Goal: Task Accomplishment & Management: Manage account settings

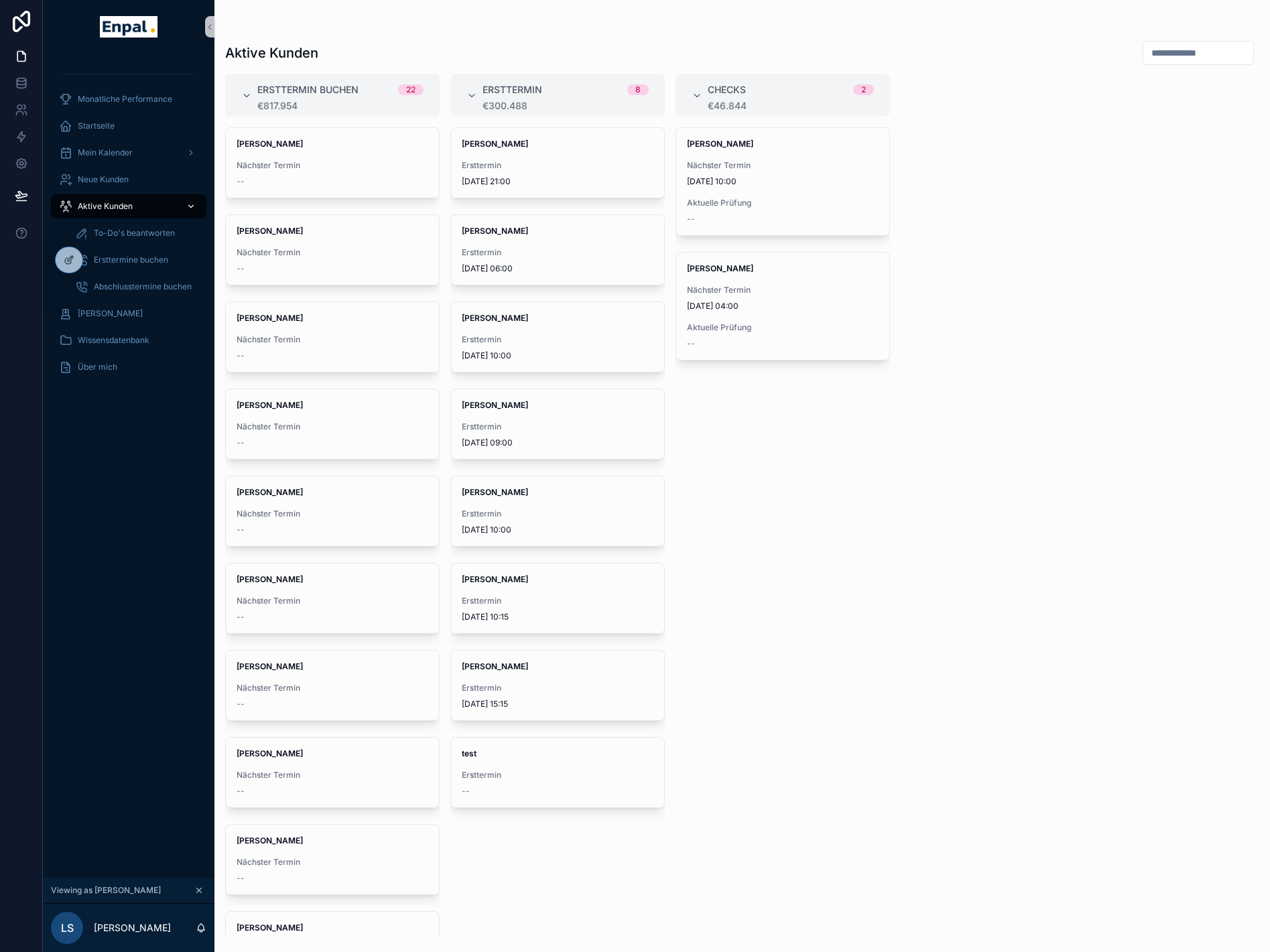
click at [123, 203] on span "Aktive Kunden" at bounding box center [105, 207] width 55 height 11
click at [111, 184] on span "Neue Kunden" at bounding box center [103, 180] width 51 height 11
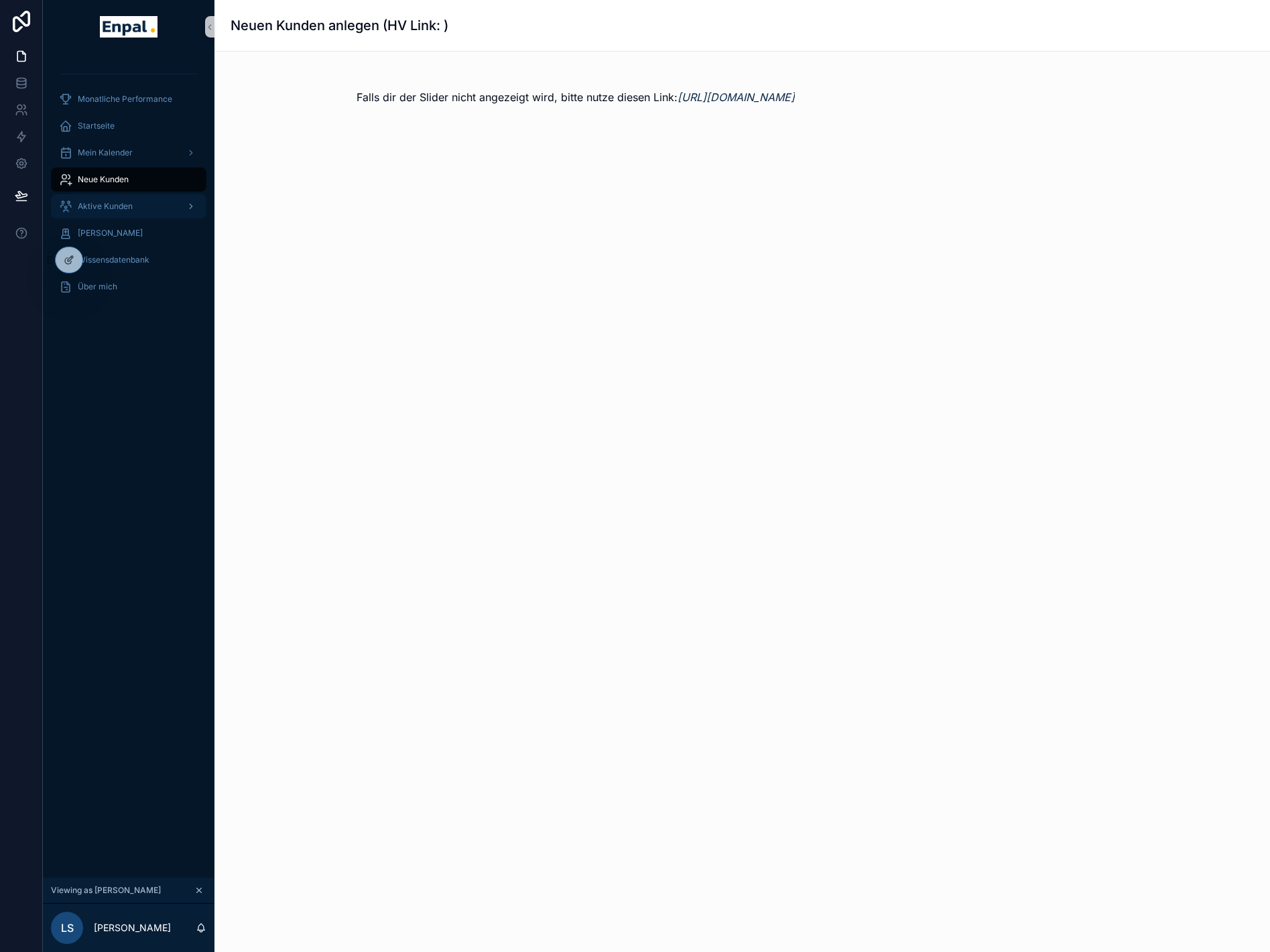
click at [123, 210] on span "Aktive Kunden" at bounding box center [105, 207] width 55 height 11
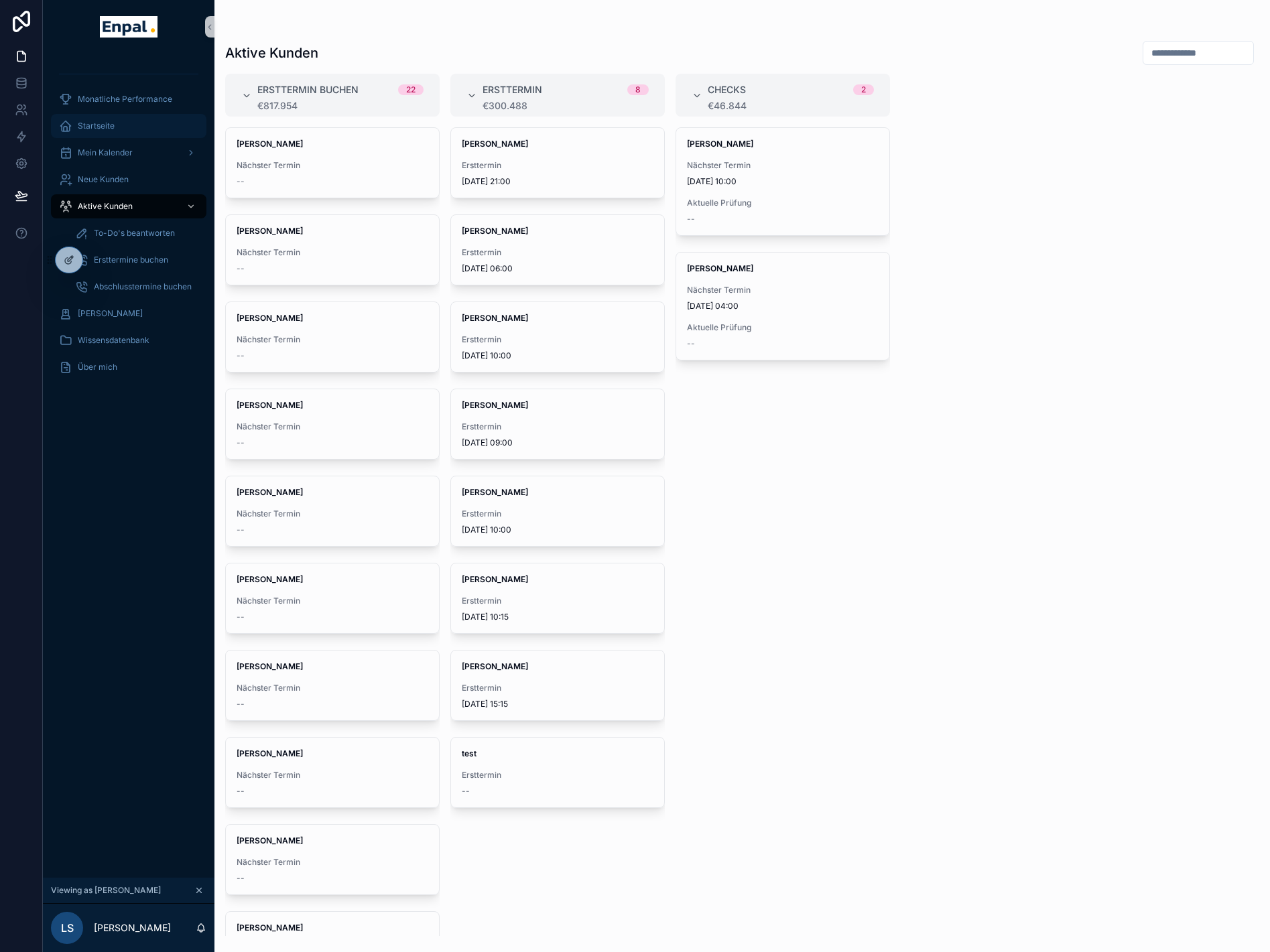
click at [110, 125] on span "Startseite" at bounding box center [96, 126] width 37 height 11
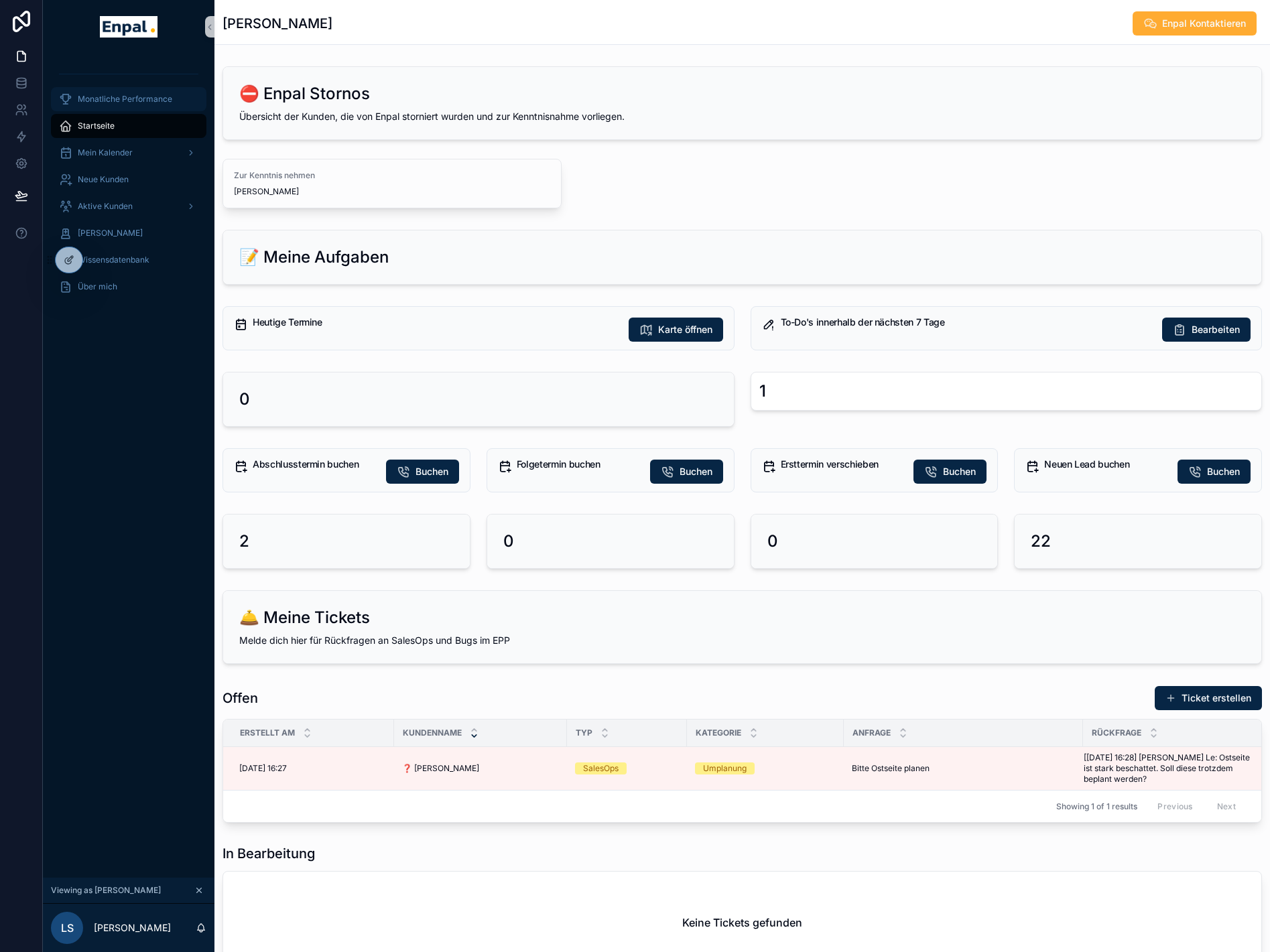
click at [118, 101] on span "Monatliche Performance" at bounding box center [125, 100] width 94 height 11
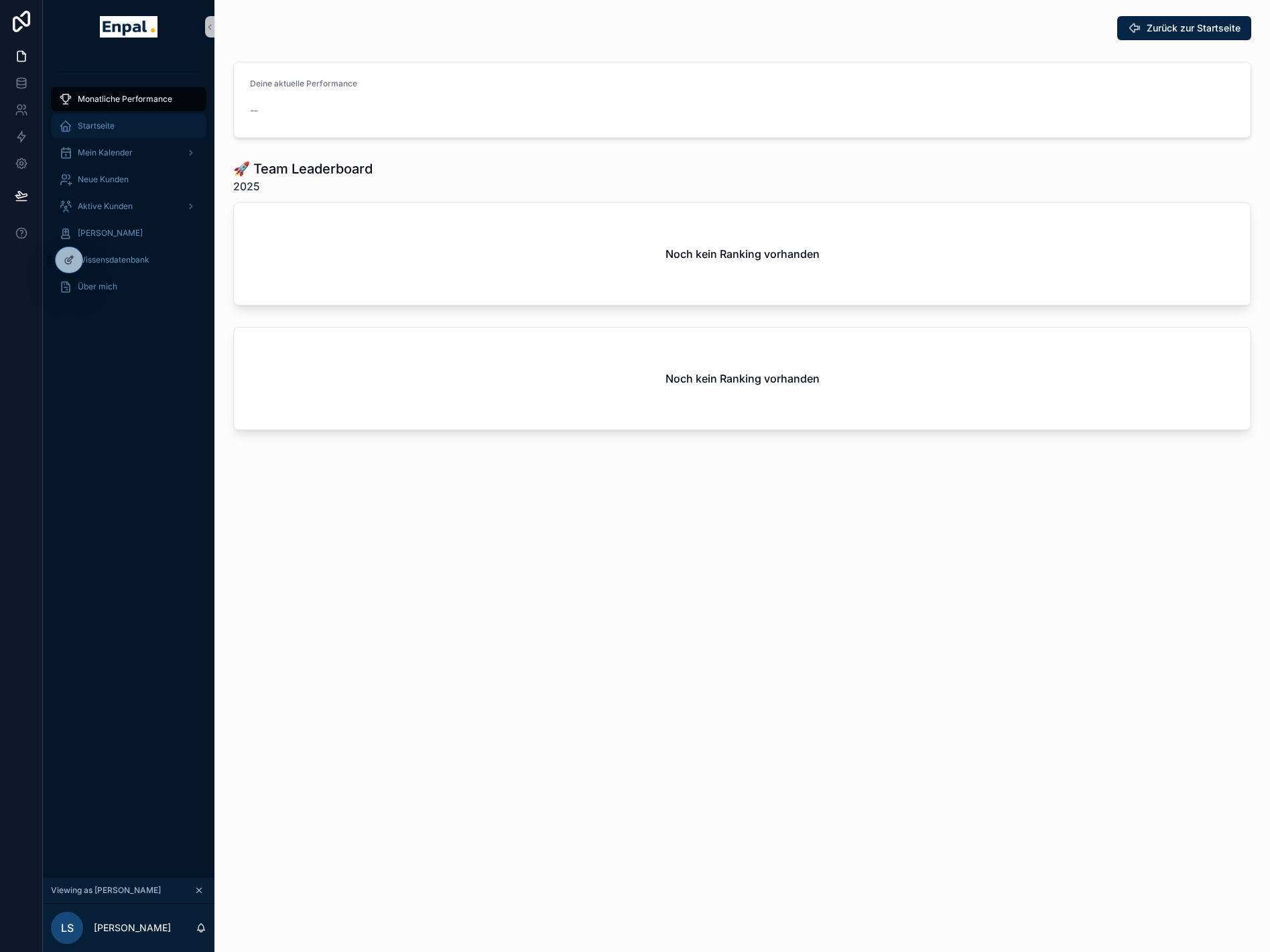
click at [106, 126] on span "Startseite" at bounding box center [96, 126] width 37 height 11
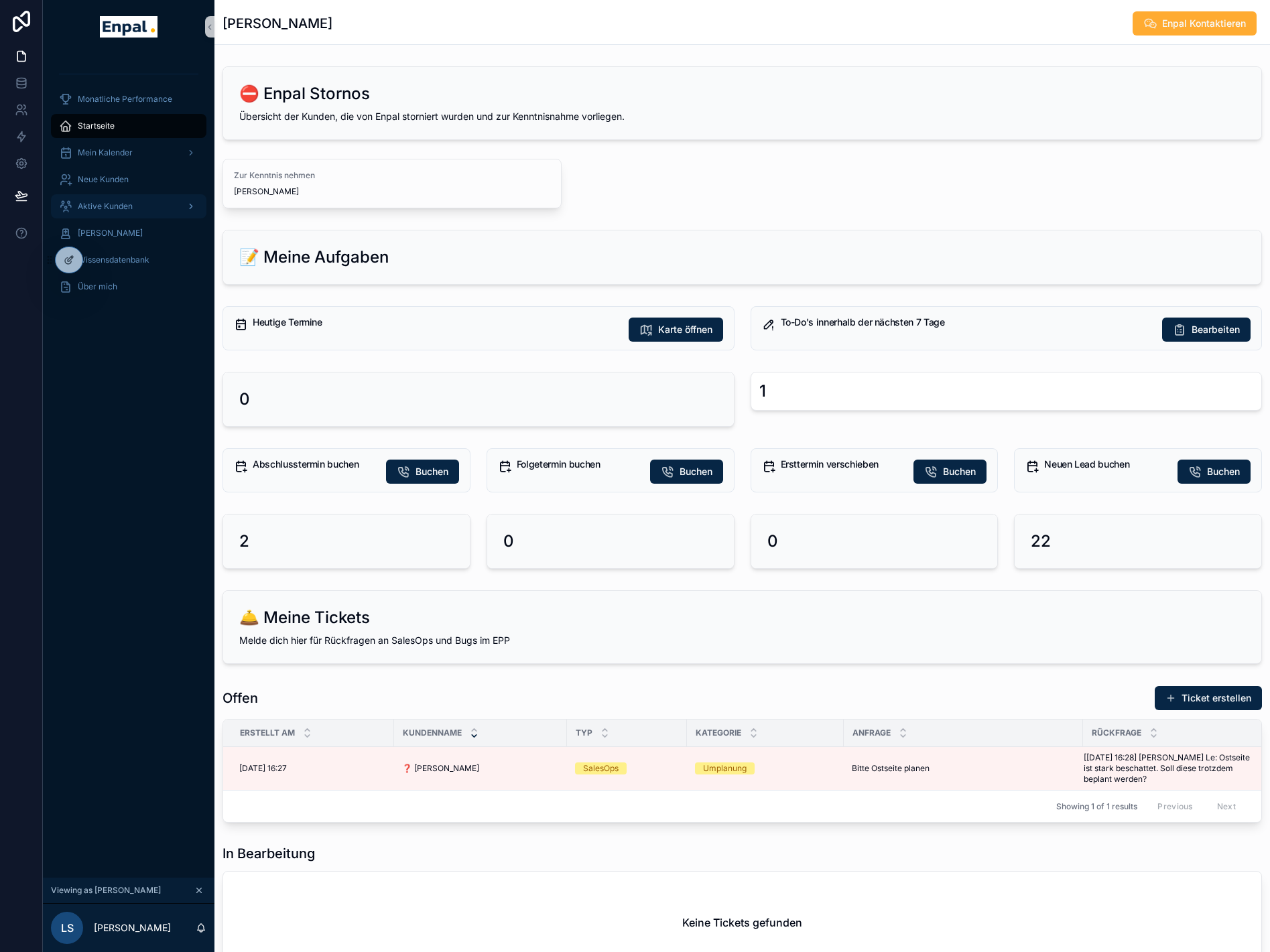
click at [110, 202] on span "Aktive Kunden" at bounding box center [105, 207] width 55 height 11
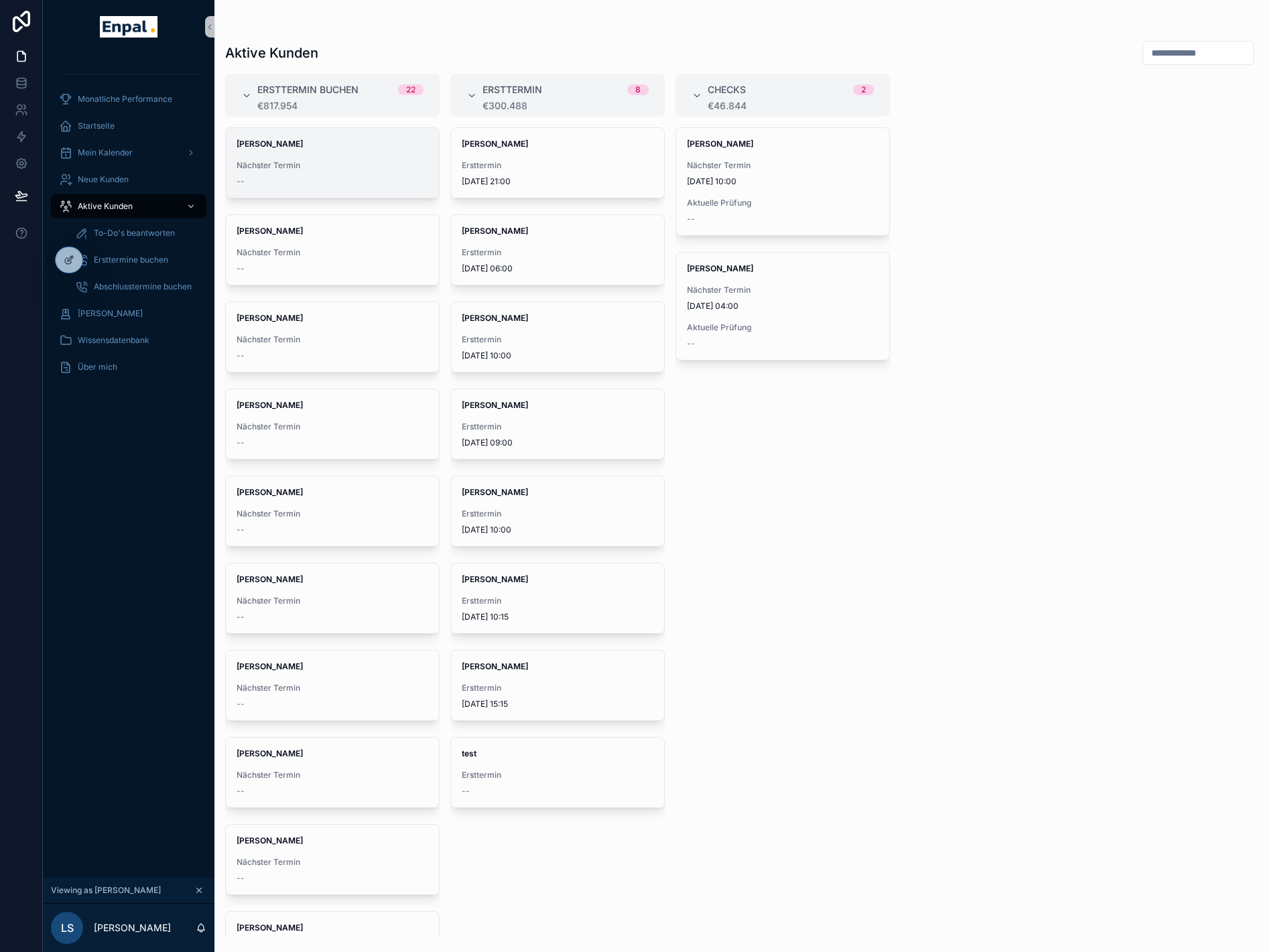
click at [269, 160] on div "Nadine Maier Nächster Termin --" at bounding box center [333, 163] width 213 height 69
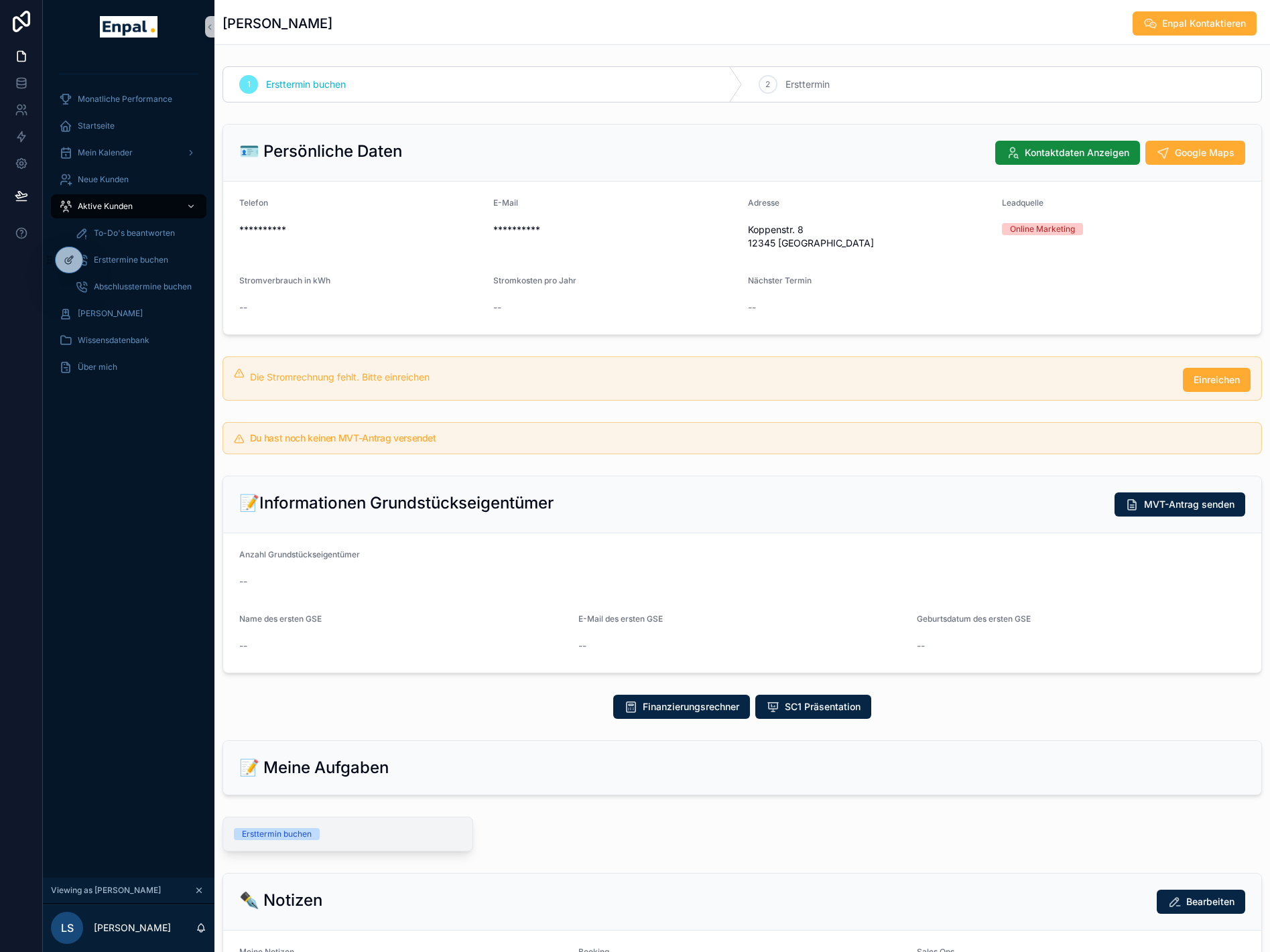
click at [339, 843] on div "Ersttermin buchen" at bounding box center [347, 834] width 249 height 33
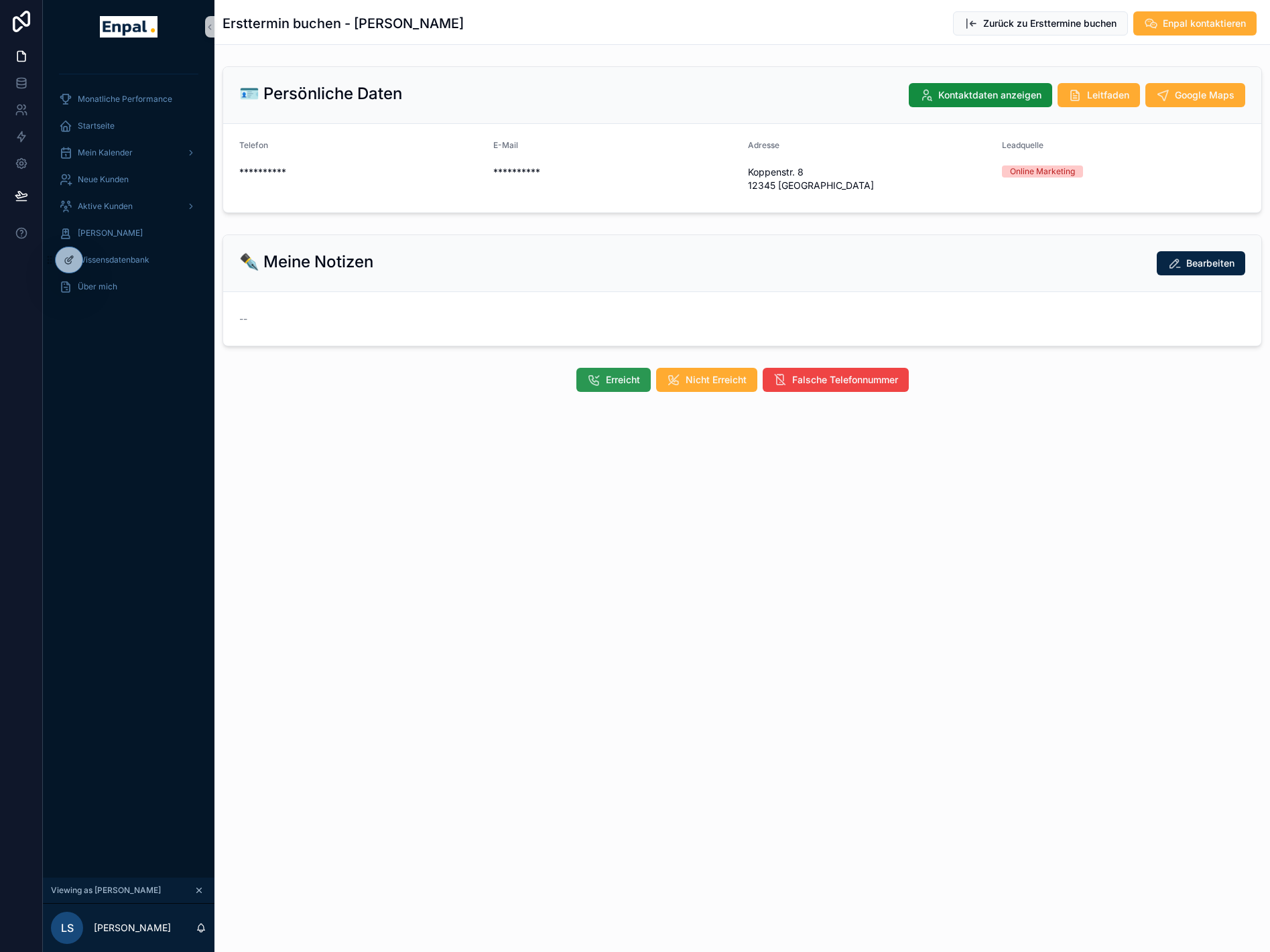
click at [610, 383] on span "Erreicht" at bounding box center [623, 380] width 34 height 13
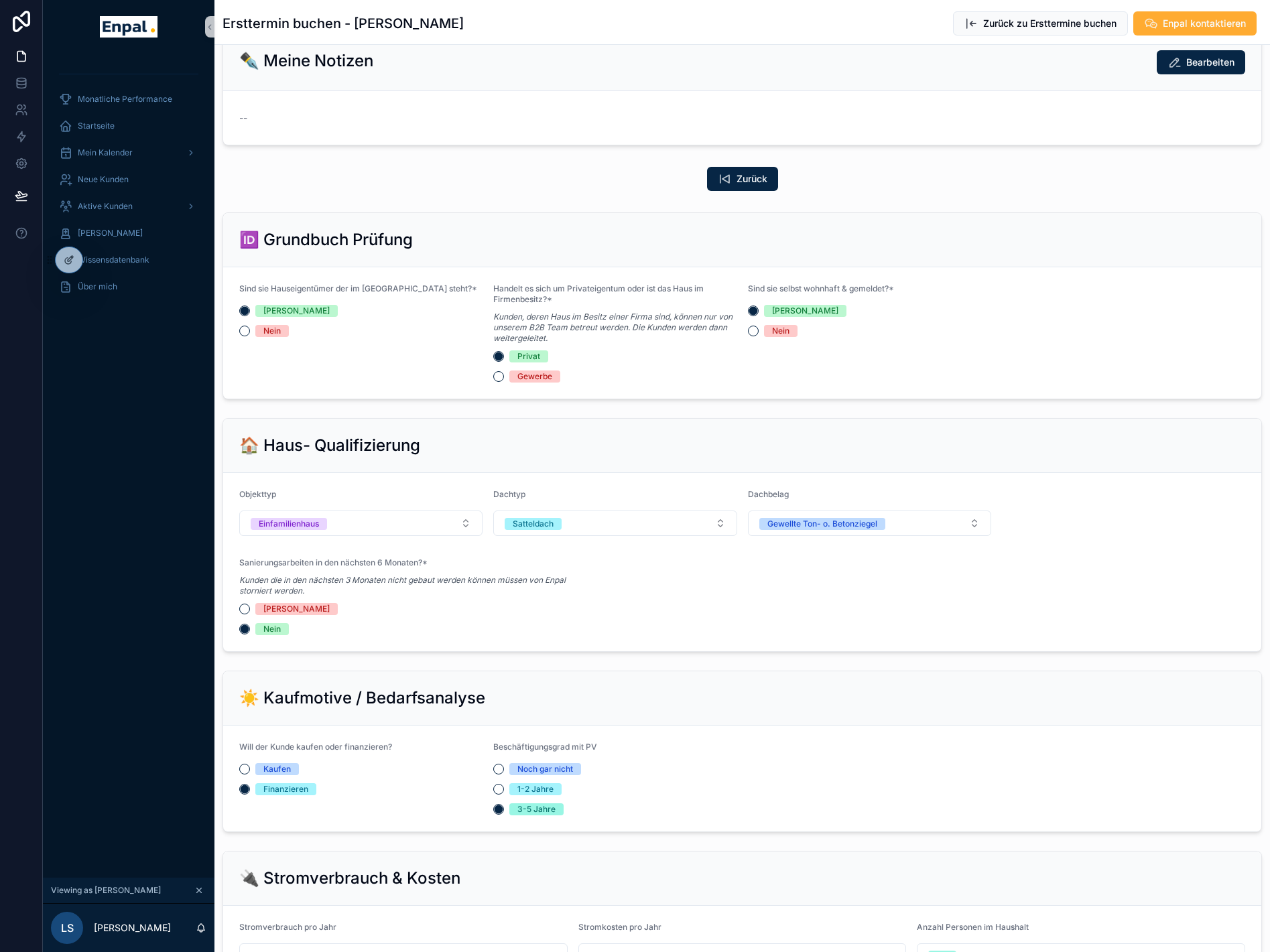
scroll to position [495, 0]
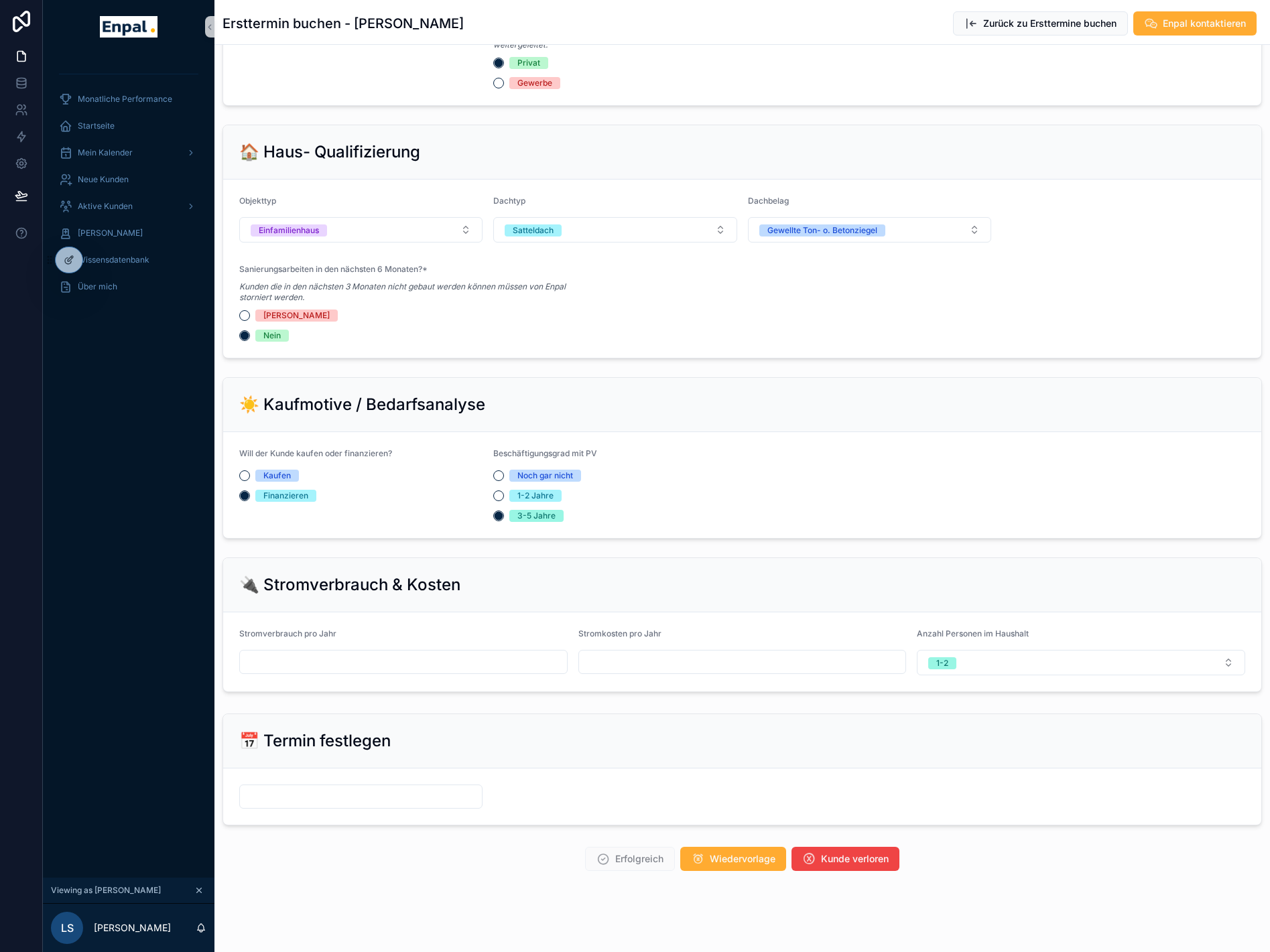
click at [348, 661] on input "scrollable content" at bounding box center [404, 662] width 327 height 19
type input "*****"
click at [615, 659] on input "scrollable content" at bounding box center [743, 662] width 327 height 19
type input "*****"
click at [991, 663] on button "1-2" at bounding box center [1081, 663] width 329 height 25
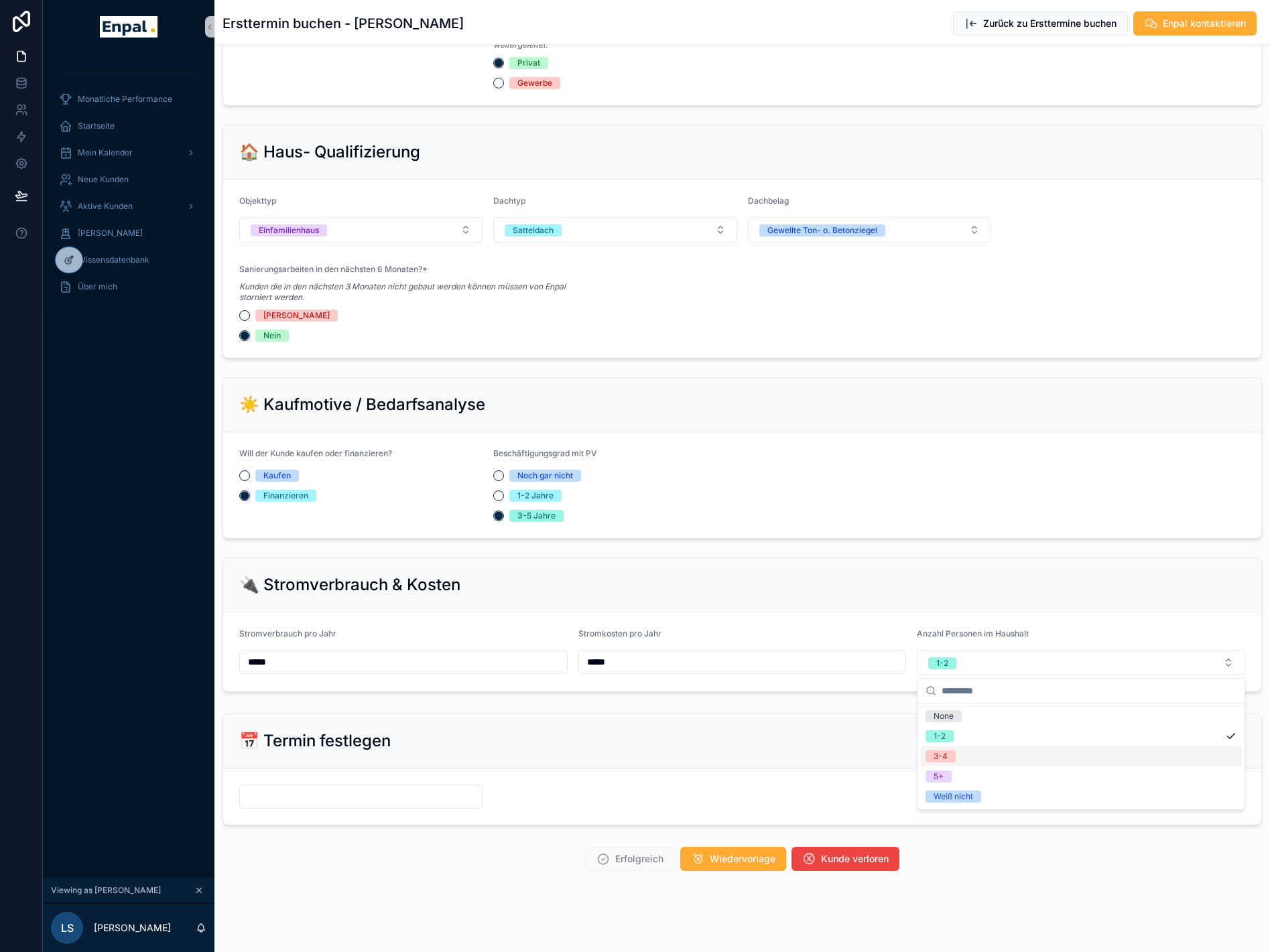
click at [943, 764] on div "3-4" at bounding box center [1081, 757] width 322 height 20
click at [355, 800] on input "scrollable content" at bounding box center [361, 797] width 242 height 19
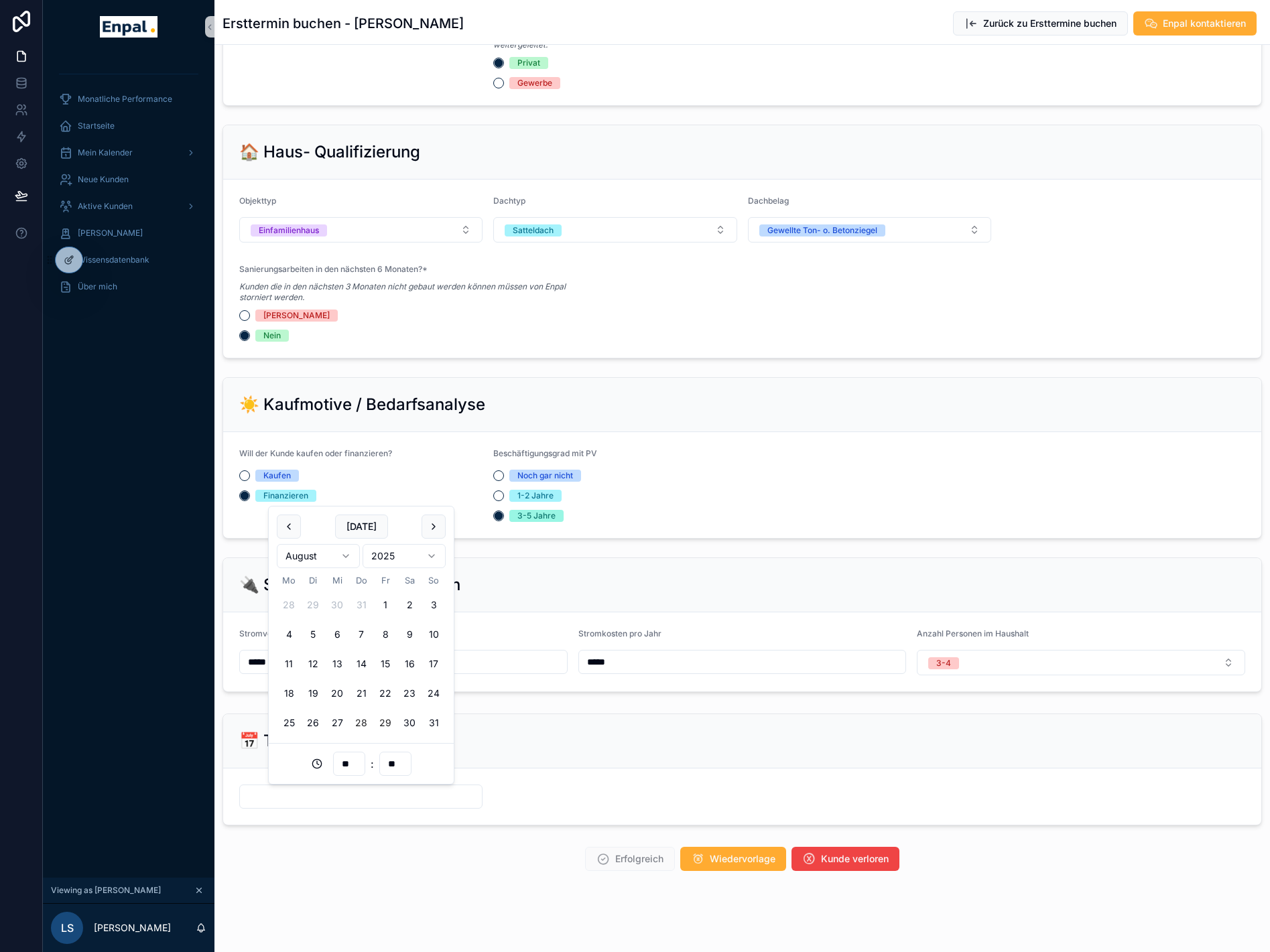
click at [384, 719] on button "29" at bounding box center [385, 723] width 24 height 24
click at [340, 762] on input "**" at bounding box center [350, 764] width 31 height 19
click at [338, 688] on div "15" at bounding box center [350, 686] width 60 height 22
type input "**********"
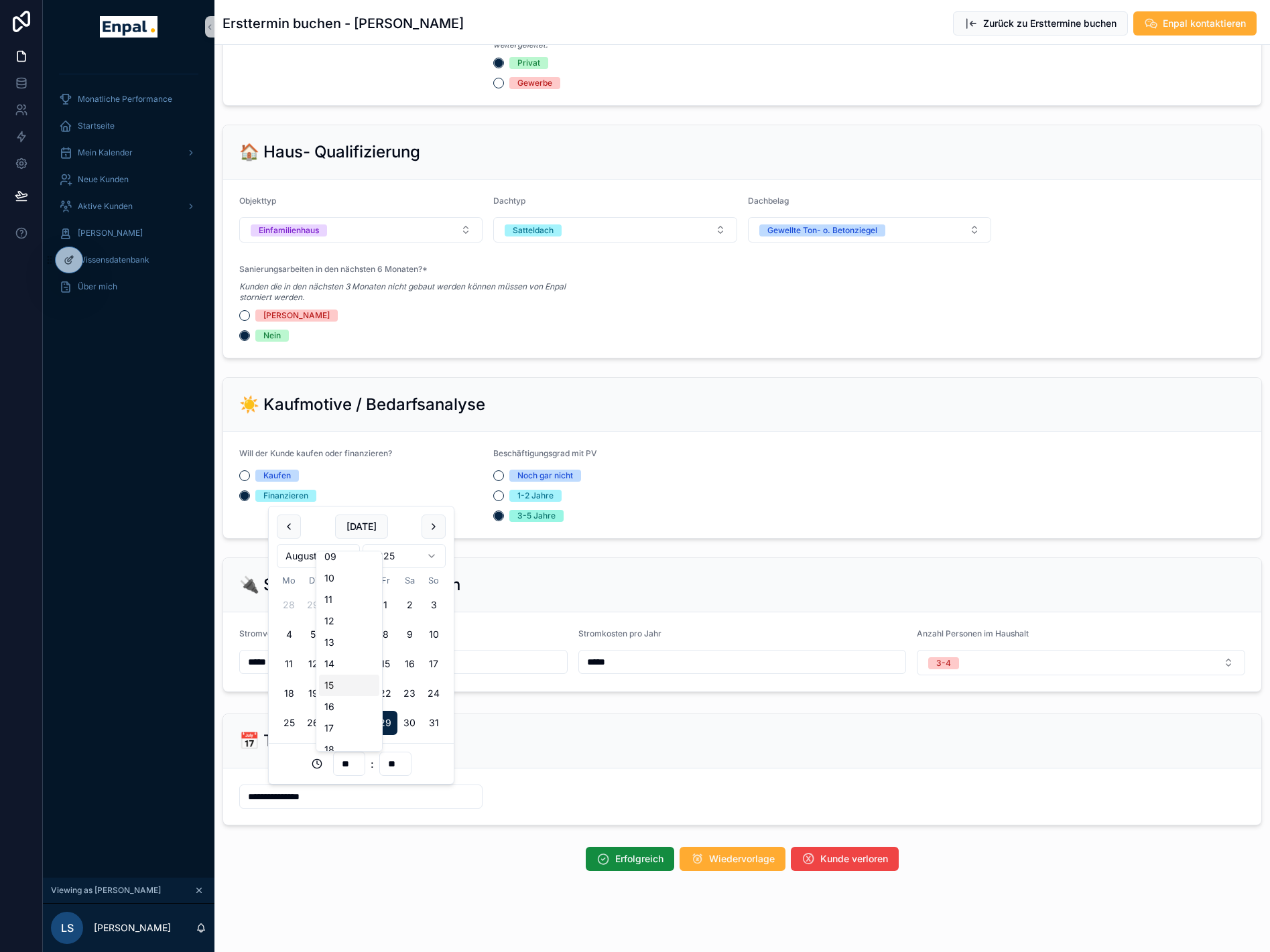
type input "**"
click at [522, 768] on div "📅 Termin festlegen" at bounding box center [742, 741] width 1039 height 54
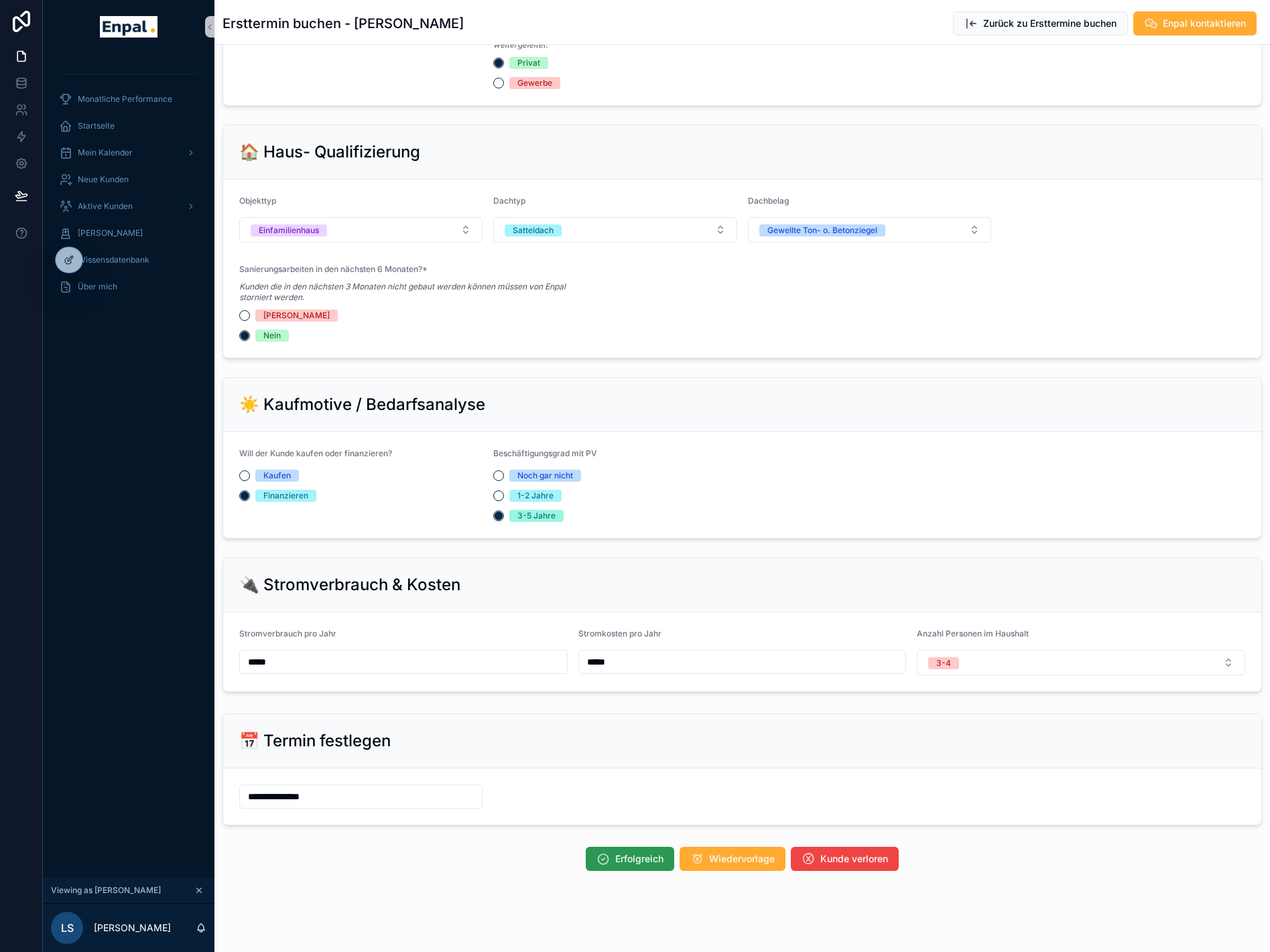
click at [608, 855] on icon "scrollable content" at bounding box center [603, 859] width 13 height 13
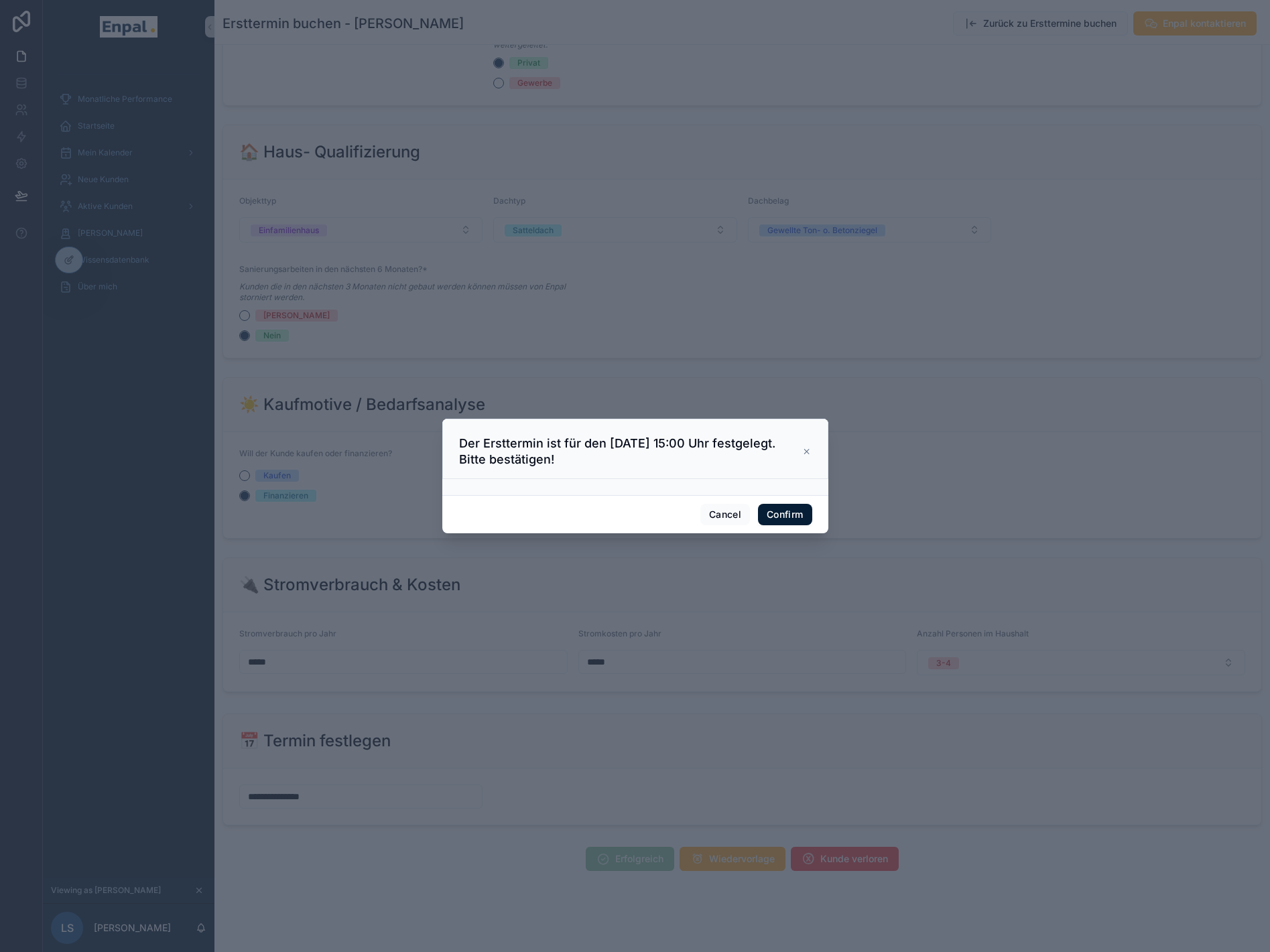
click at [770, 525] on button "Confirm" at bounding box center [785, 515] width 53 height 22
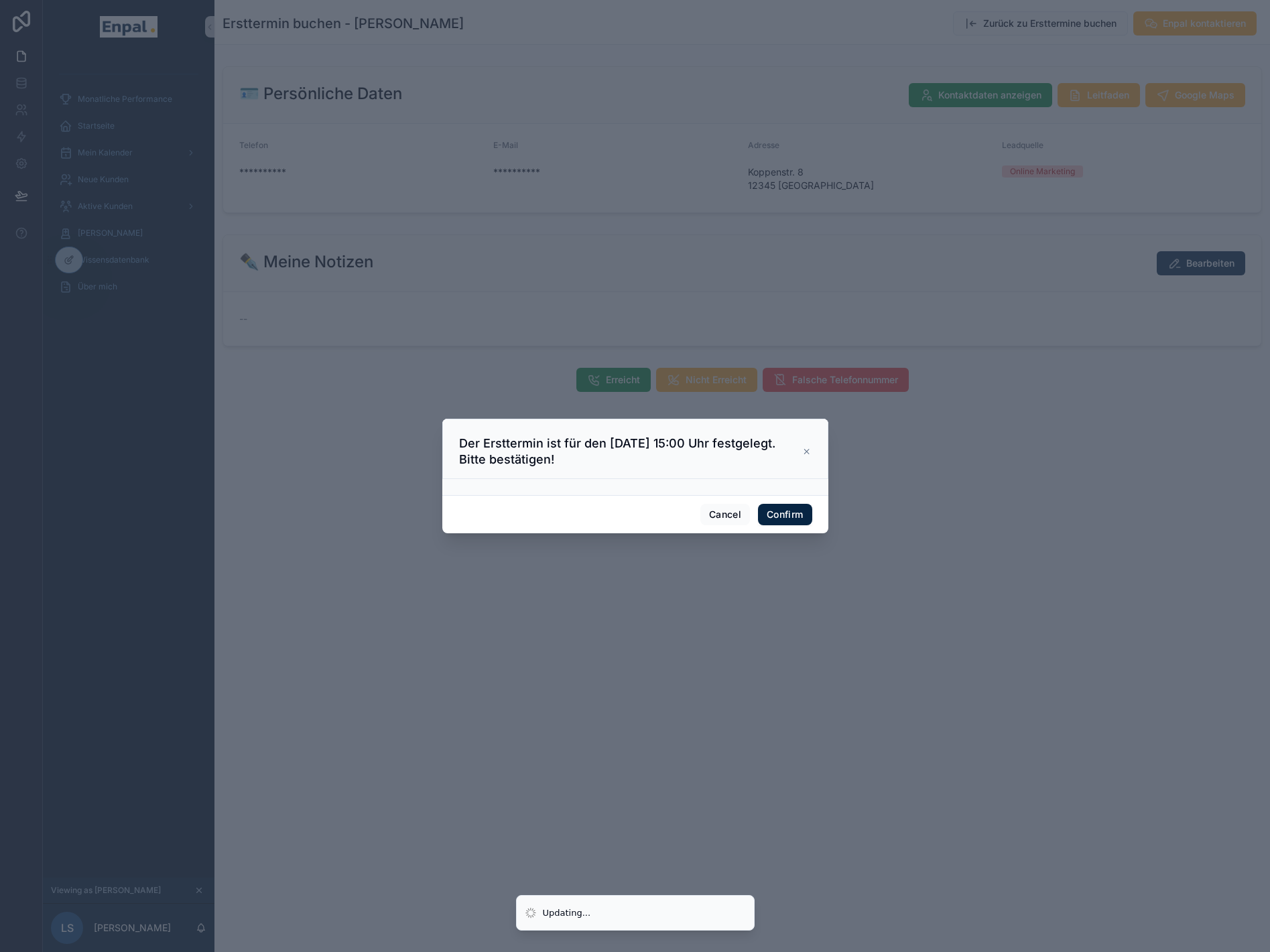
scroll to position [0, 0]
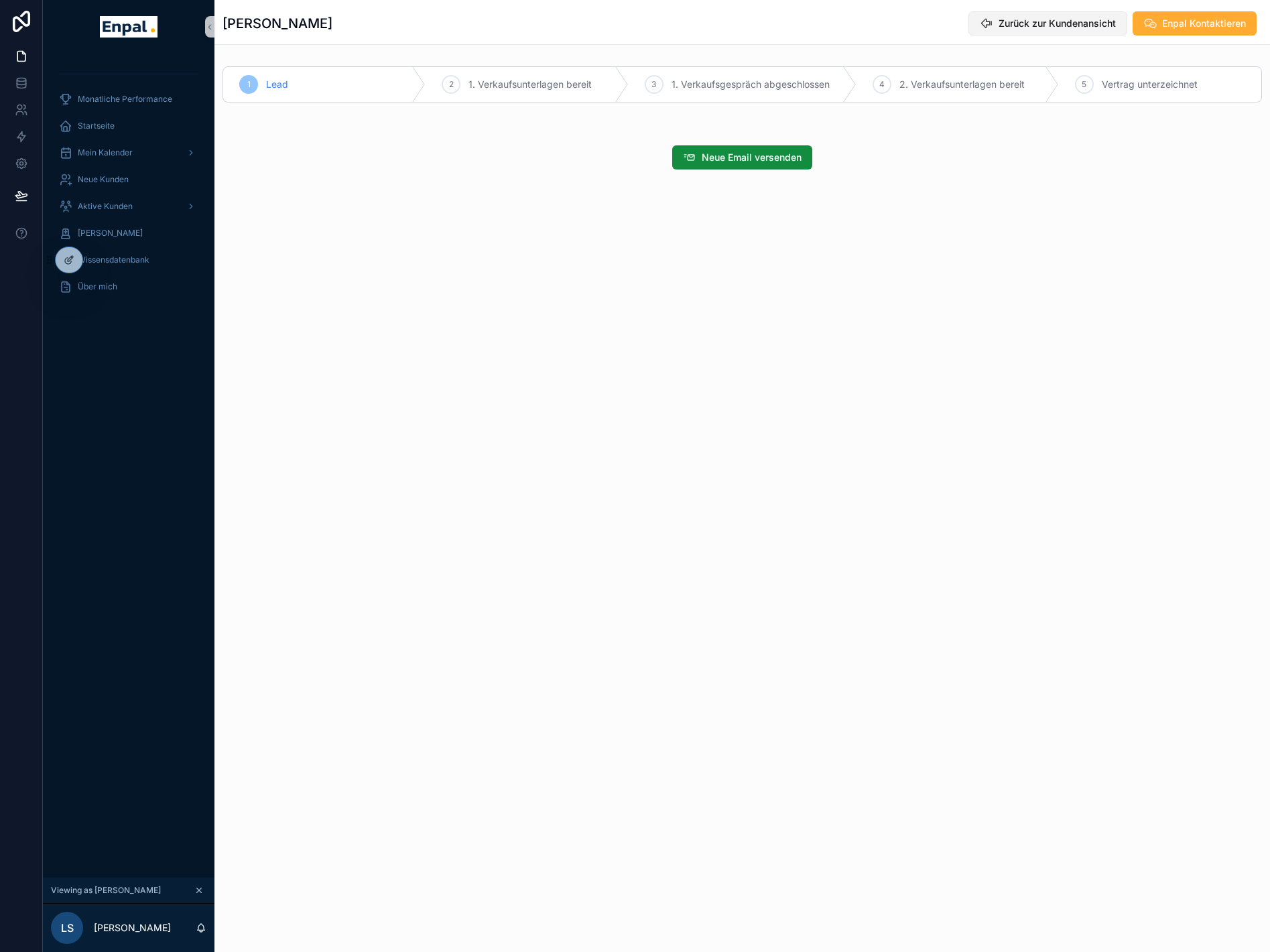
click at [1076, 19] on span "Zurück zur Kundenansicht" at bounding box center [1057, 23] width 117 height 13
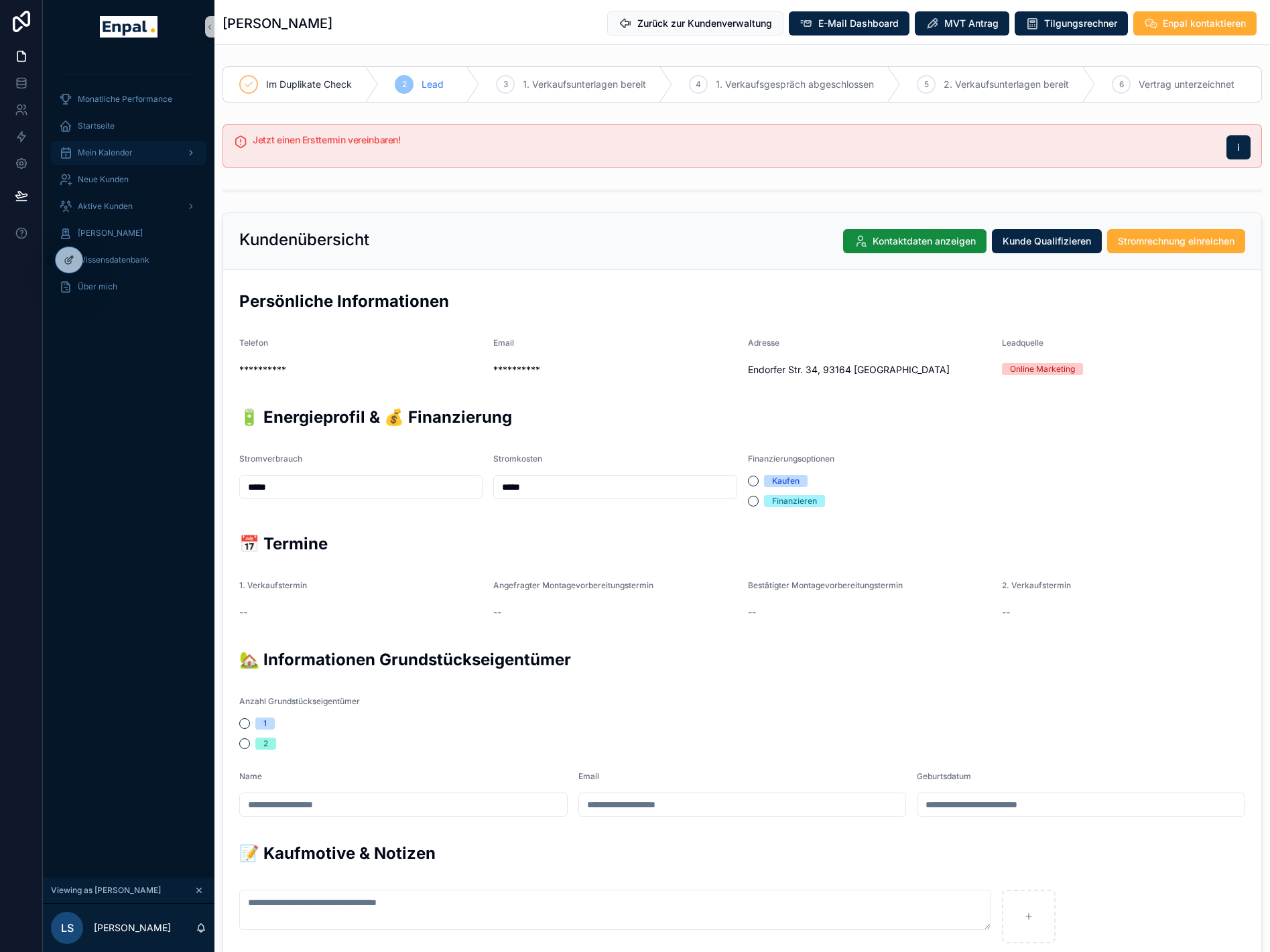
click at [122, 146] on div "Mein Kalender" at bounding box center [128, 153] width 140 height 22
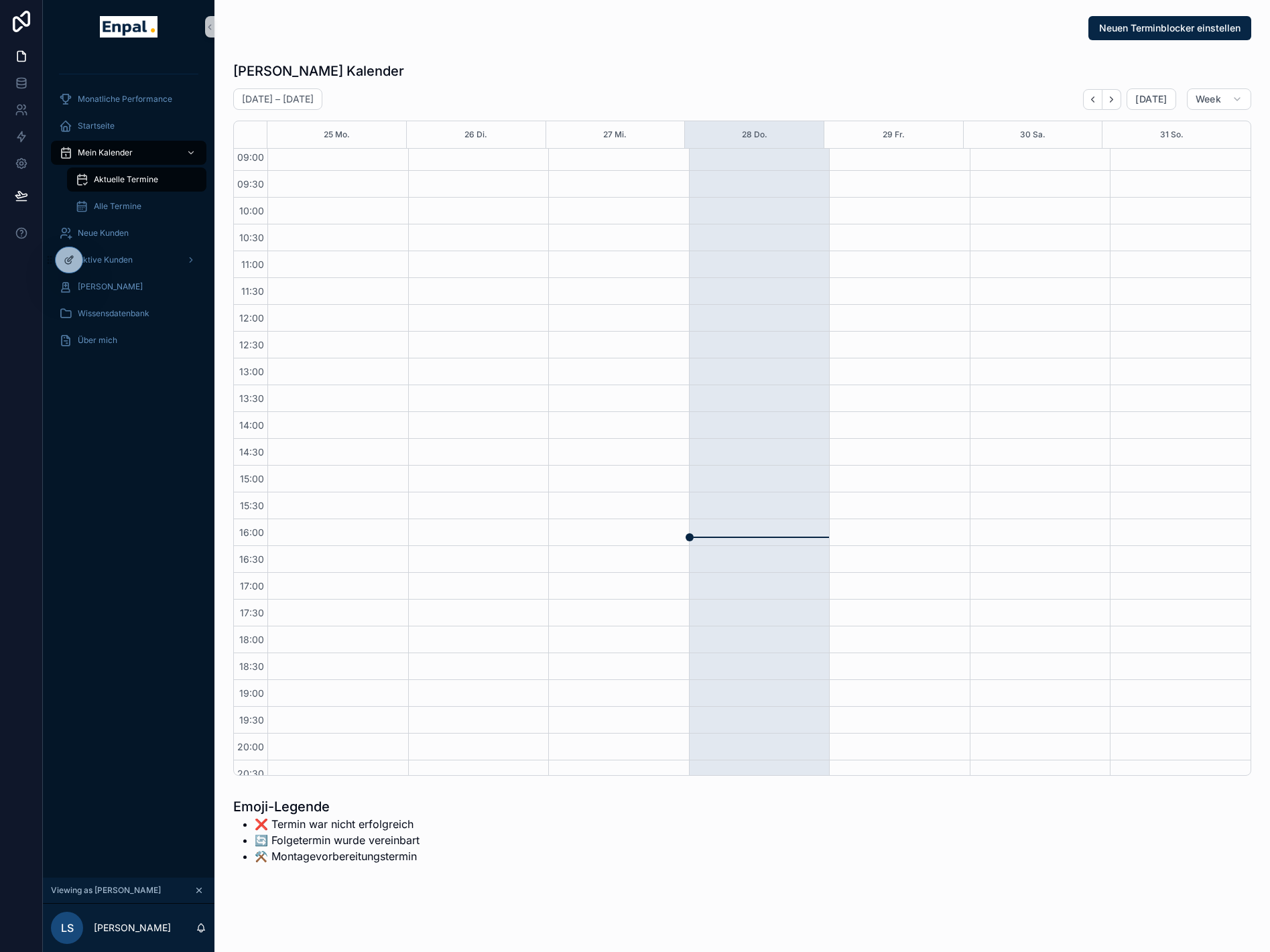
scroll to position [36, 0]
click at [130, 258] on span "Aktive Kunden" at bounding box center [105, 260] width 55 height 11
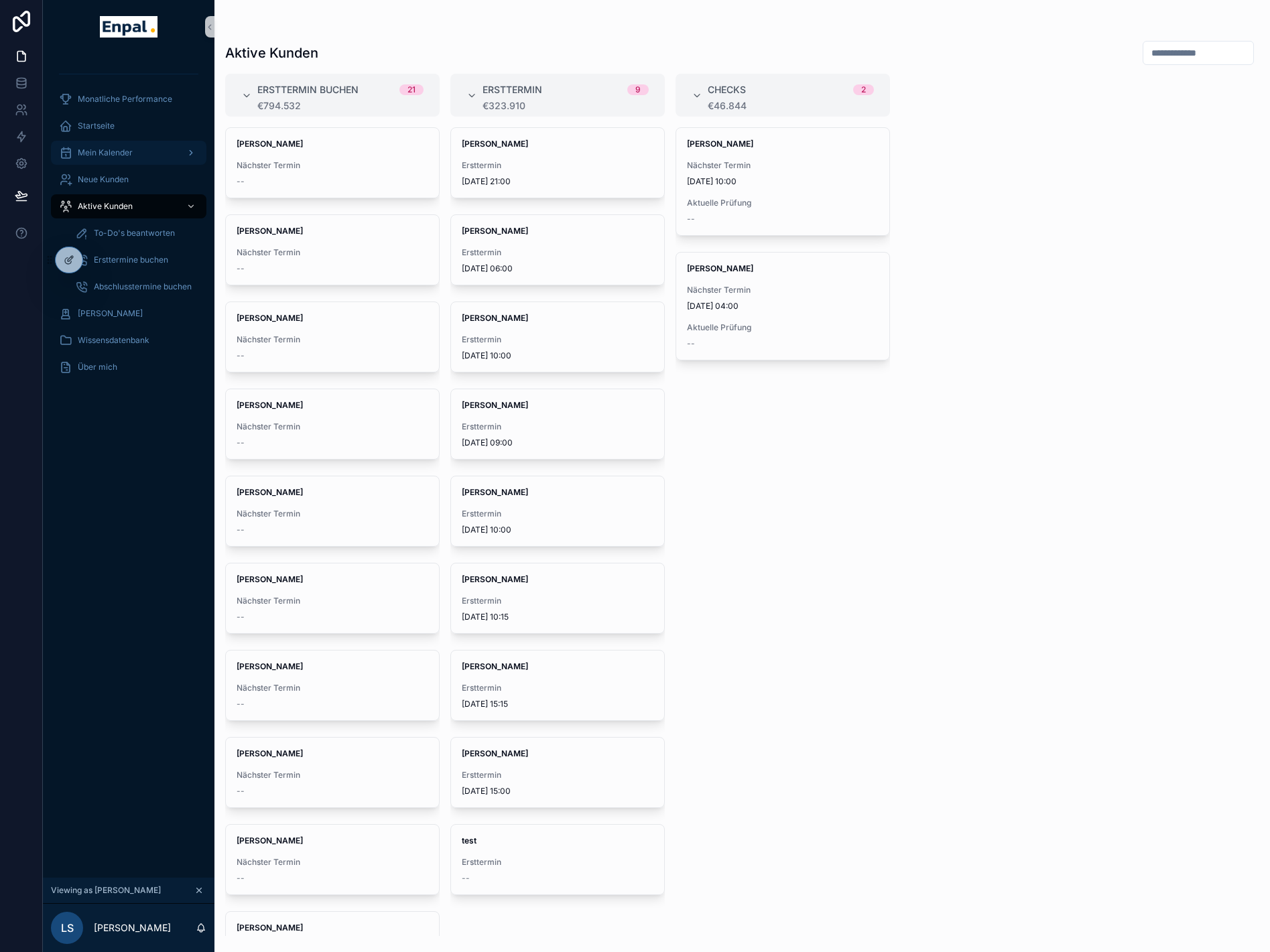
click at [127, 157] on span "Mein Kalender" at bounding box center [105, 153] width 55 height 11
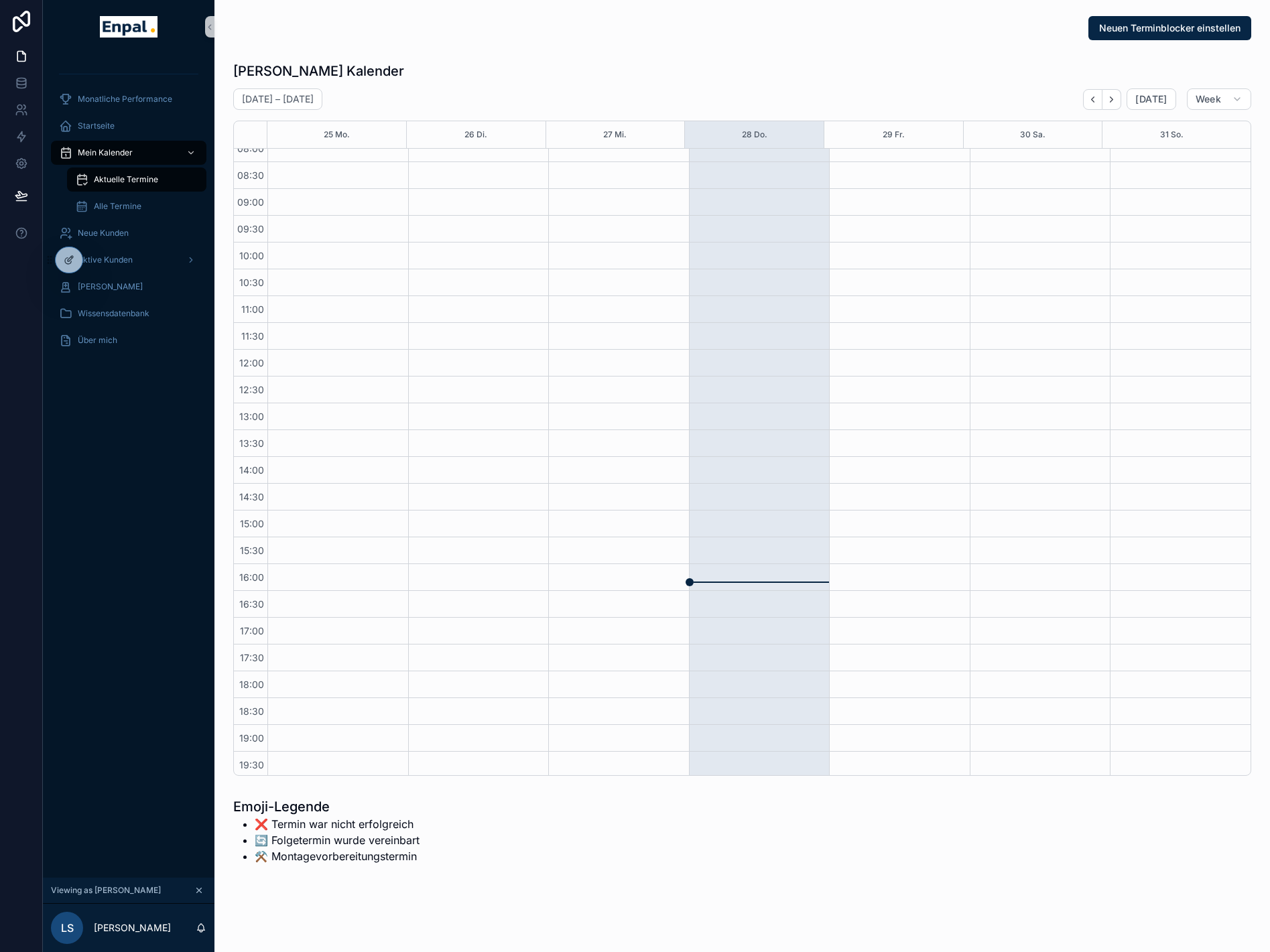
scroll to position [170, 0]
click at [130, 182] on span "Aktuelle Termine" at bounding box center [126, 180] width 64 height 11
click at [116, 212] on div "Alle Termine" at bounding box center [137, 207] width 123 height 22
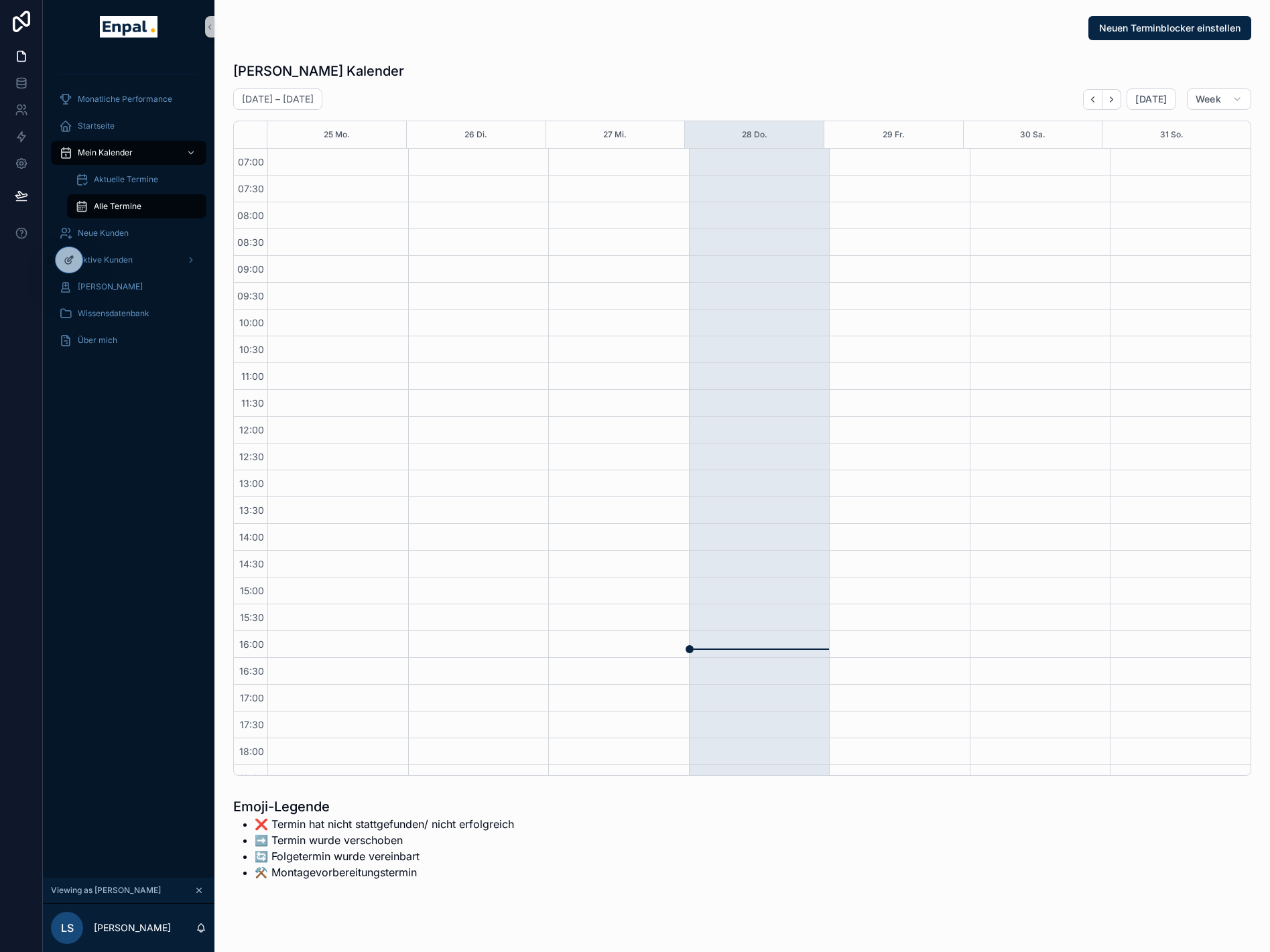
scroll to position [170, 0]
click at [141, 184] on span "Aktuelle Termine" at bounding box center [126, 180] width 64 height 11
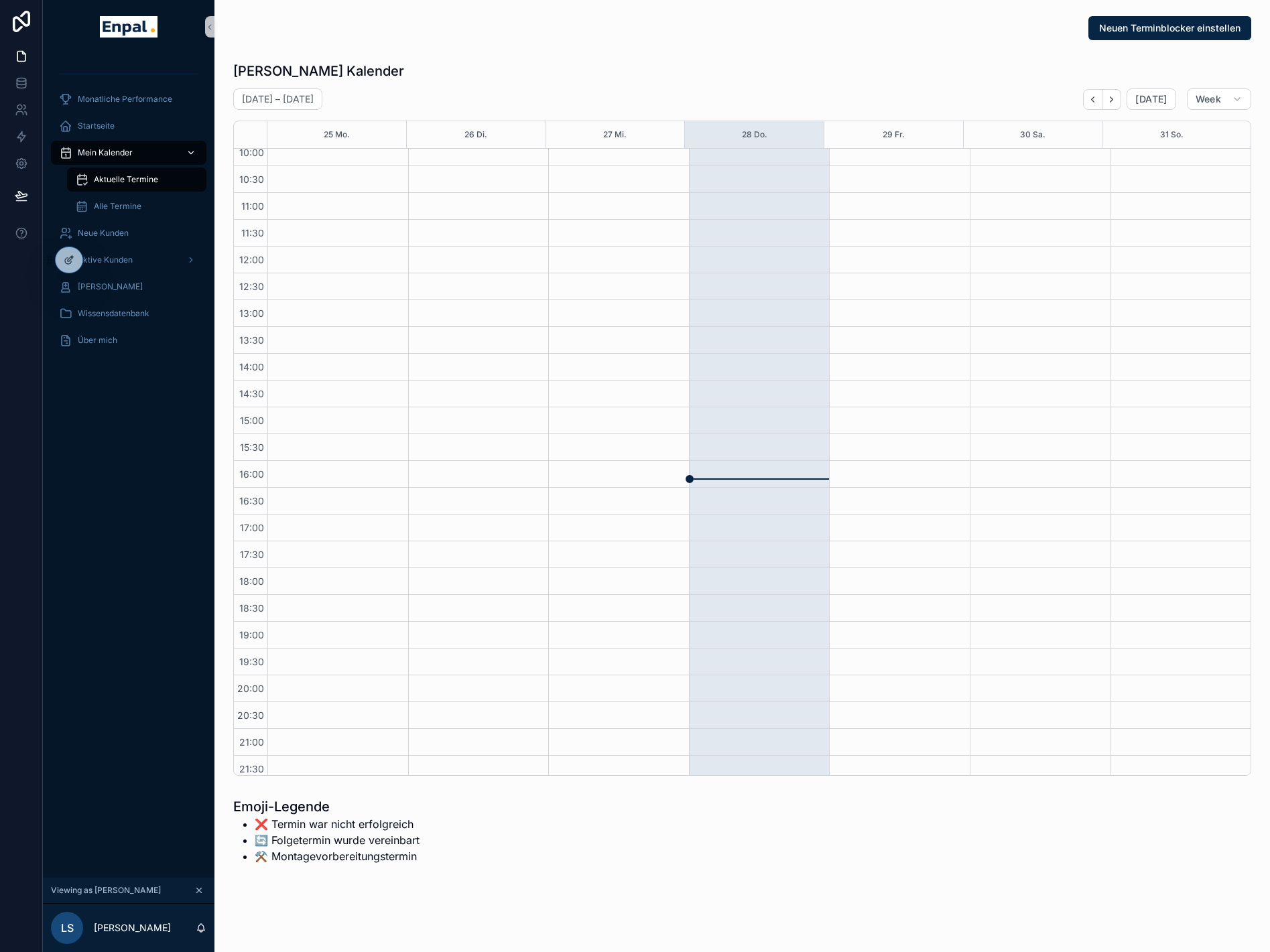
click at [120, 152] on span "Mein Kalender" at bounding box center [105, 153] width 55 height 11
click at [1115, 101] on icon "Next" at bounding box center [1111, 99] width 10 height 10
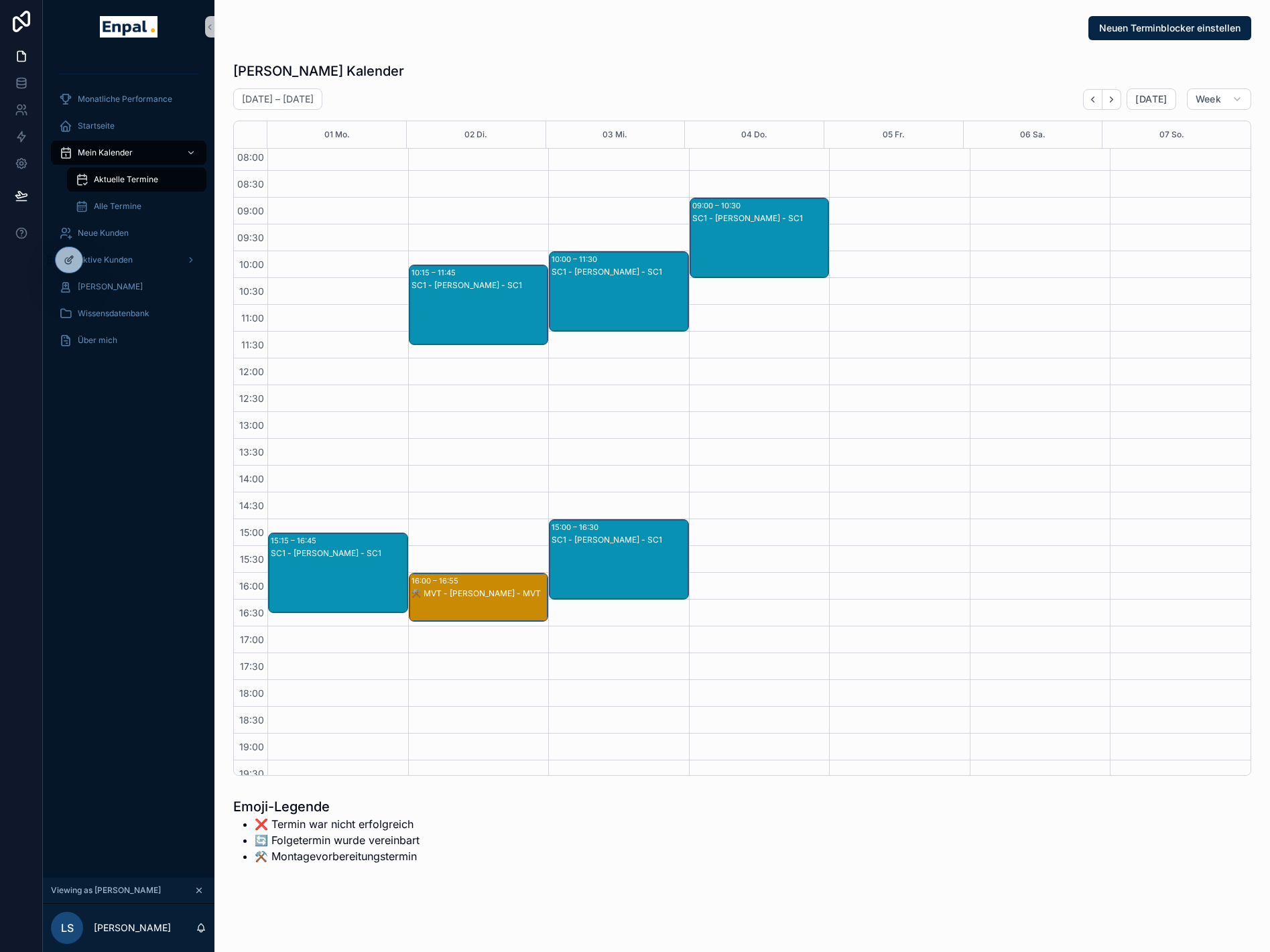
scroll to position [36, 0]
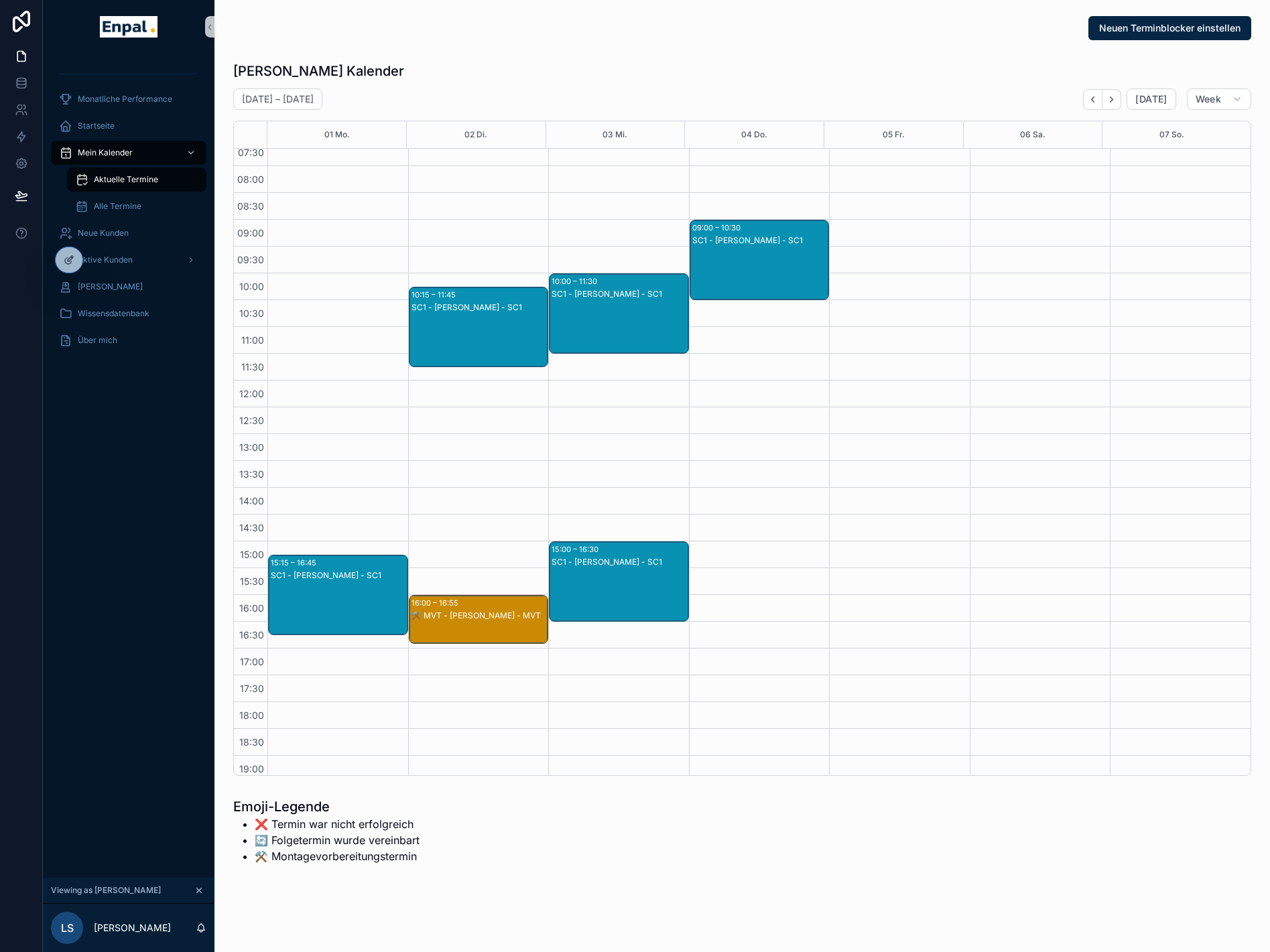
click at [471, 615] on div "⚒️ MVT - Laura Schmitt - MVT" at bounding box center [479, 616] width 136 height 11
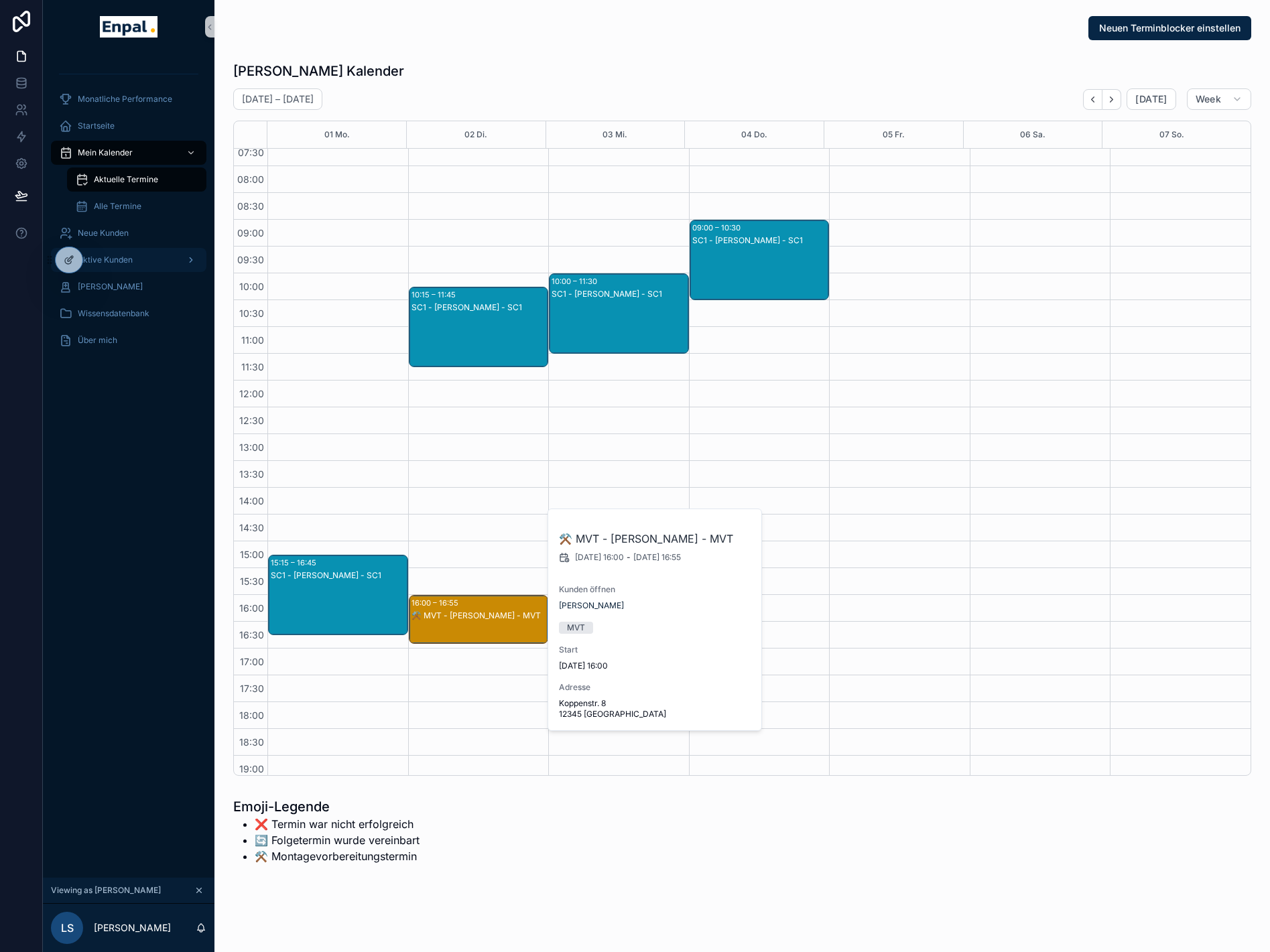
click at [111, 264] on span "Aktive Kunden" at bounding box center [105, 260] width 55 height 11
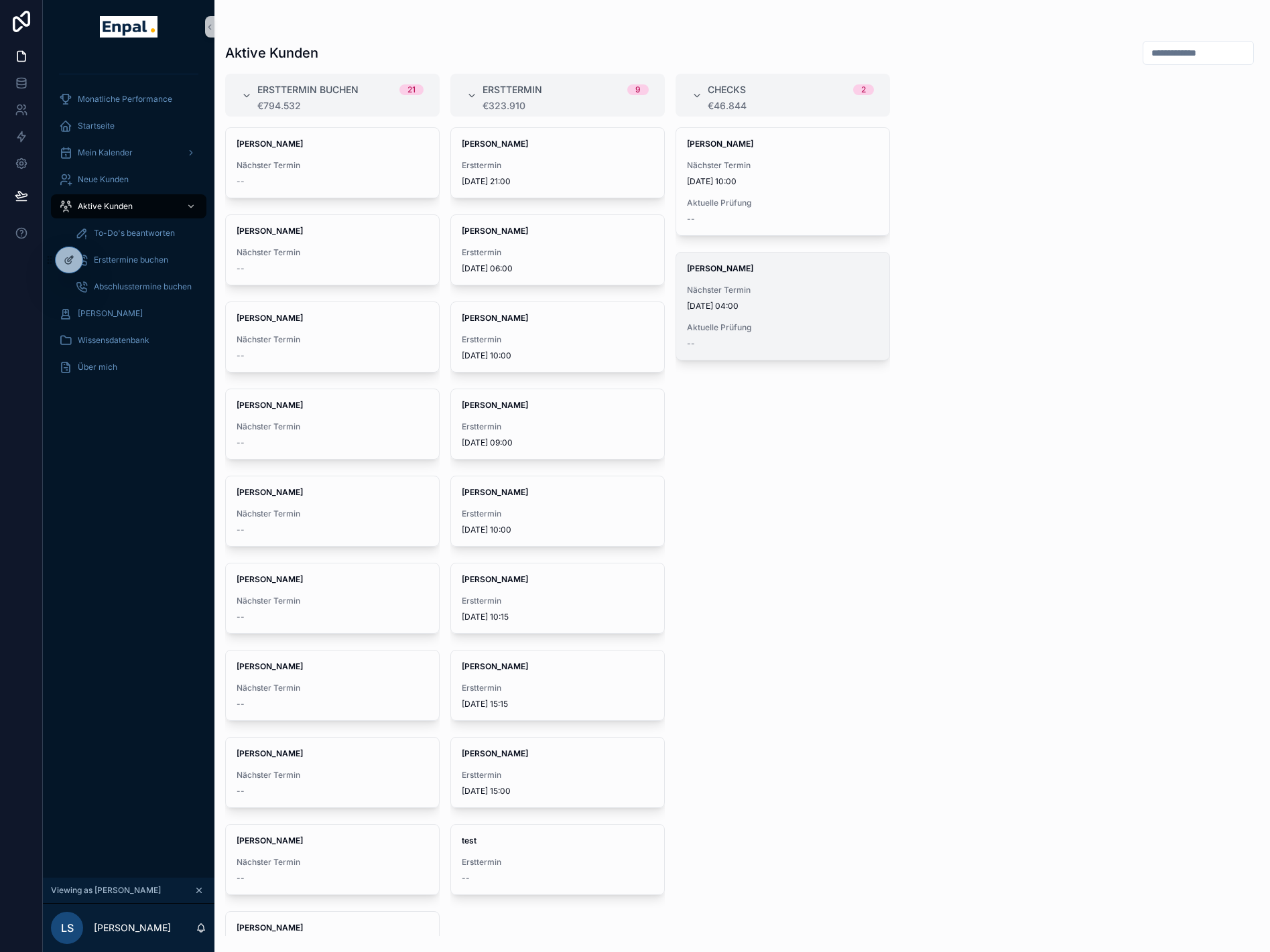
click at [809, 285] on span "Nächster Termin" at bounding box center [782, 290] width 191 height 11
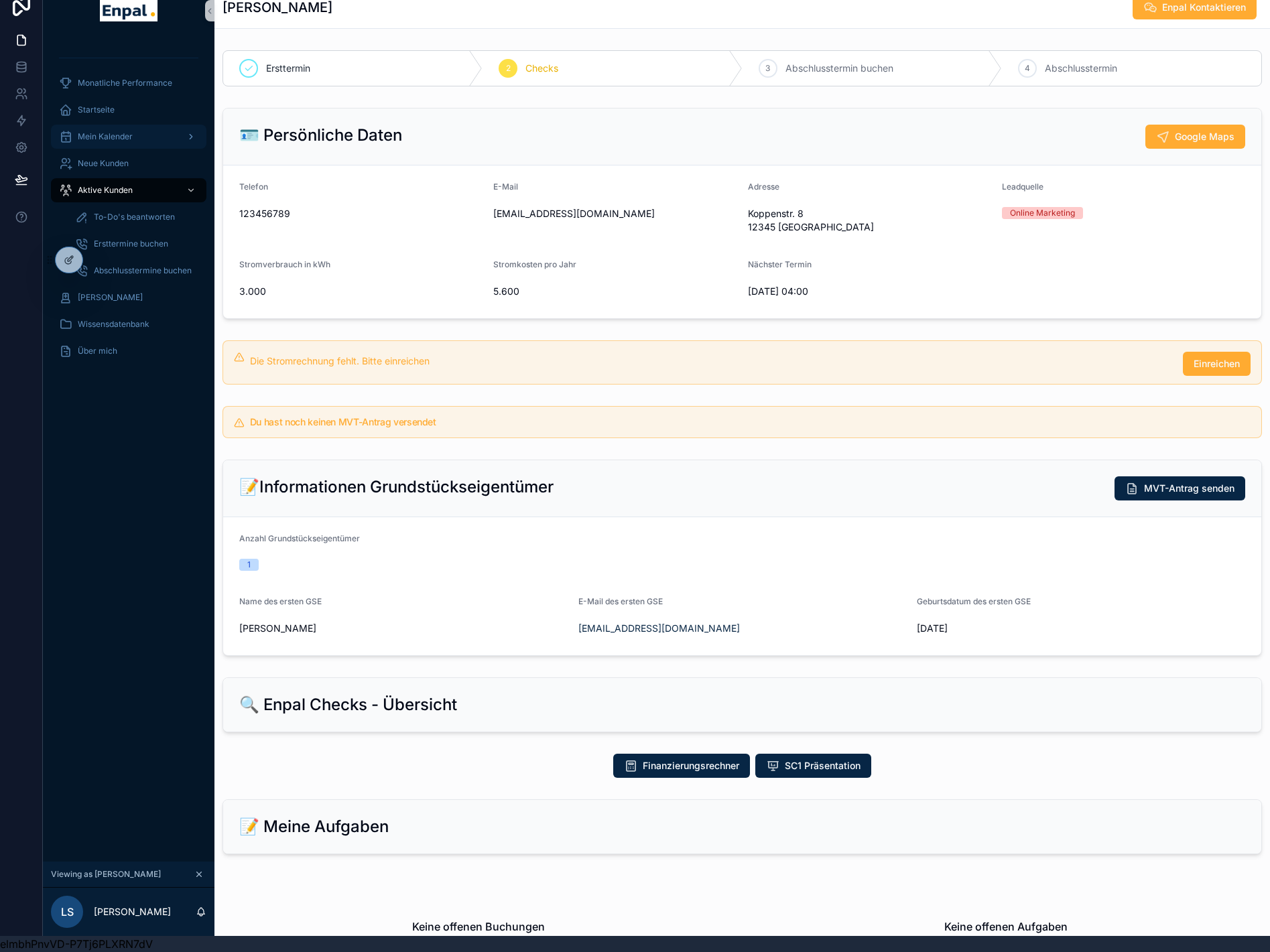
click at [122, 131] on span "Mein Kalender" at bounding box center [105, 137] width 55 height 11
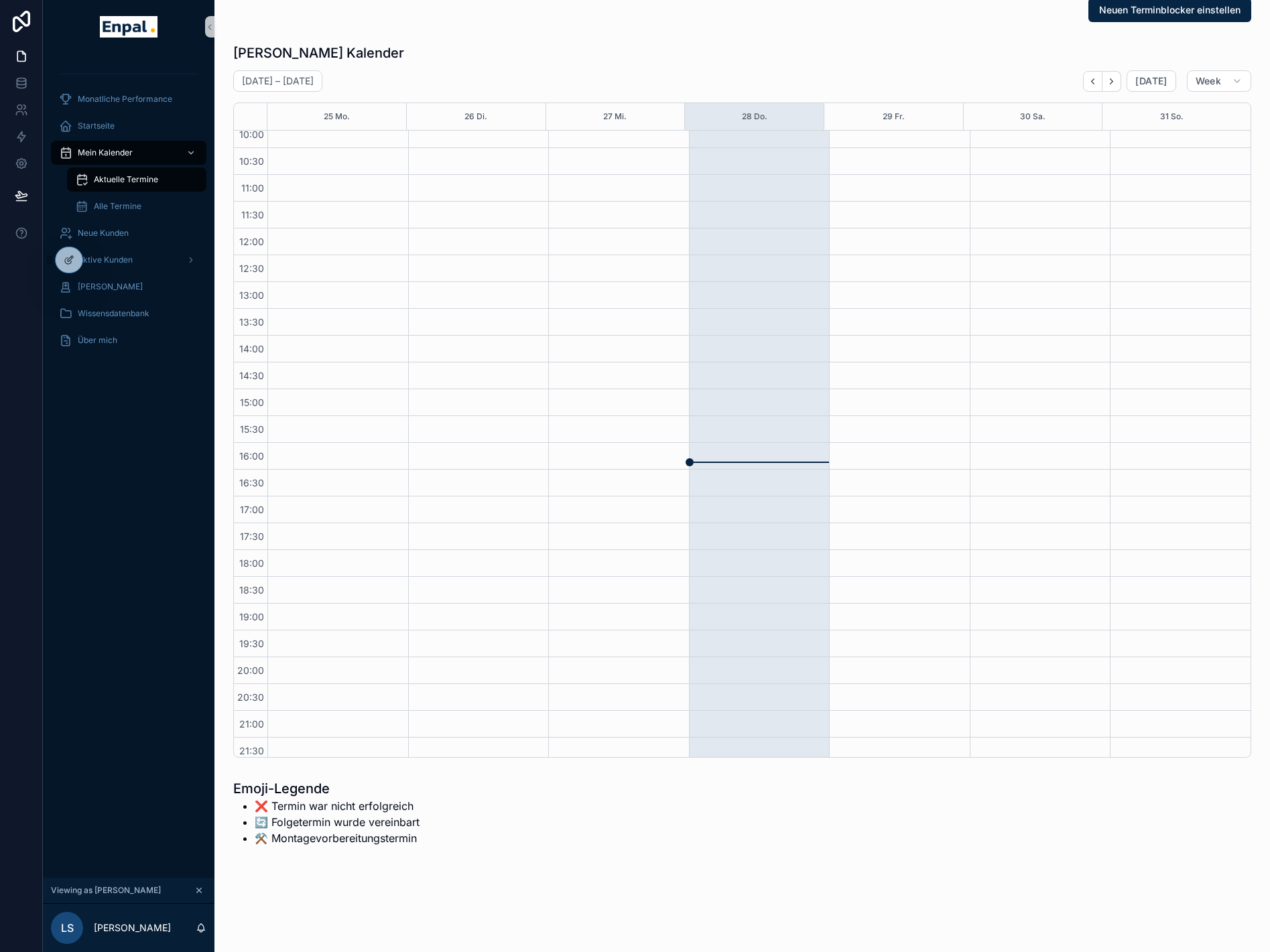
scroll to position [22, 0]
click at [1116, 74] on icon "Next" at bounding box center [1111, 77] width 10 height 10
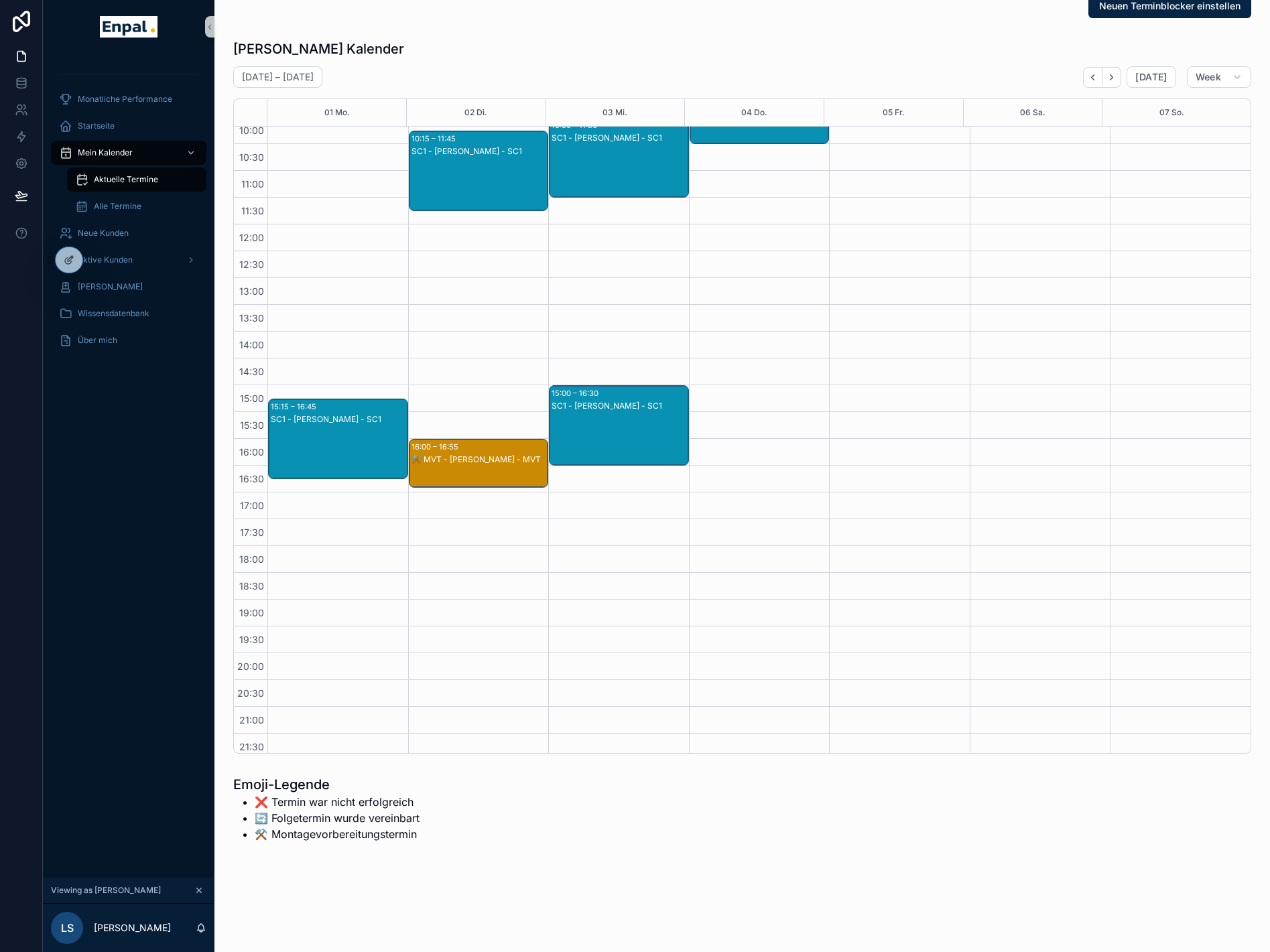
click at [457, 460] on div "⚒️ MVT - Laura Schmitt - MVT" at bounding box center [479, 460] width 136 height 11
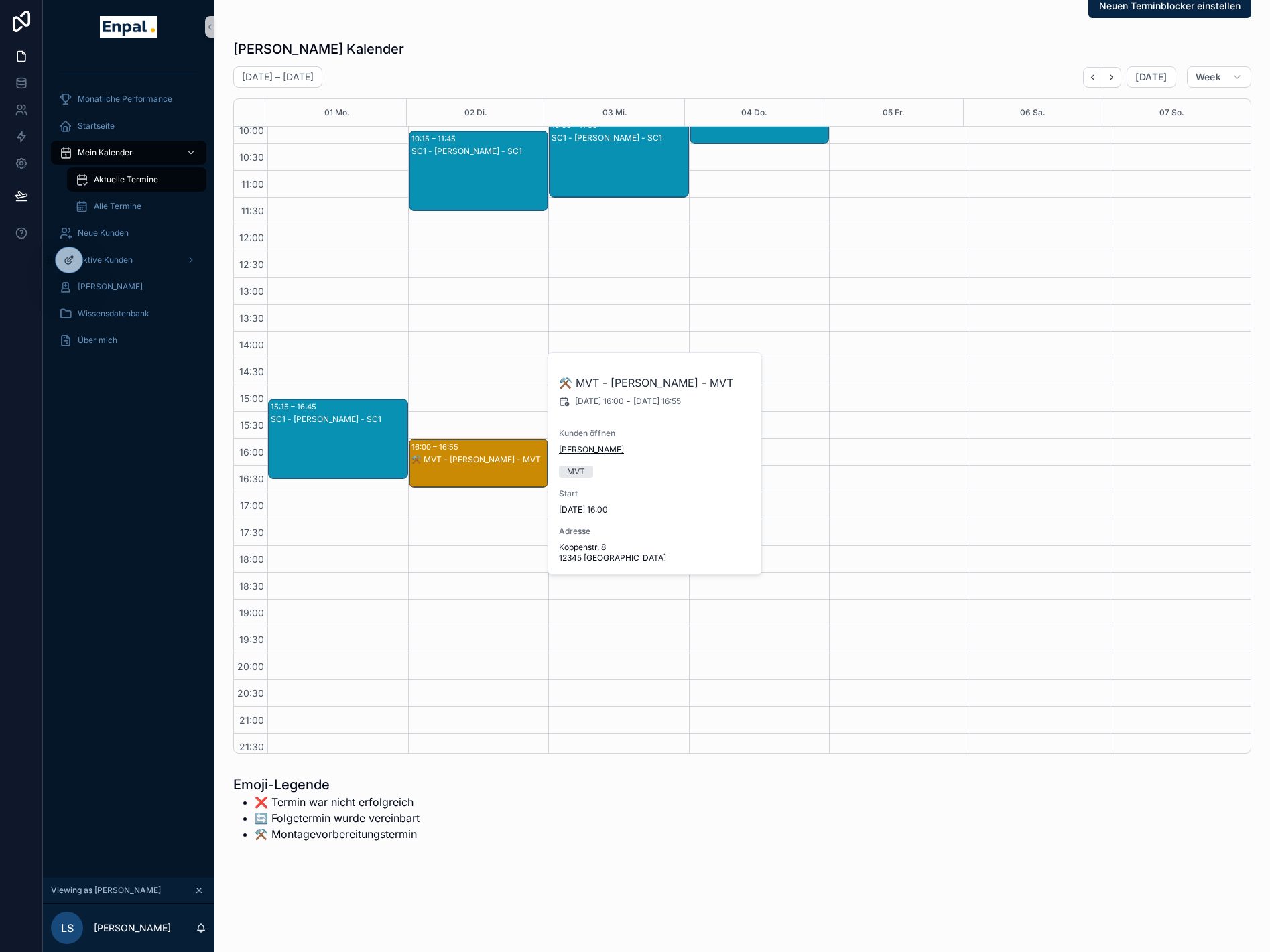
click at [583, 447] on span "[PERSON_NAME]" at bounding box center [591, 450] width 65 height 11
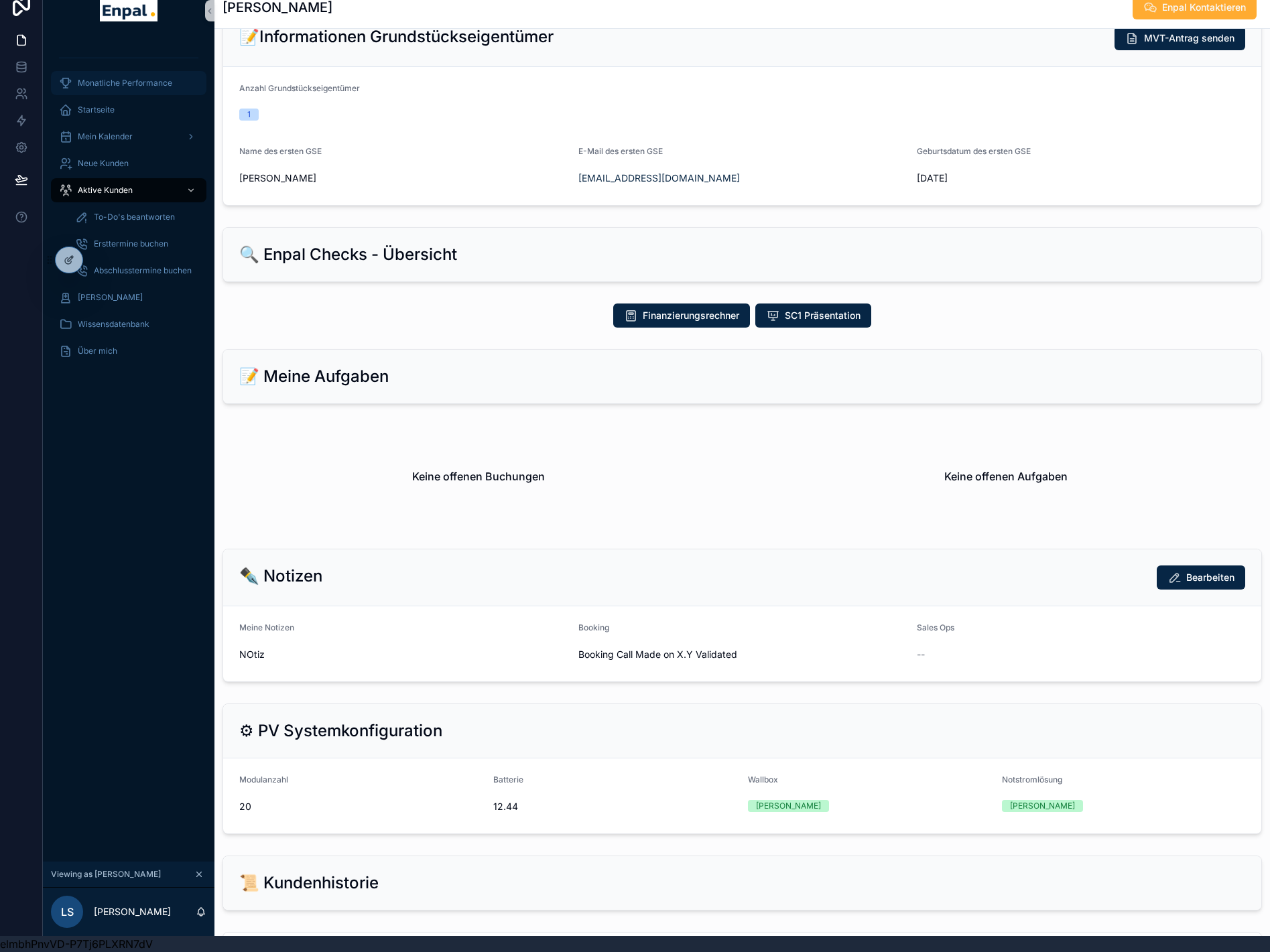
scroll to position [266, 0]
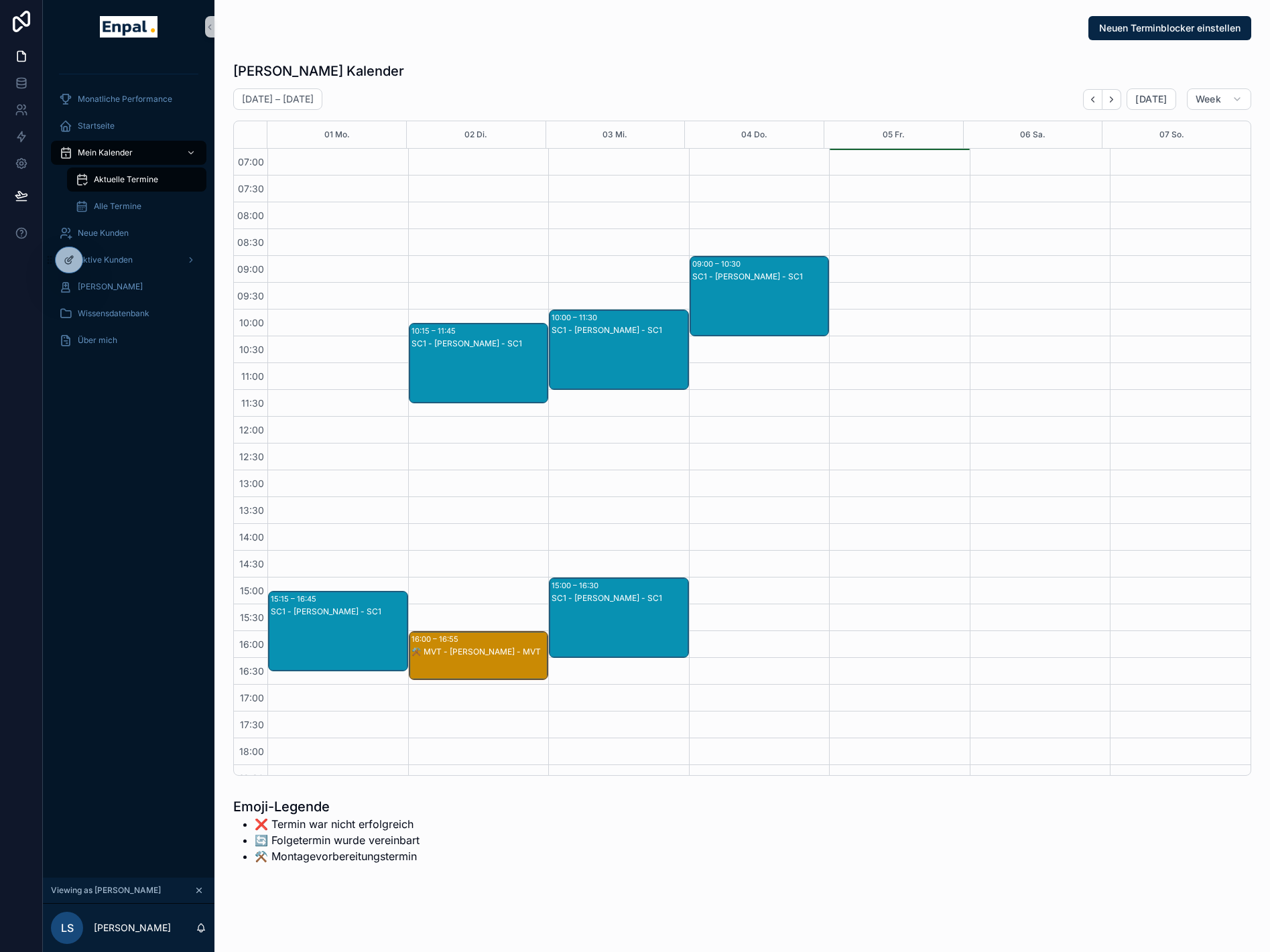
click at [496, 653] on div "⚒️ MVT - Laura Schmitt - MVT" at bounding box center [479, 652] width 136 height 11
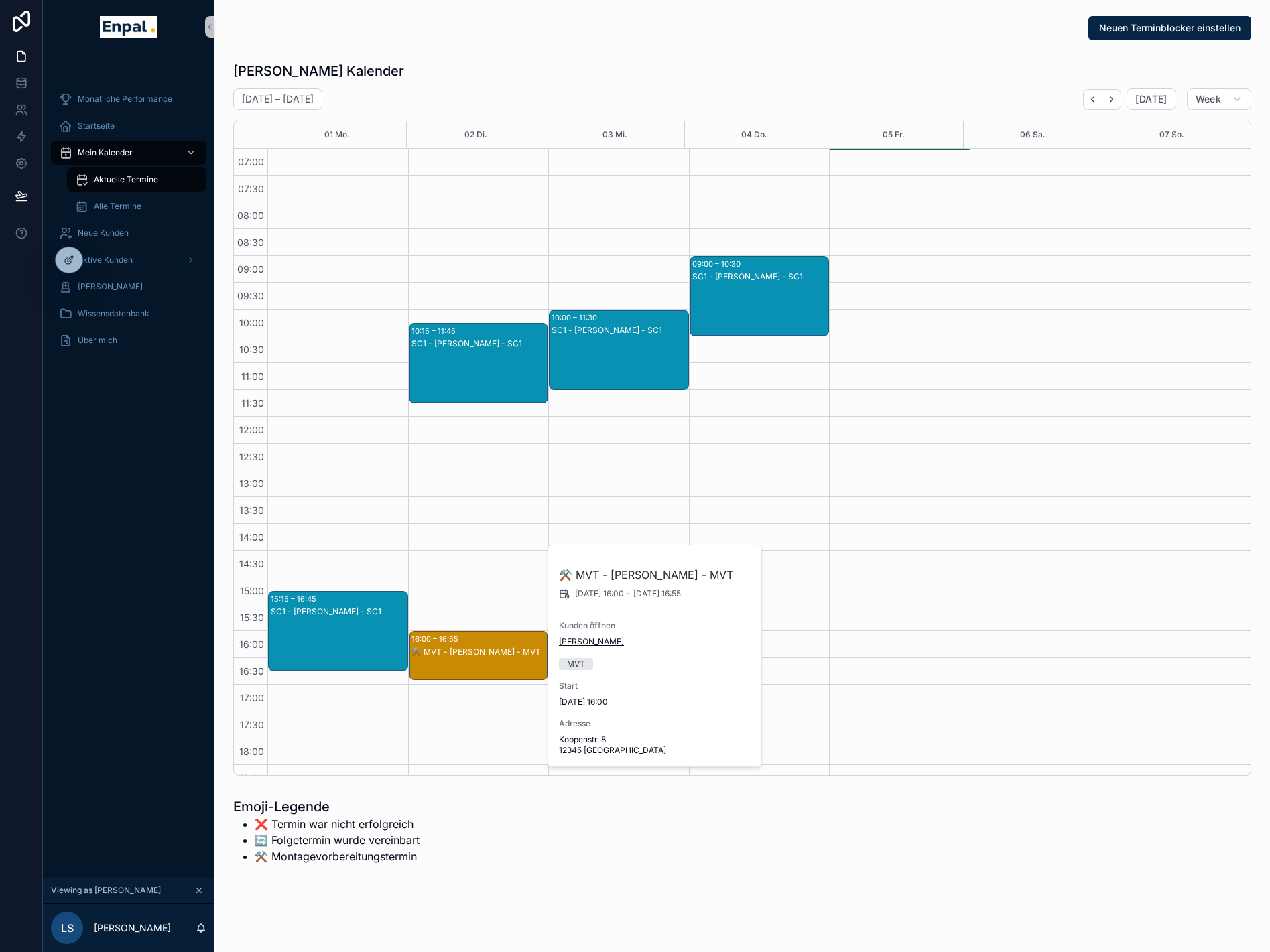
click at [587, 643] on span "[PERSON_NAME]" at bounding box center [591, 642] width 65 height 11
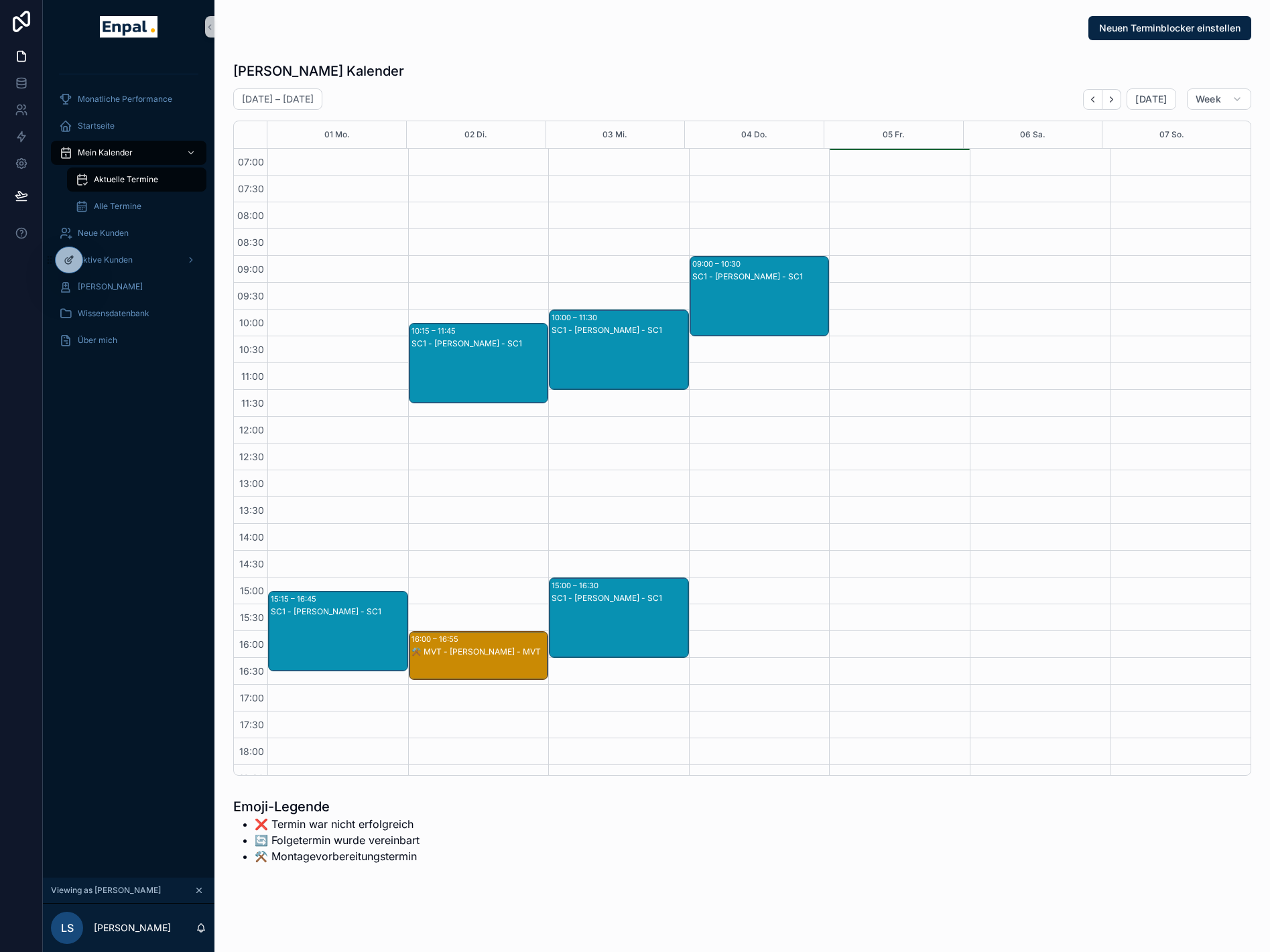
click at [901, 147] on div "05 Fr." at bounding box center [893, 134] width 22 height 27
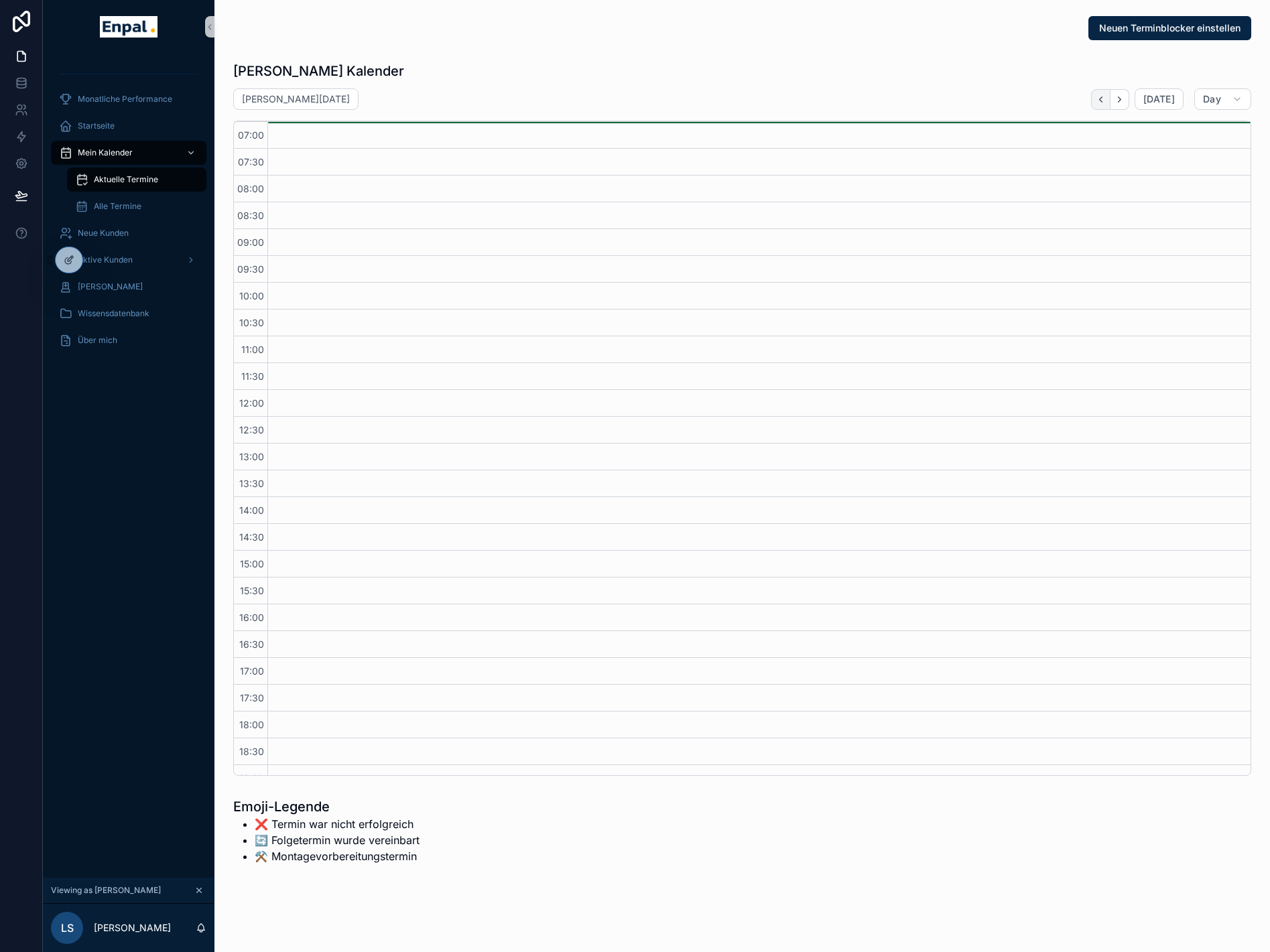
click at [1104, 103] on icon "Back" at bounding box center [1100, 99] width 10 height 10
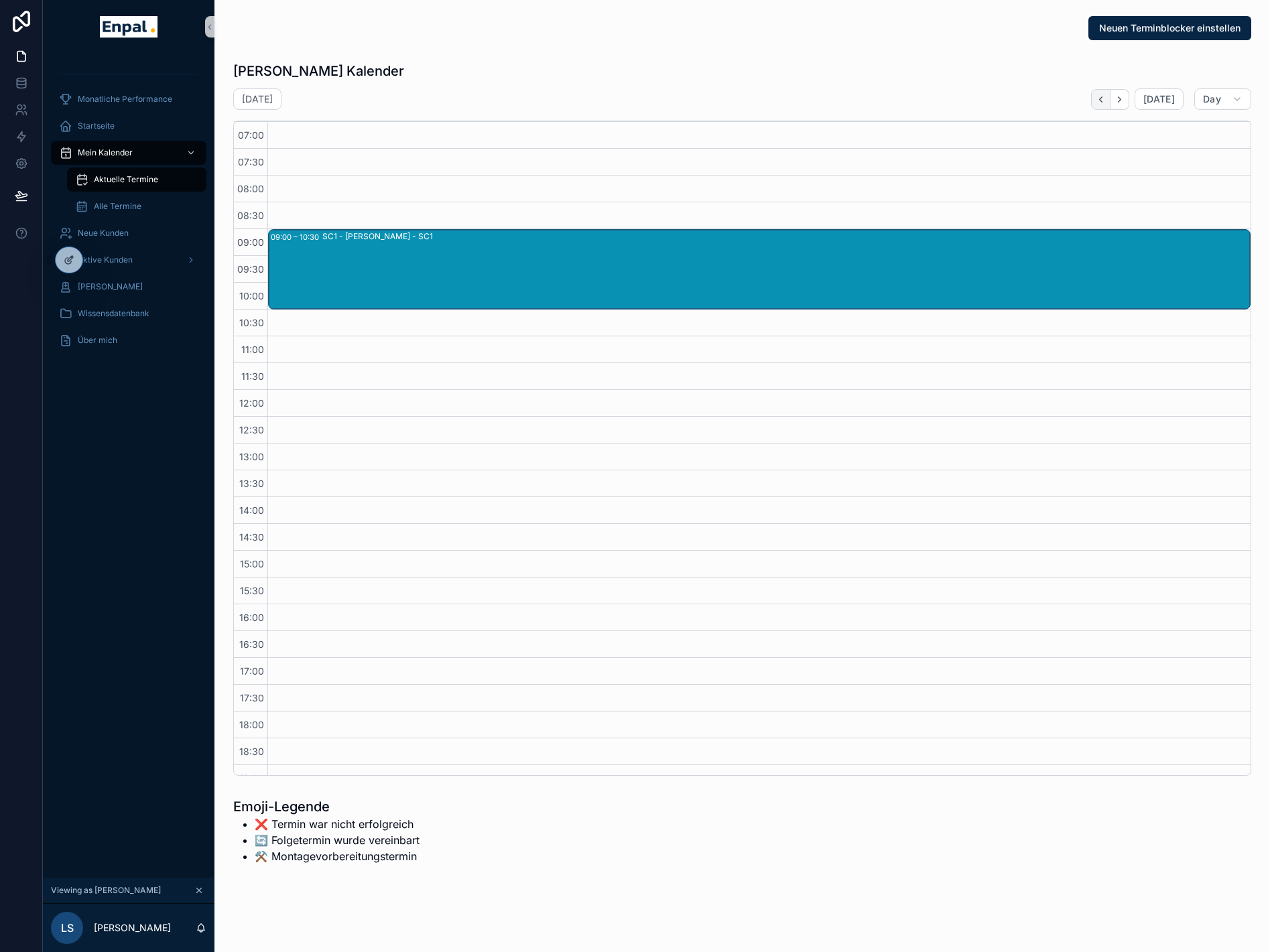
click at [1104, 105] on button "Back" at bounding box center [1100, 100] width 19 height 21
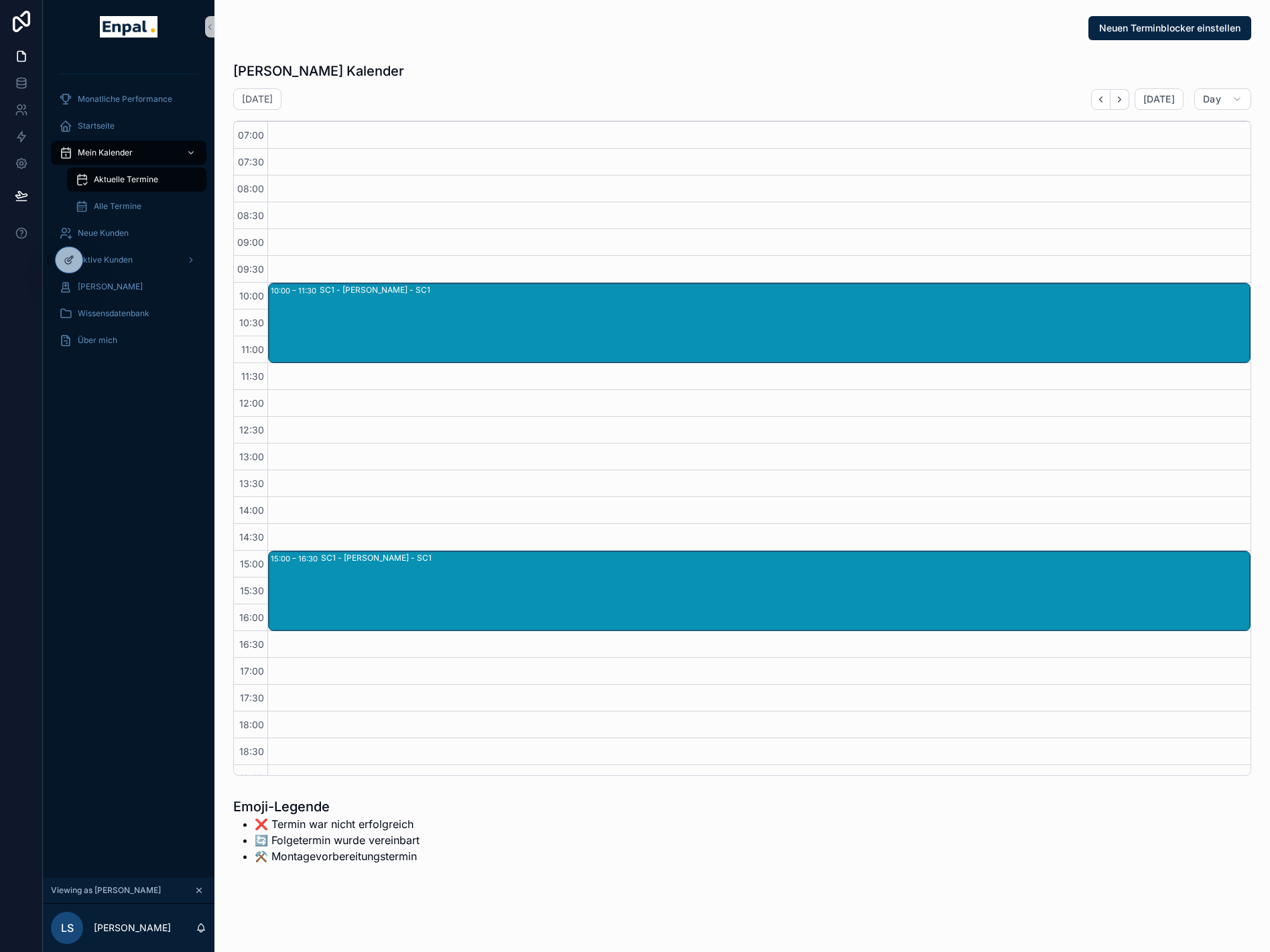
click at [1104, 105] on button "Back" at bounding box center [1100, 100] width 19 height 21
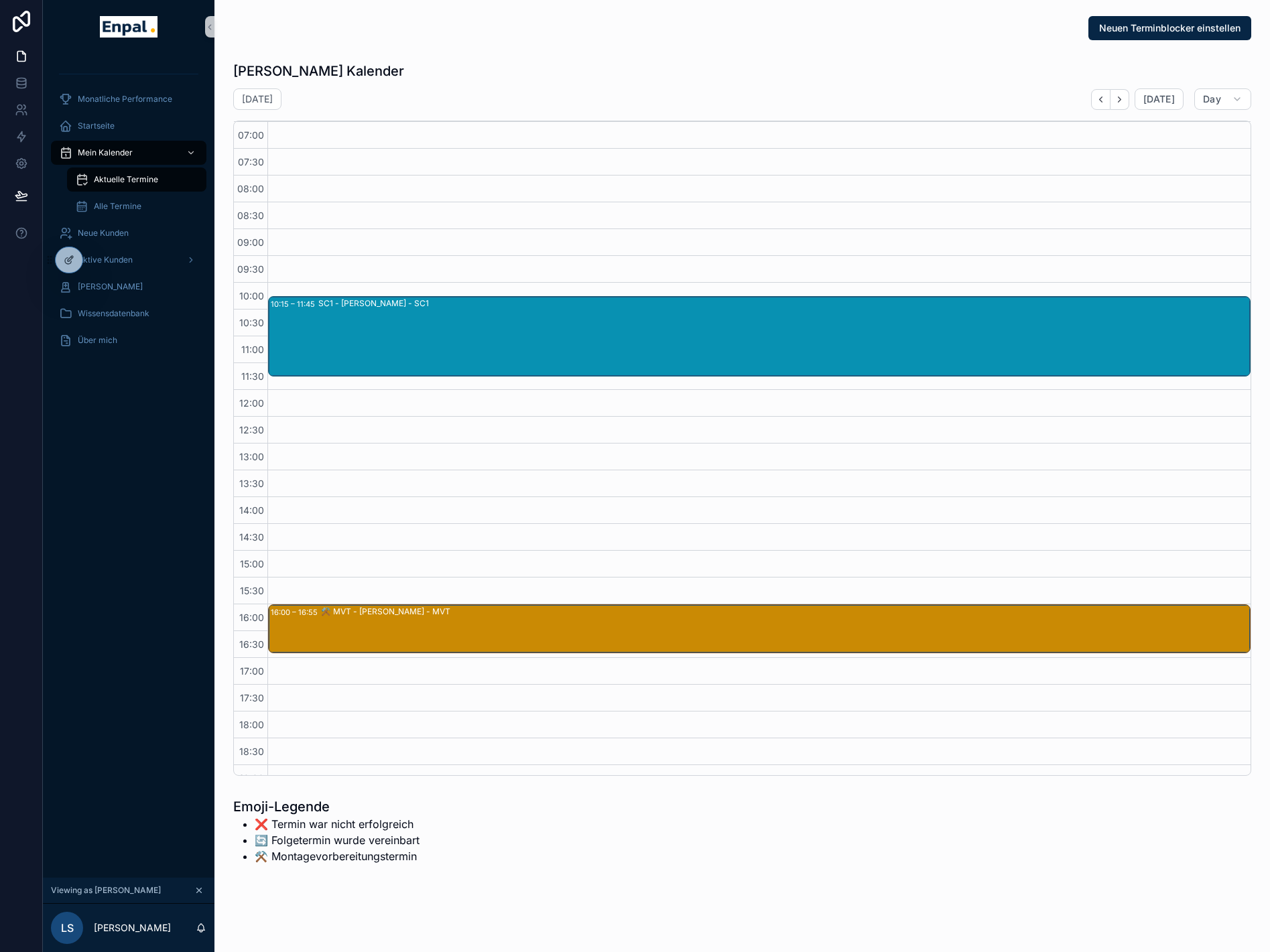
click at [1104, 105] on button "Back" at bounding box center [1100, 100] width 19 height 21
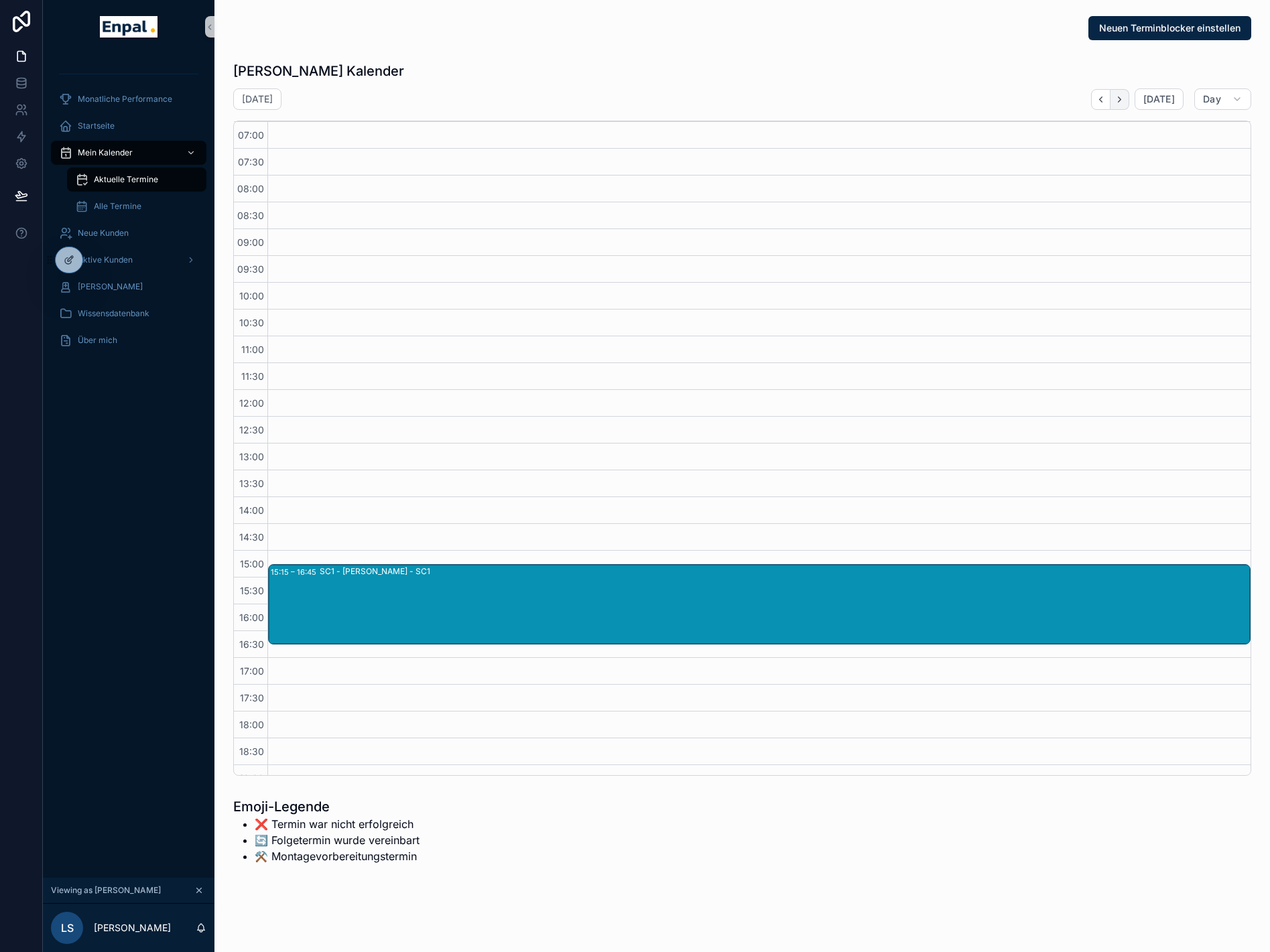
click at [1123, 105] on button "Next" at bounding box center [1120, 100] width 19 height 21
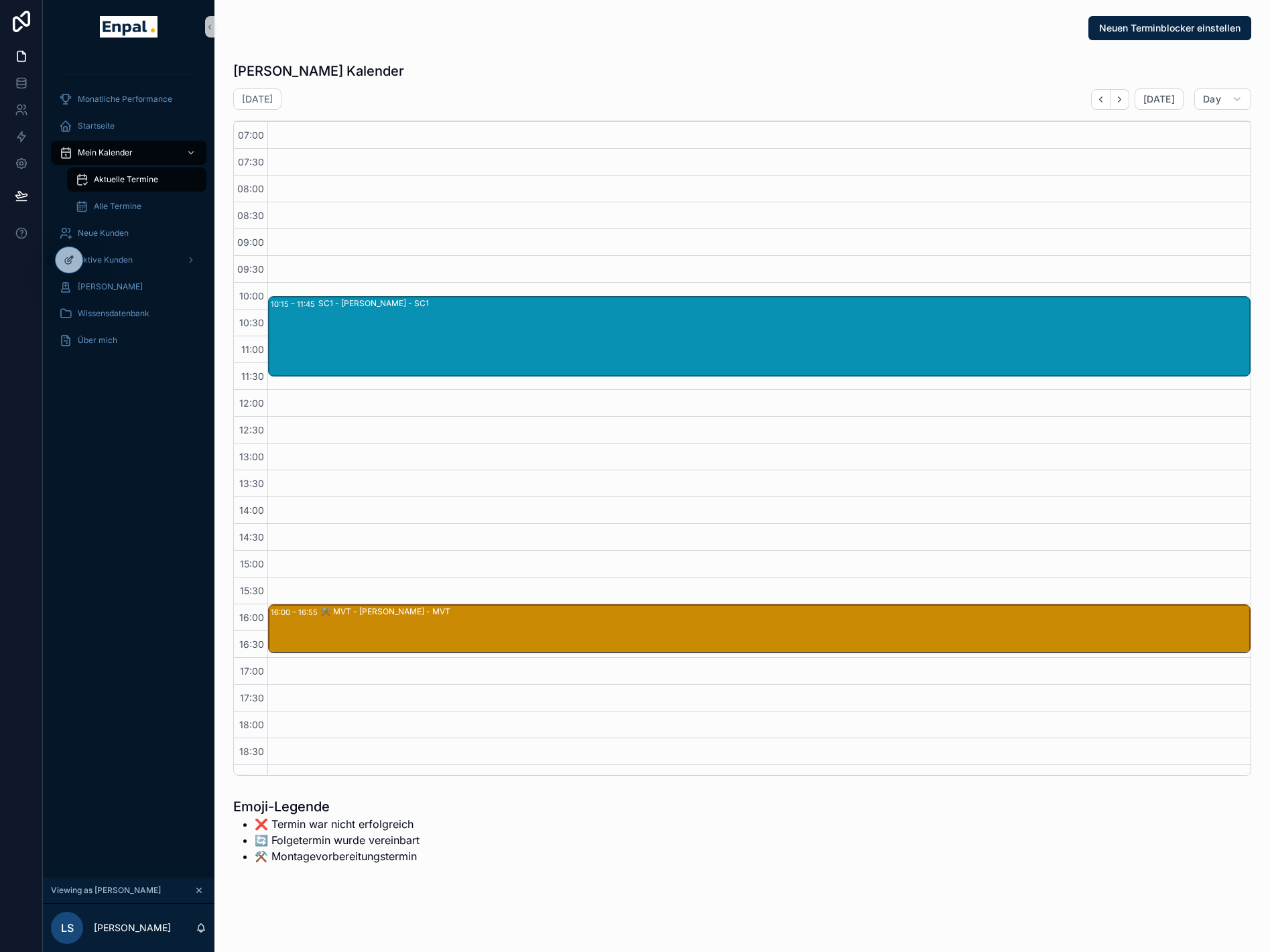
click at [1122, 105] on button "Next" at bounding box center [1120, 100] width 19 height 21
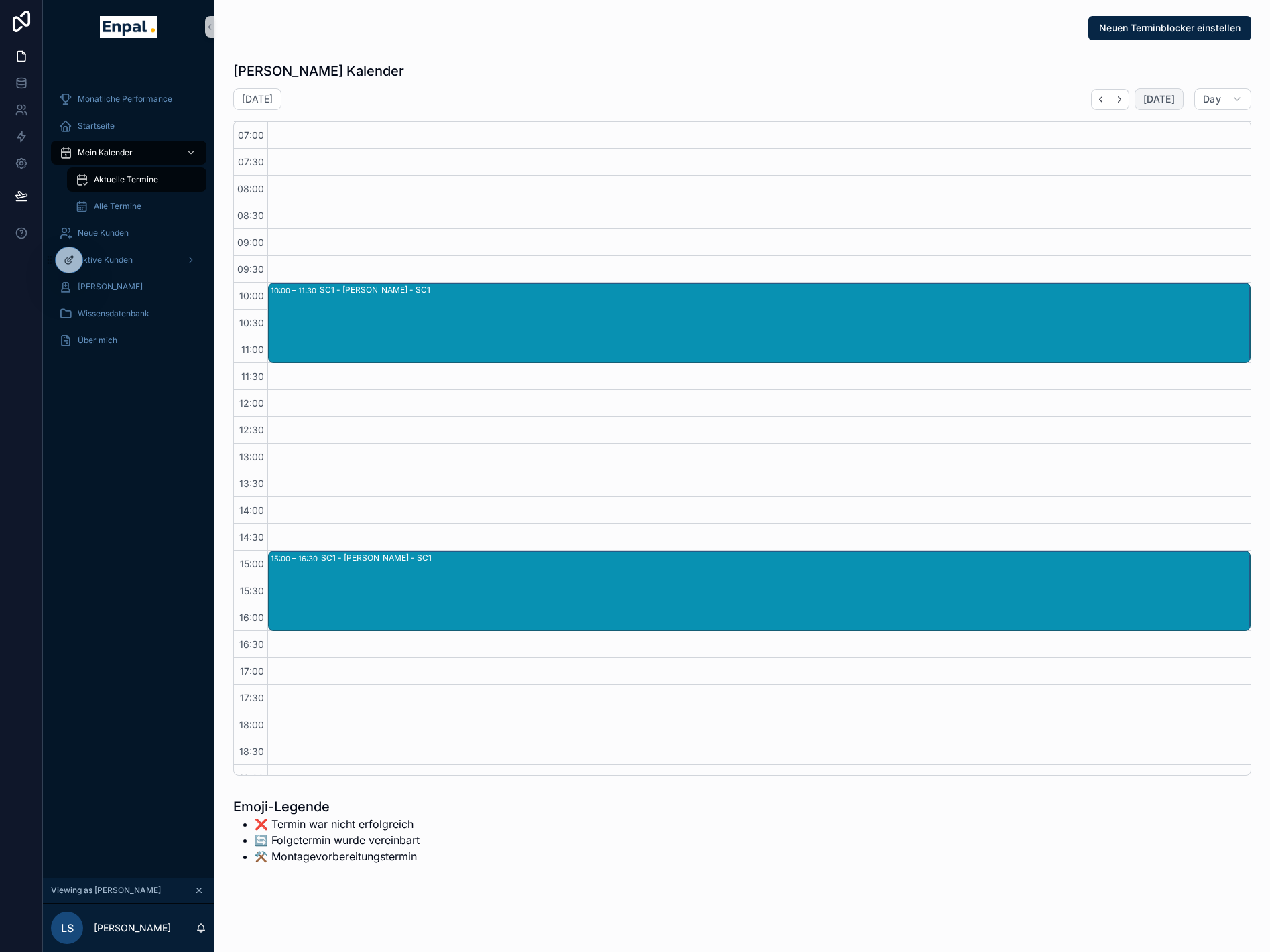
click at [1154, 96] on span "Today" at bounding box center [1159, 100] width 32 height 12
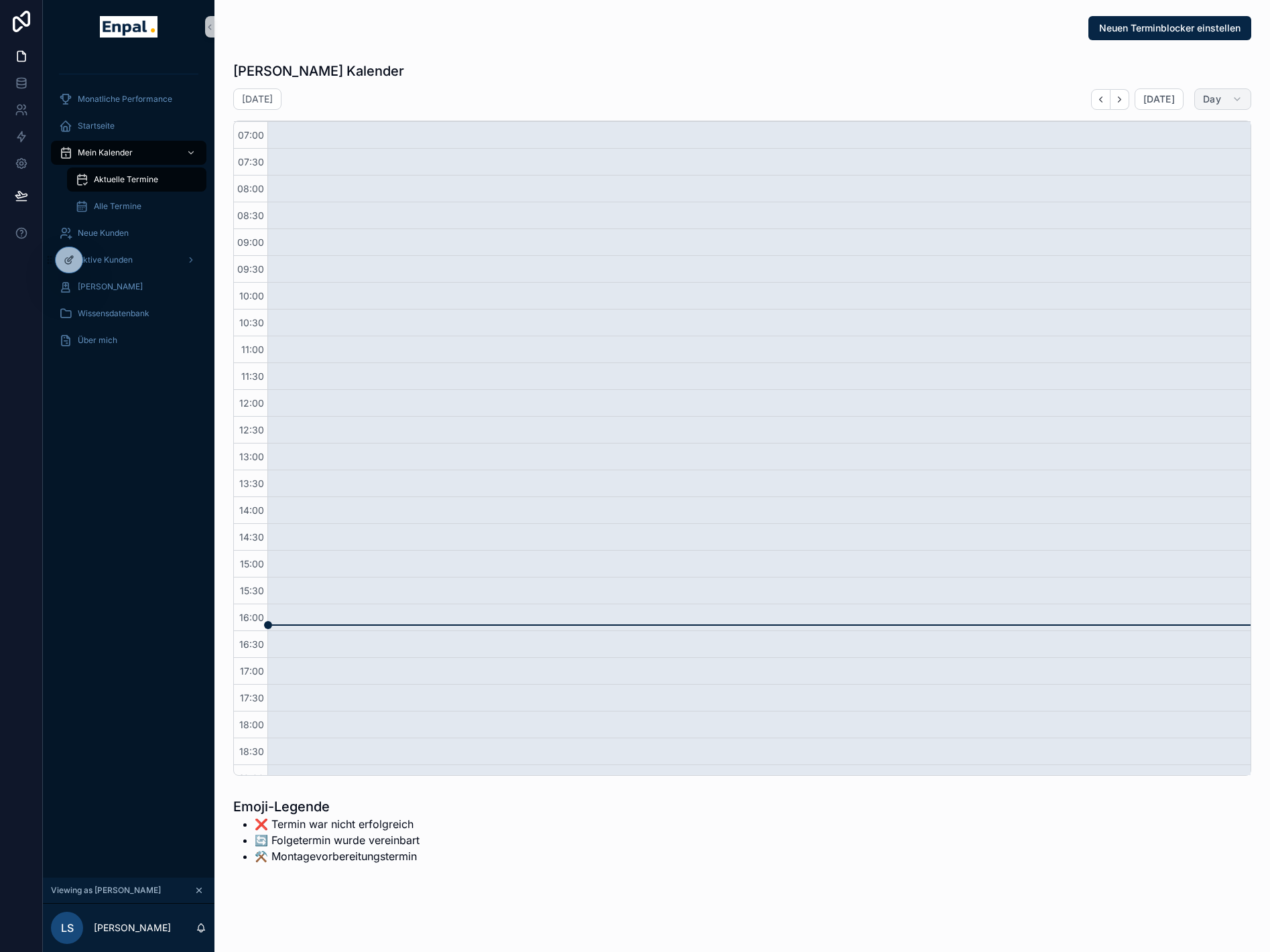
click at [1227, 97] on button "Day" at bounding box center [1223, 100] width 57 height 22
click at [978, 110] on div "Donnerstag Aug. 28 Today Day" at bounding box center [742, 100] width 1018 height 22
click at [1156, 100] on span "Today" at bounding box center [1159, 100] width 32 height 12
click at [1157, 101] on span "Today" at bounding box center [1159, 100] width 32 height 12
click at [1163, 98] on span "Today" at bounding box center [1159, 100] width 32 height 12
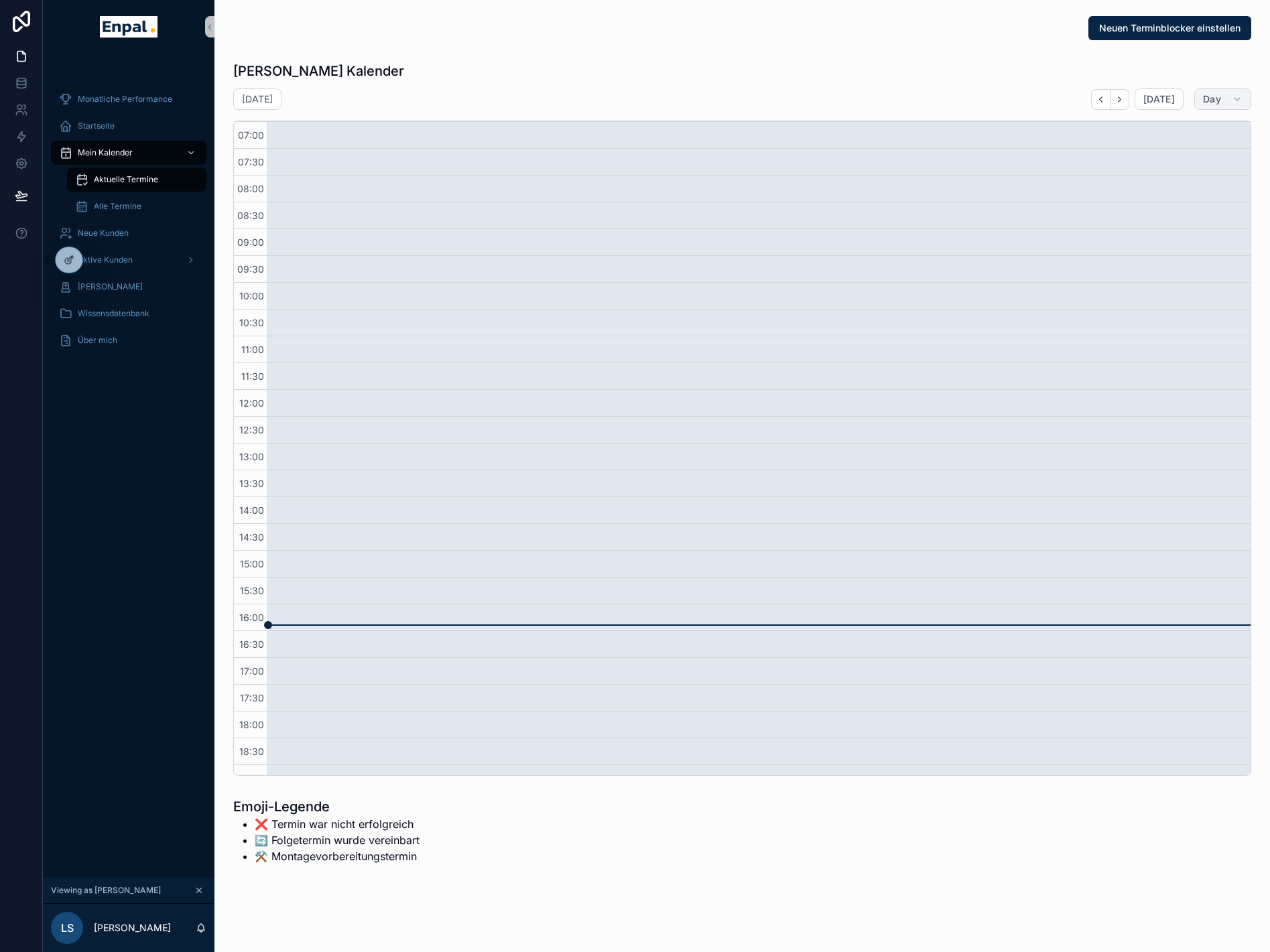
click at [1210, 100] on span "Day" at bounding box center [1211, 100] width 18 height 12
click at [1186, 151] on button "Week" at bounding box center [1180, 157] width 96 height 24
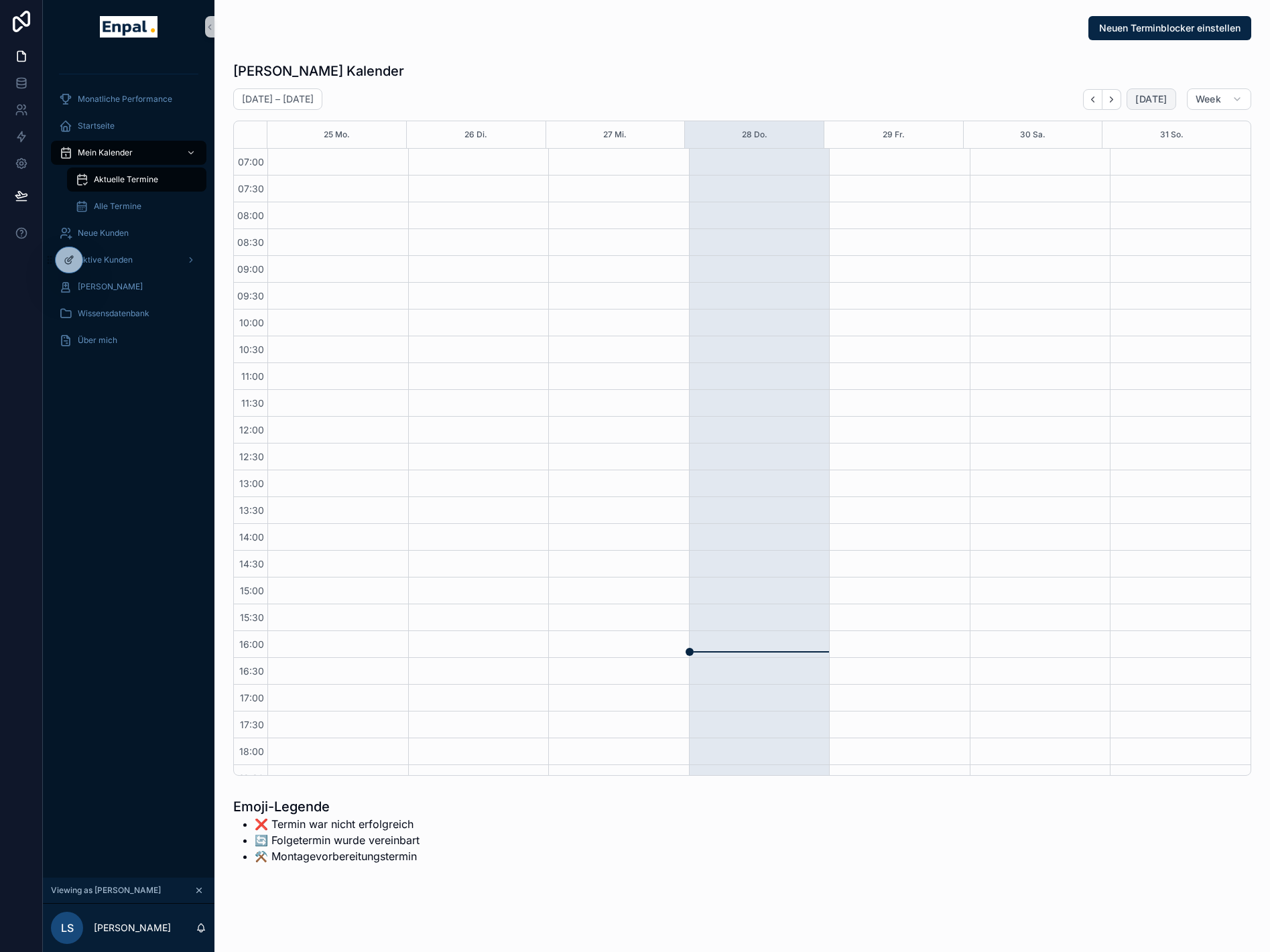
click at [1146, 92] on button "Today" at bounding box center [1150, 100] width 49 height 22
click at [518, 35] on div "Neuen Terminblocker einstellen" at bounding box center [742, 28] width 1018 height 24
click at [106, 209] on span "Alle Termine" at bounding box center [118, 207] width 48 height 11
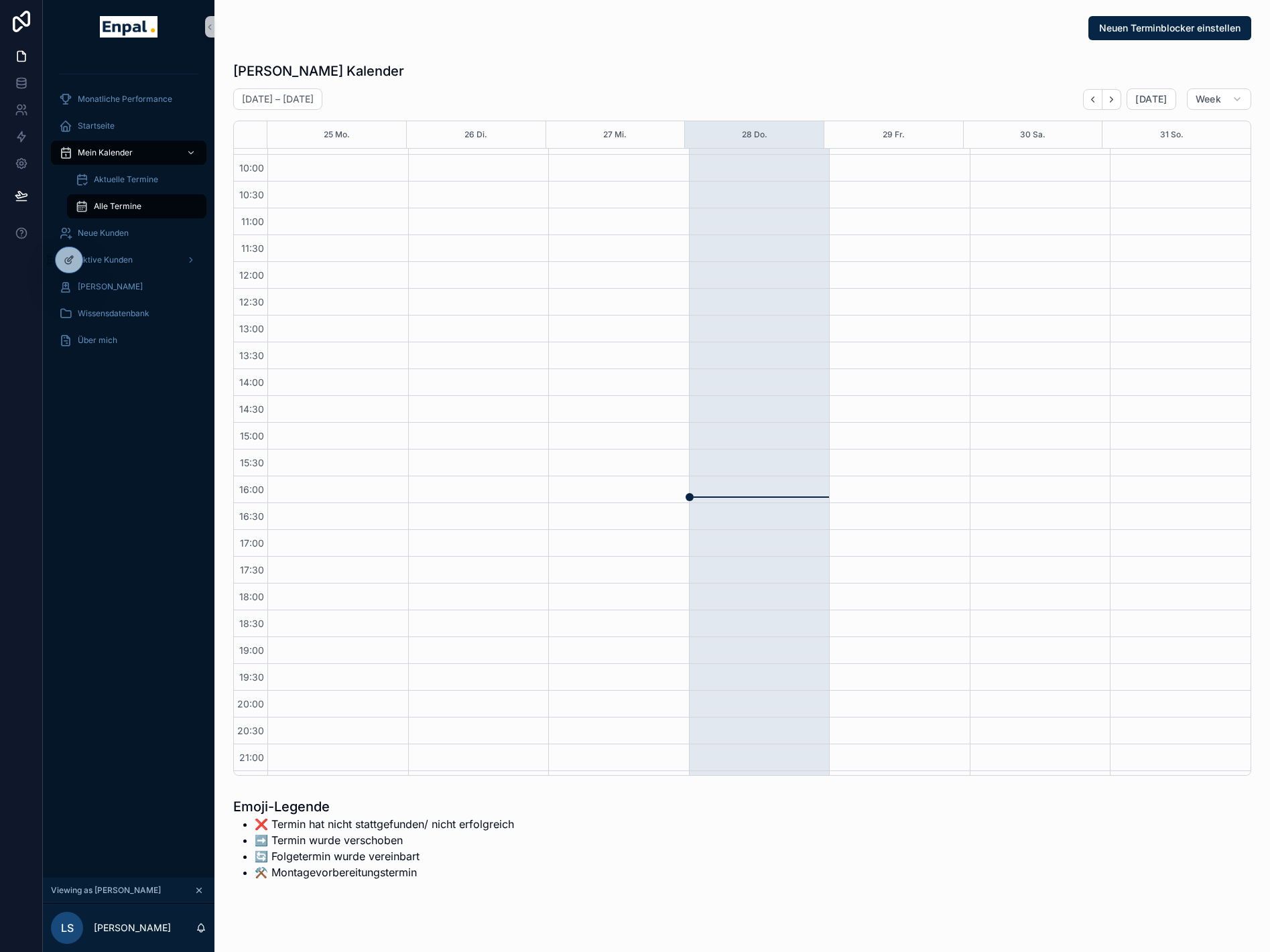
scroll to position [170, 0]
click at [143, 257] on div "Aktive Kunden" at bounding box center [128, 260] width 140 height 22
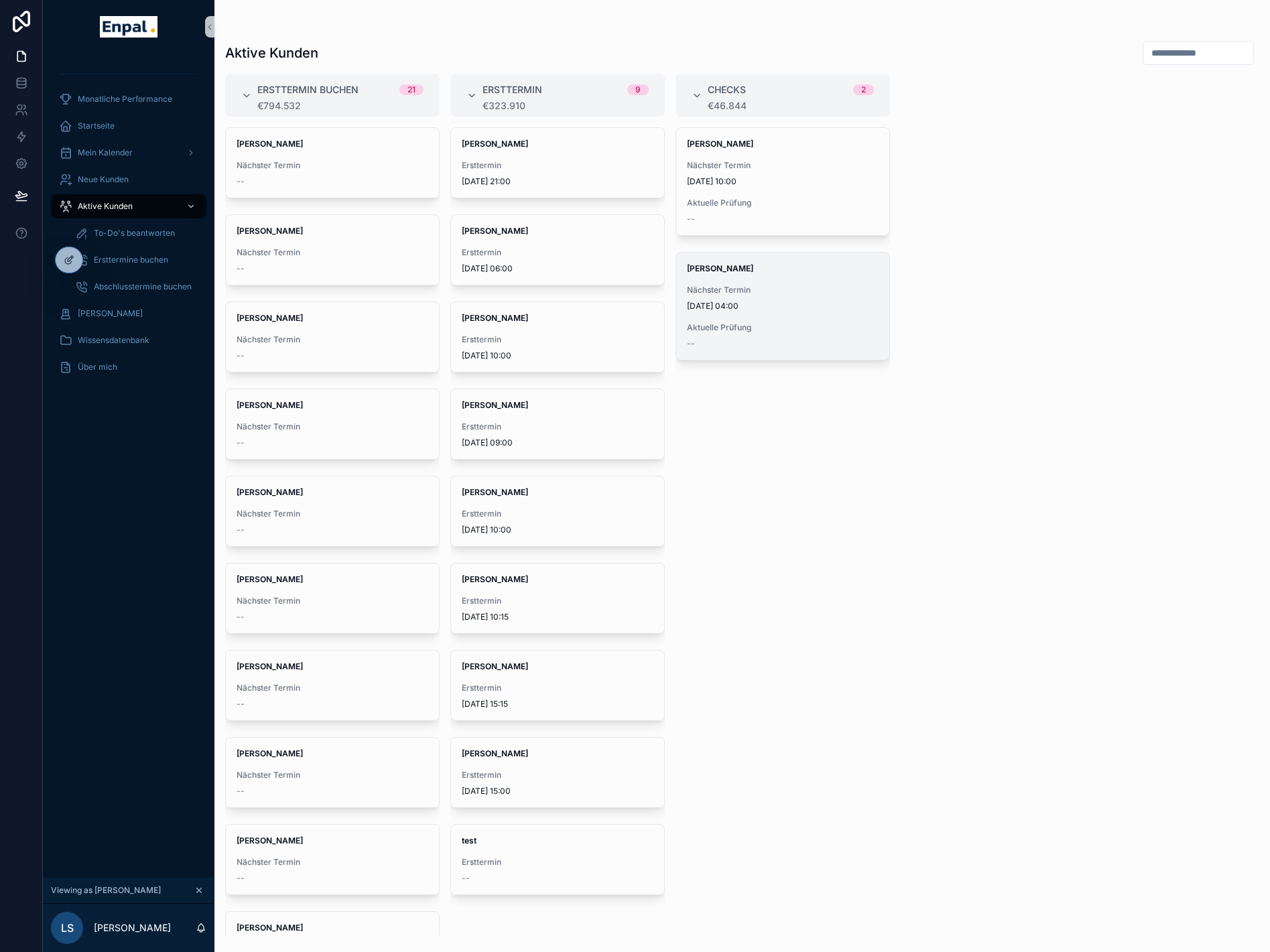
click at [758, 293] on span "Nächster Termin" at bounding box center [782, 290] width 191 height 11
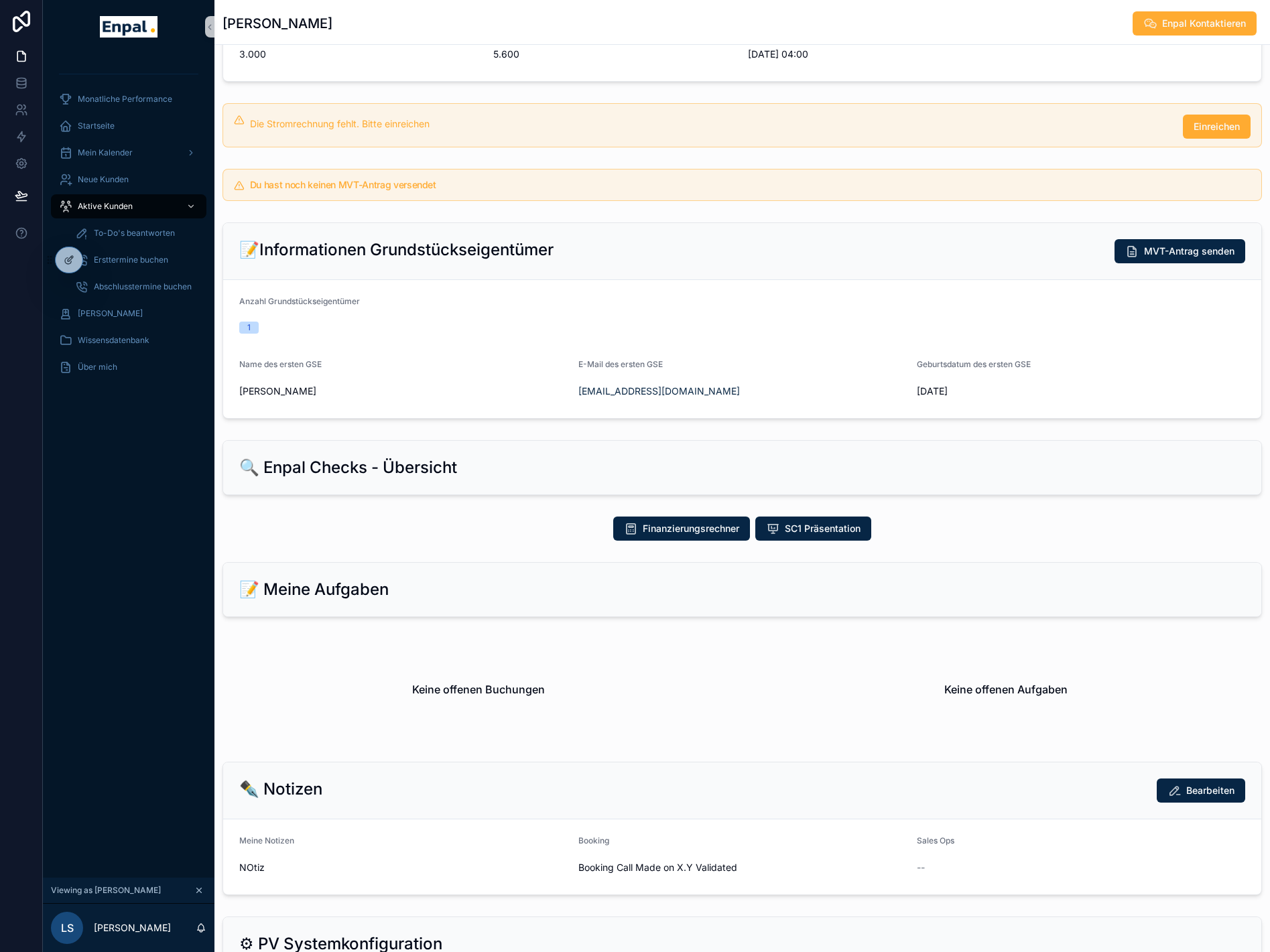
scroll to position [2, 0]
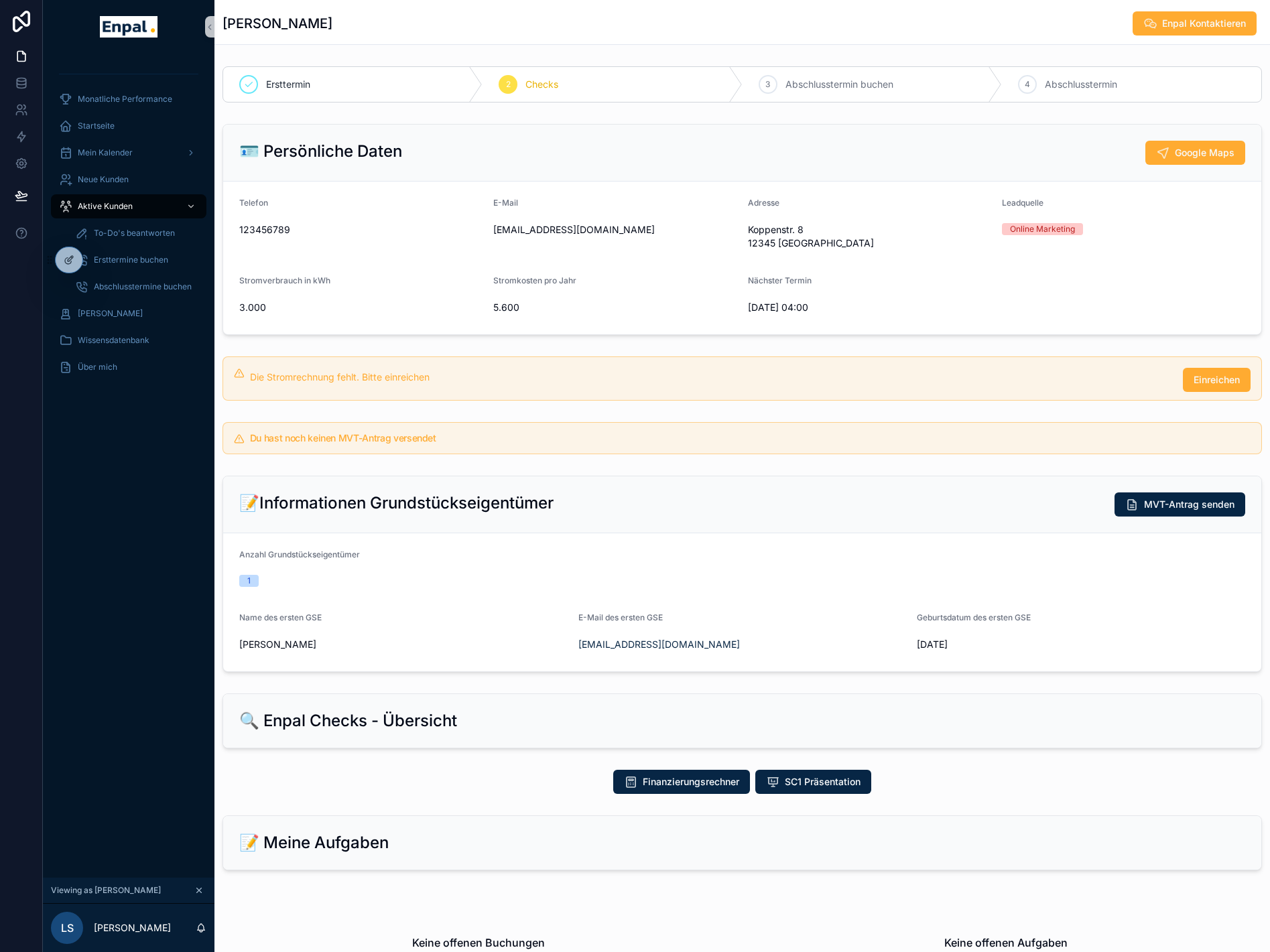
drag, startPoint x: 628, startPoint y: 317, endPoint x: 588, endPoint y: 322, distance: 40.3
click at [588, 322] on form "Telefon 123456789 E-Mail test@enpal.de Adresse Koppenstr. 8 12345 Berlin Leadqu…" at bounding box center [742, 258] width 1039 height 153
click at [148, 342] on span "Wissensdatenbank" at bounding box center [113, 340] width 72 height 11
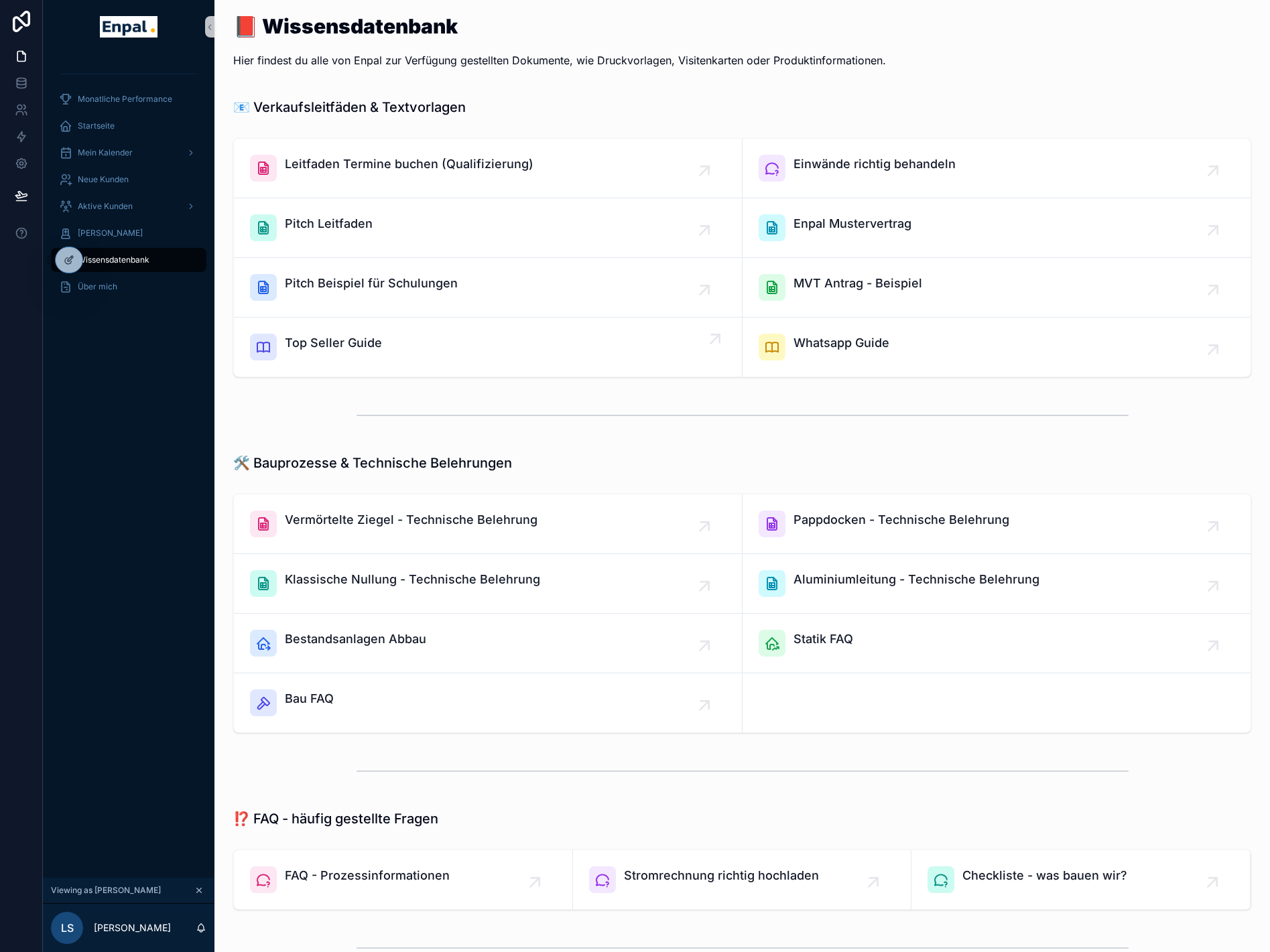
click at [373, 348] on span "Top Seller Guide" at bounding box center [333, 343] width 97 height 19
click at [105, 173] on div "Neue Kunden" at bounding box center [128, 180] width 140 height 22
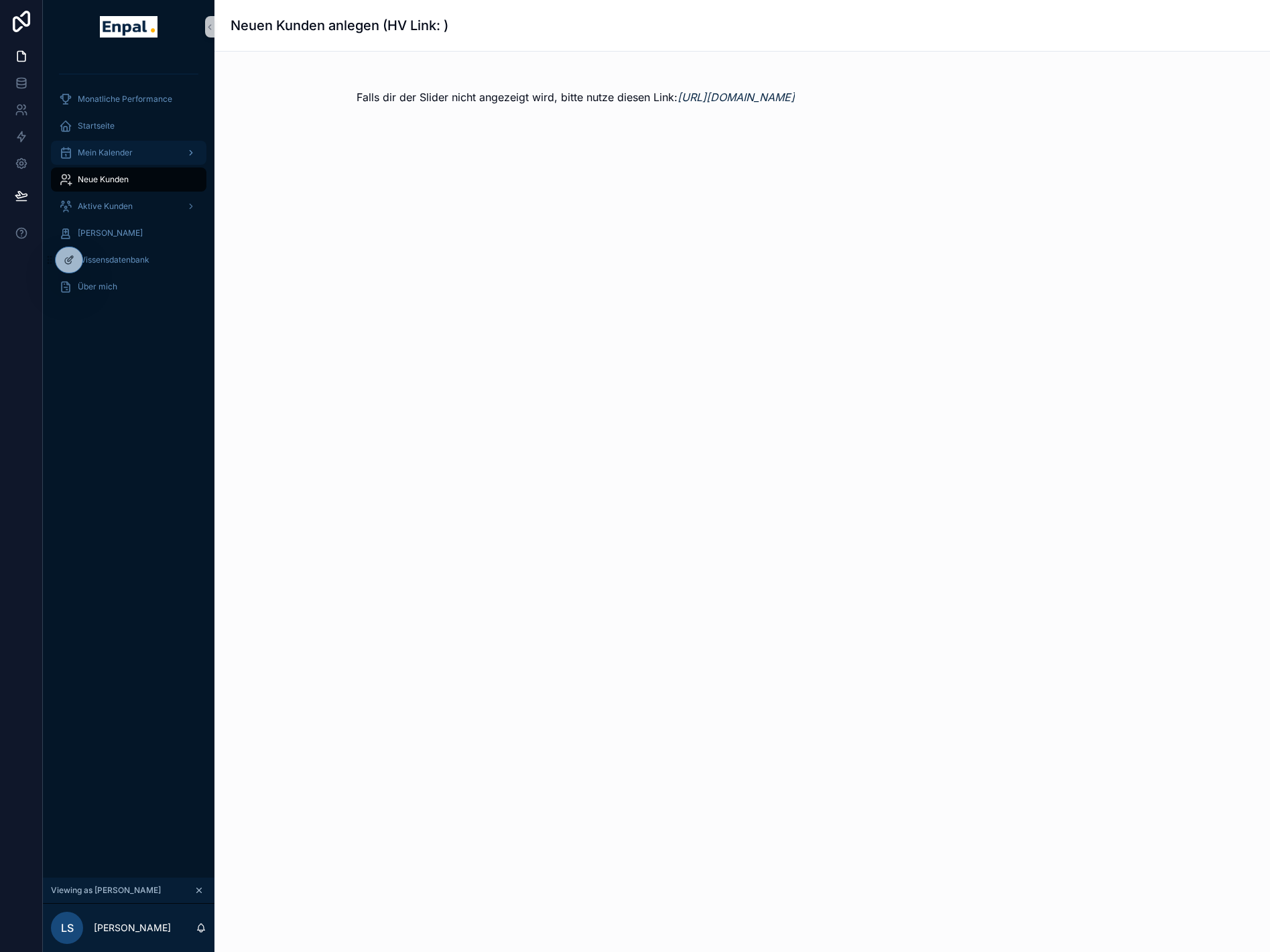
click at [106, 150] on span "Mein Kalender" at bounding box center [105, 153] width 55 height 11
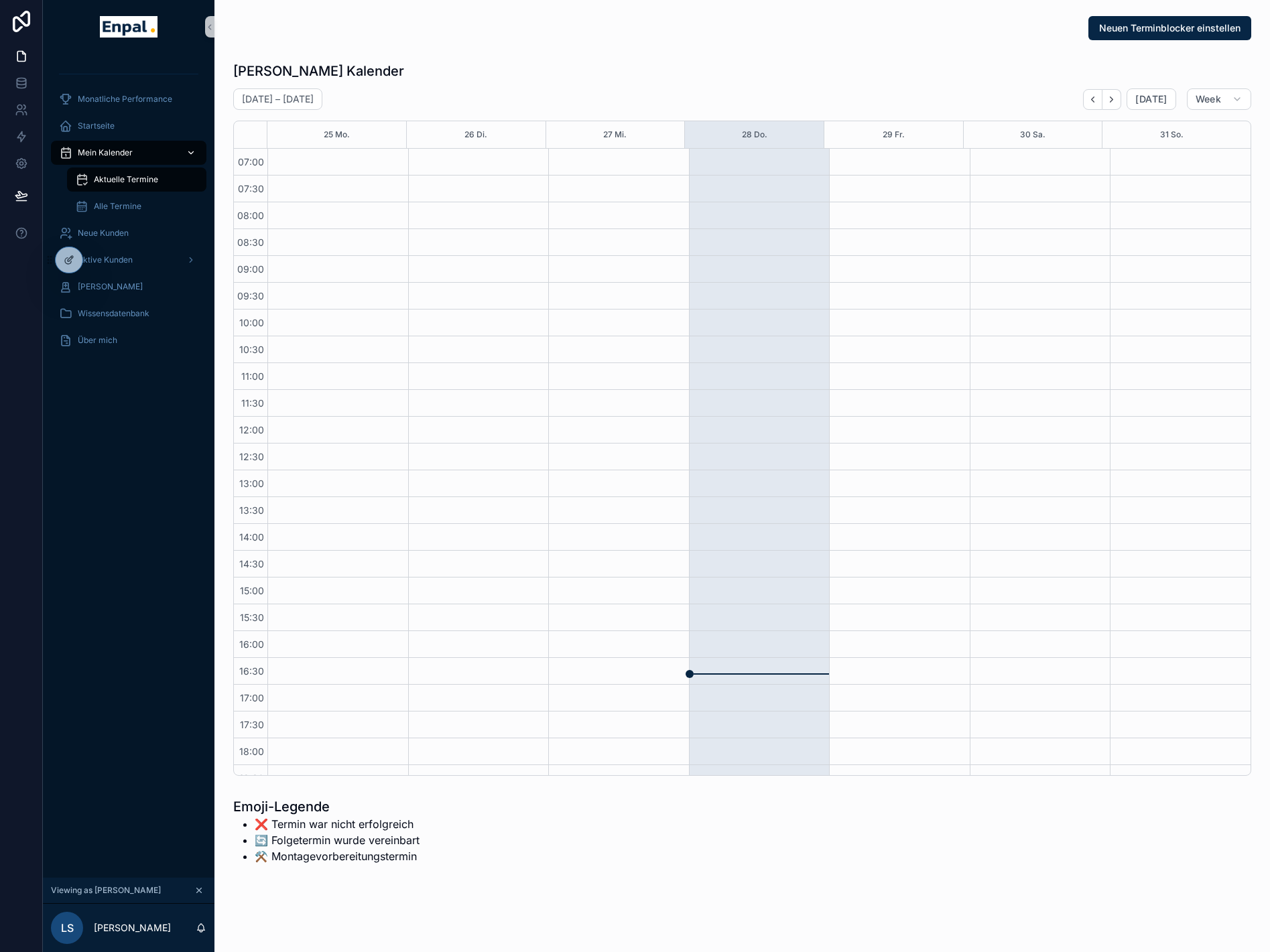
scroll to position [170, 0]
click at [106, 124] on span "Startseite" at bounding box center [96, 126] width 37 height 11
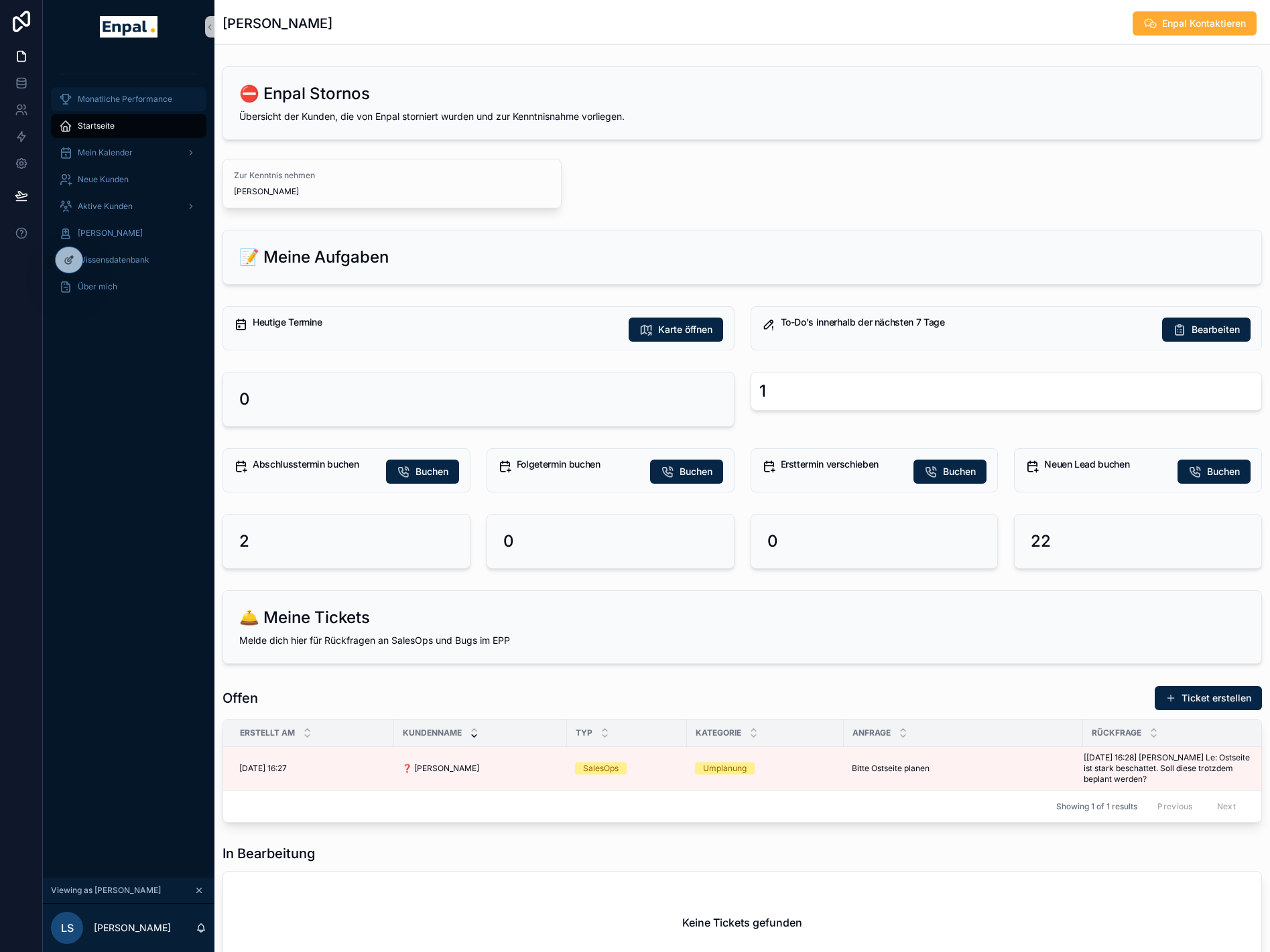
click at [101, 97] on span "Monatliche Performance" at bounding box center [125, 100] width 94 height 11
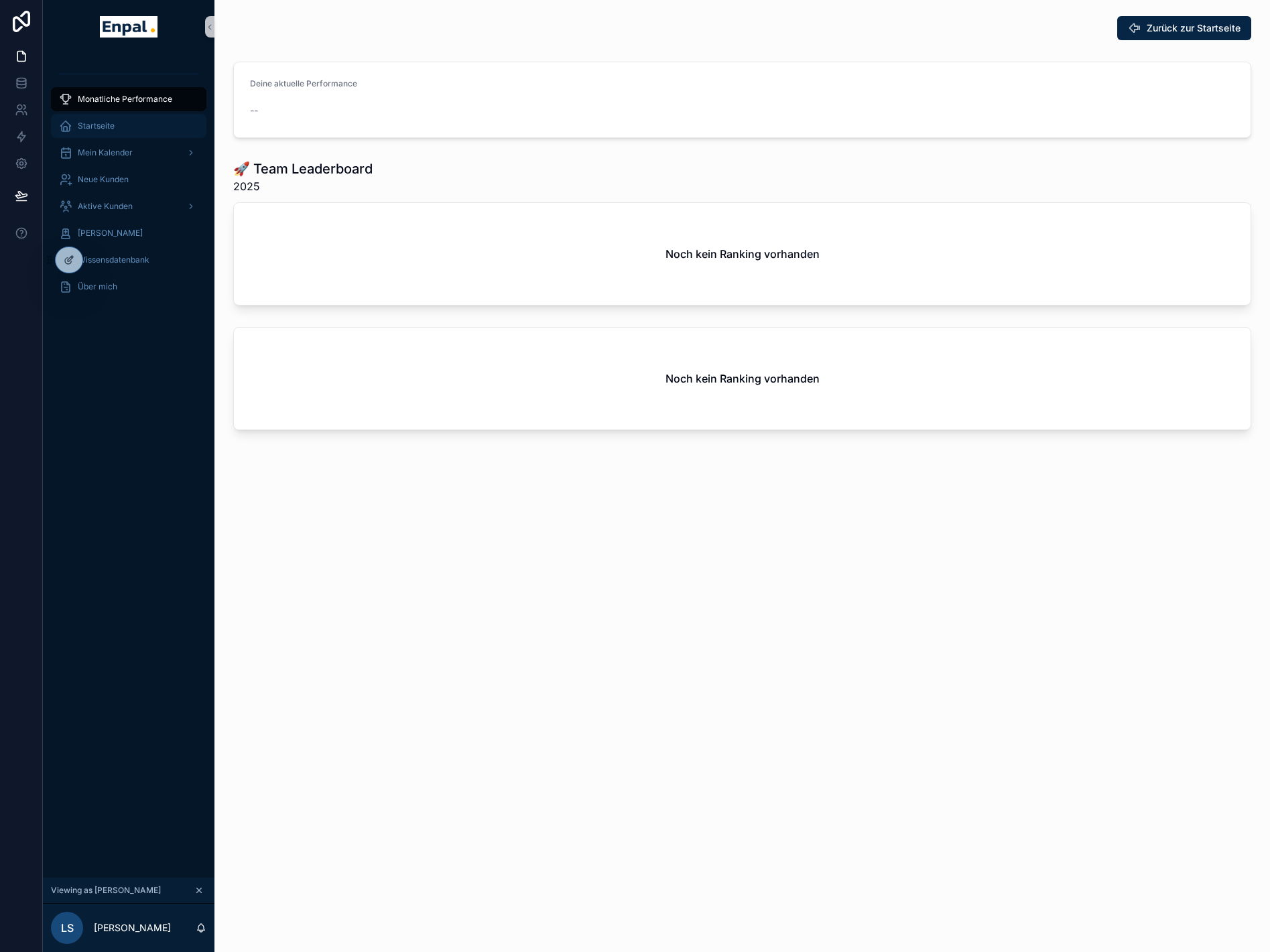
click at [96, 133] on div "Startseite" at bounding box center [128, 126] width 140 height 22
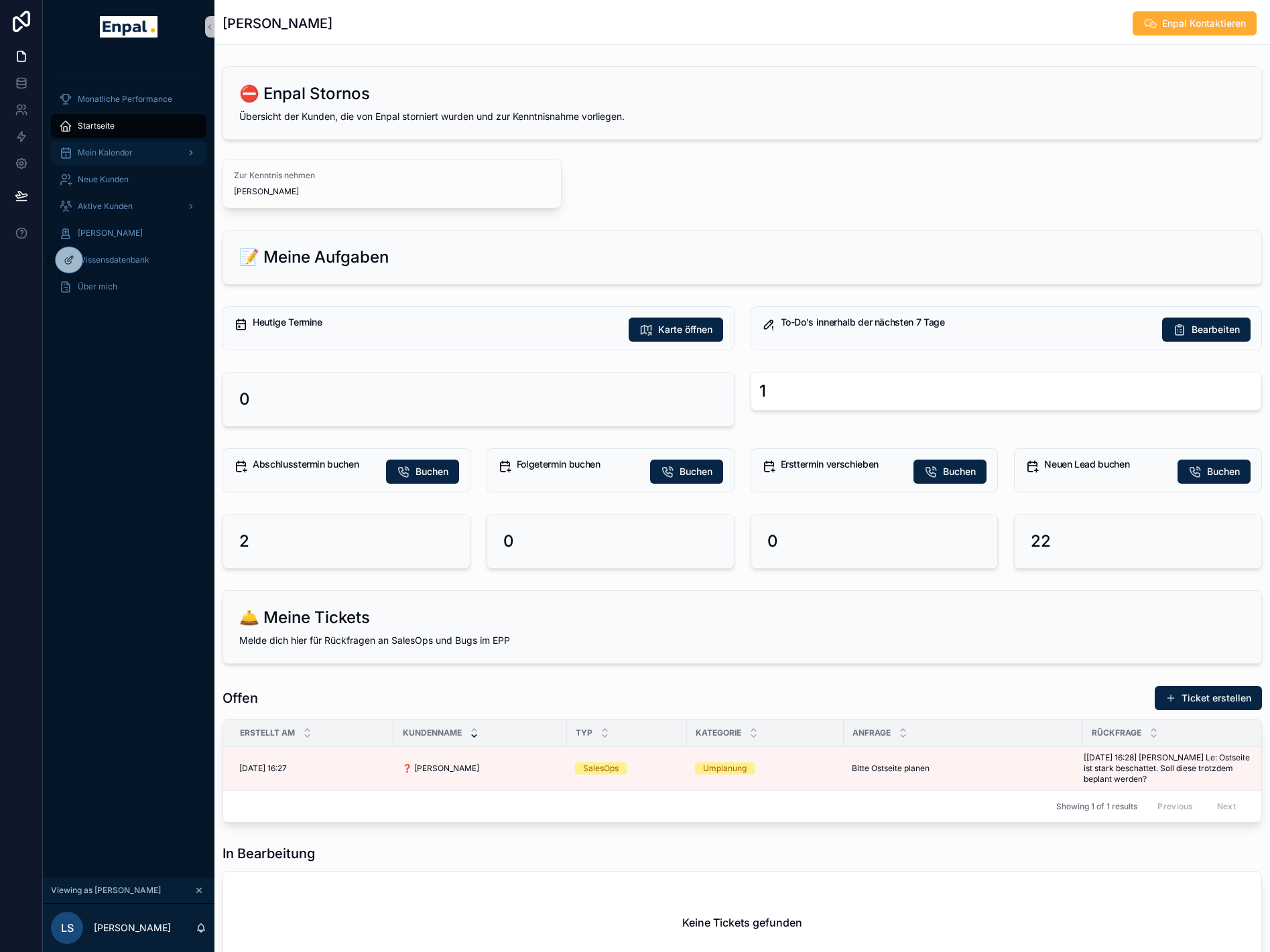
click at [110, 151] on span "Mein Kalender" at bounding box center [105, 153] width 55 height 11
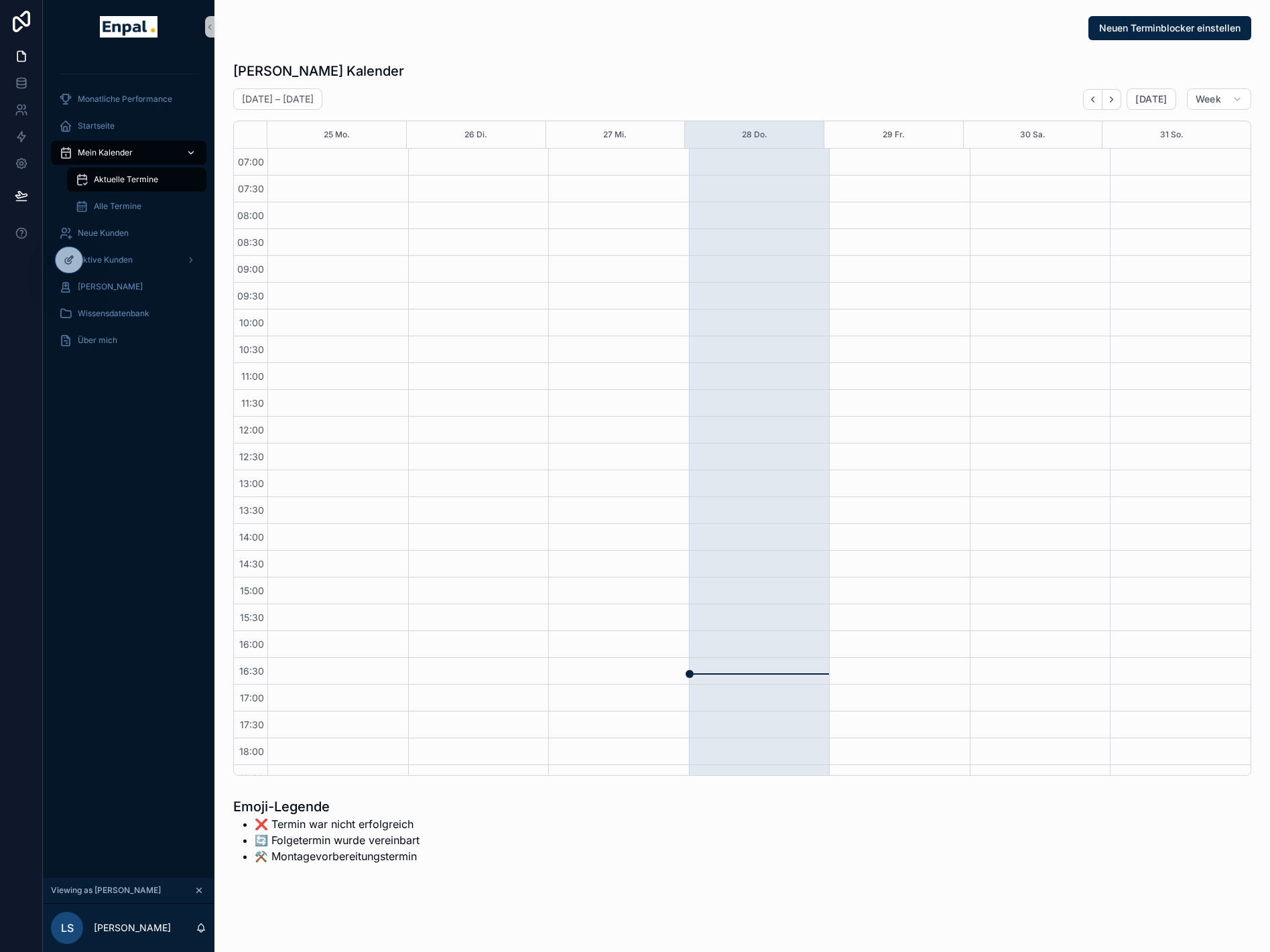
scroll to position [170, 0]
click at [110, 205] on span "Alle Termine" at bounding box center [118, 207] width 48 height 11
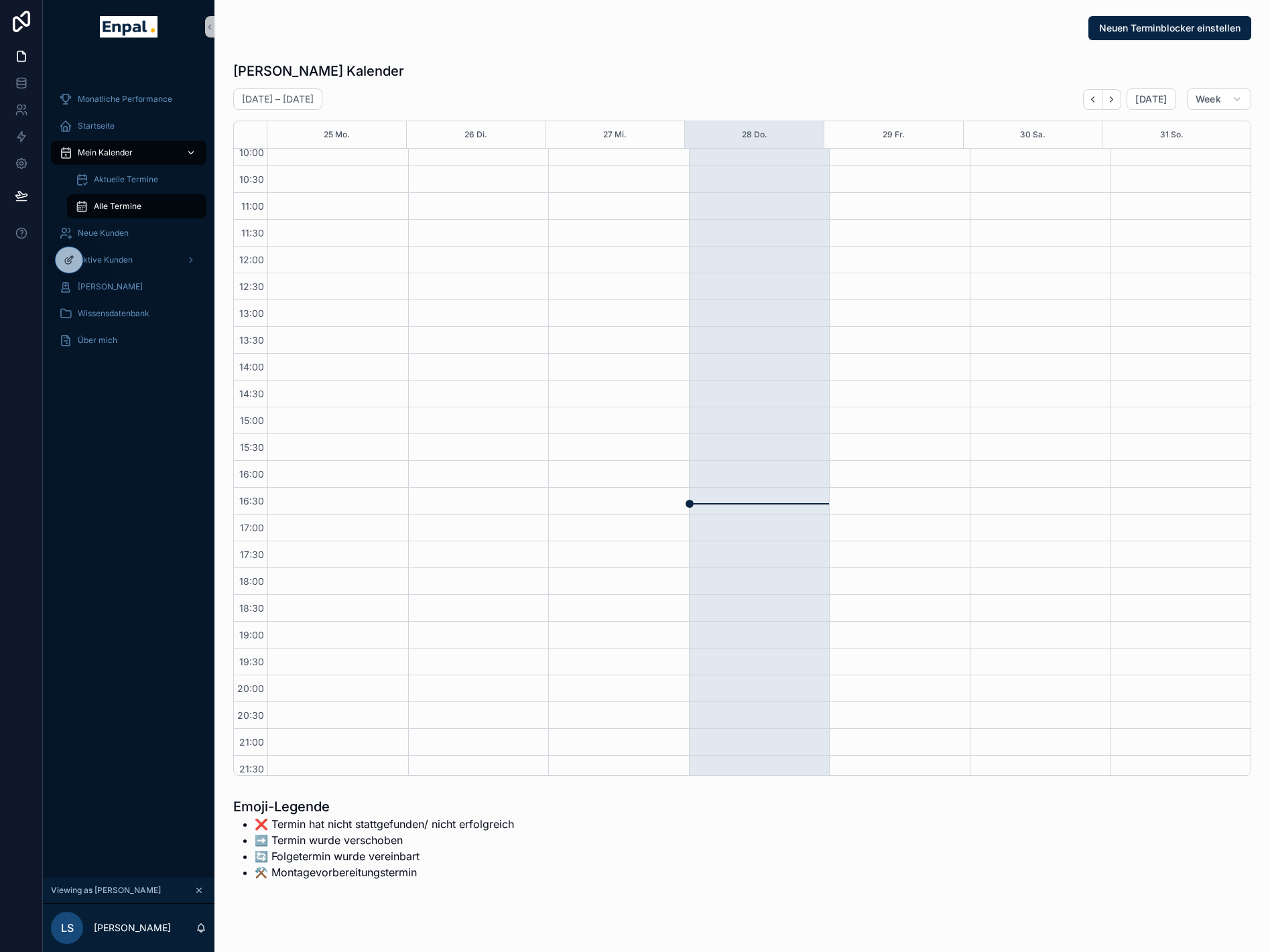
click at [105, 149] on span "Mein Kalender" at bounding box center [105, 153] width 55 height 11
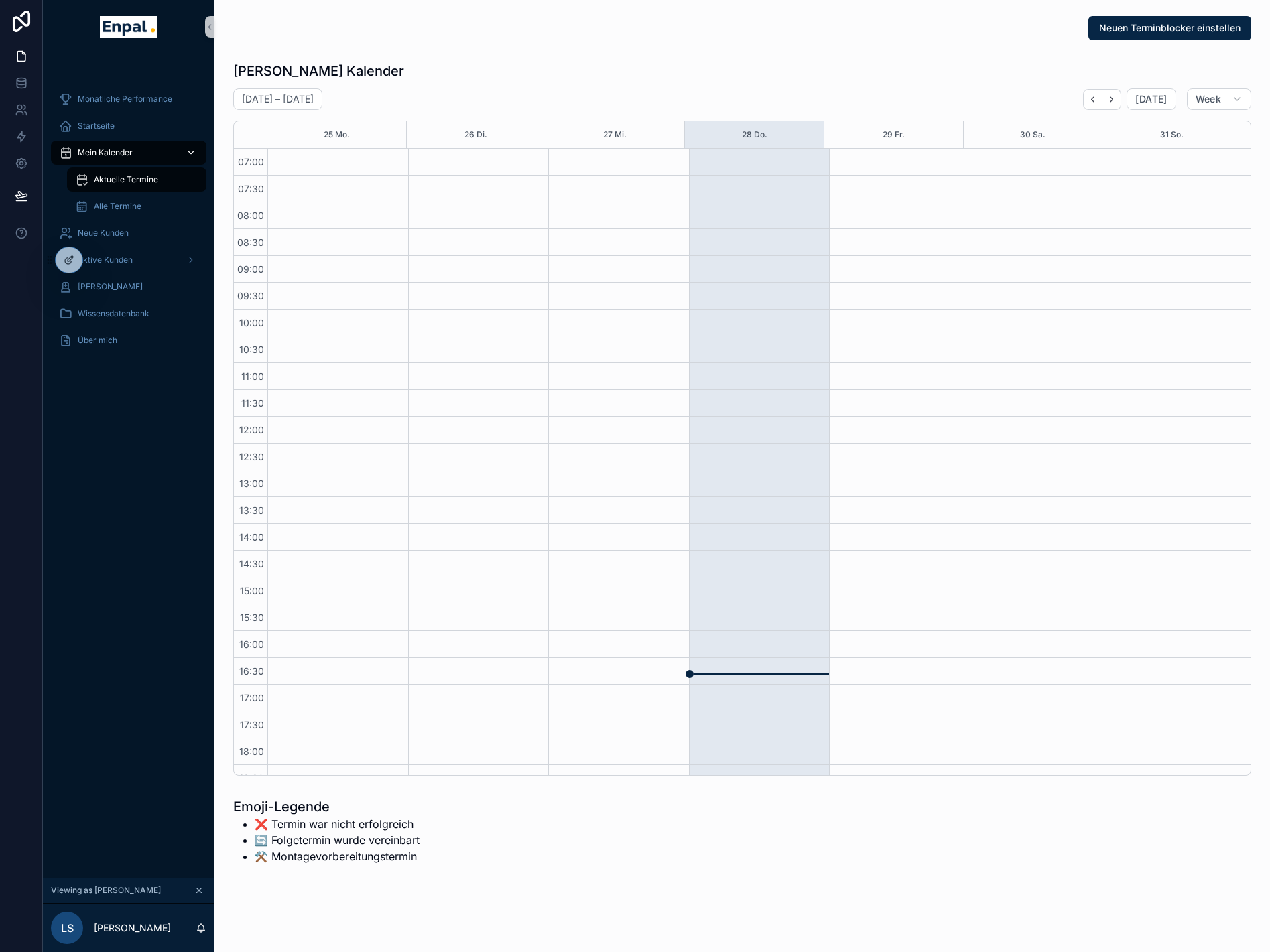
scroll to position [170, 0]
click at [117, 230] on span "Neue Kunden" at bounding box center [103, 233] width 51 height 11
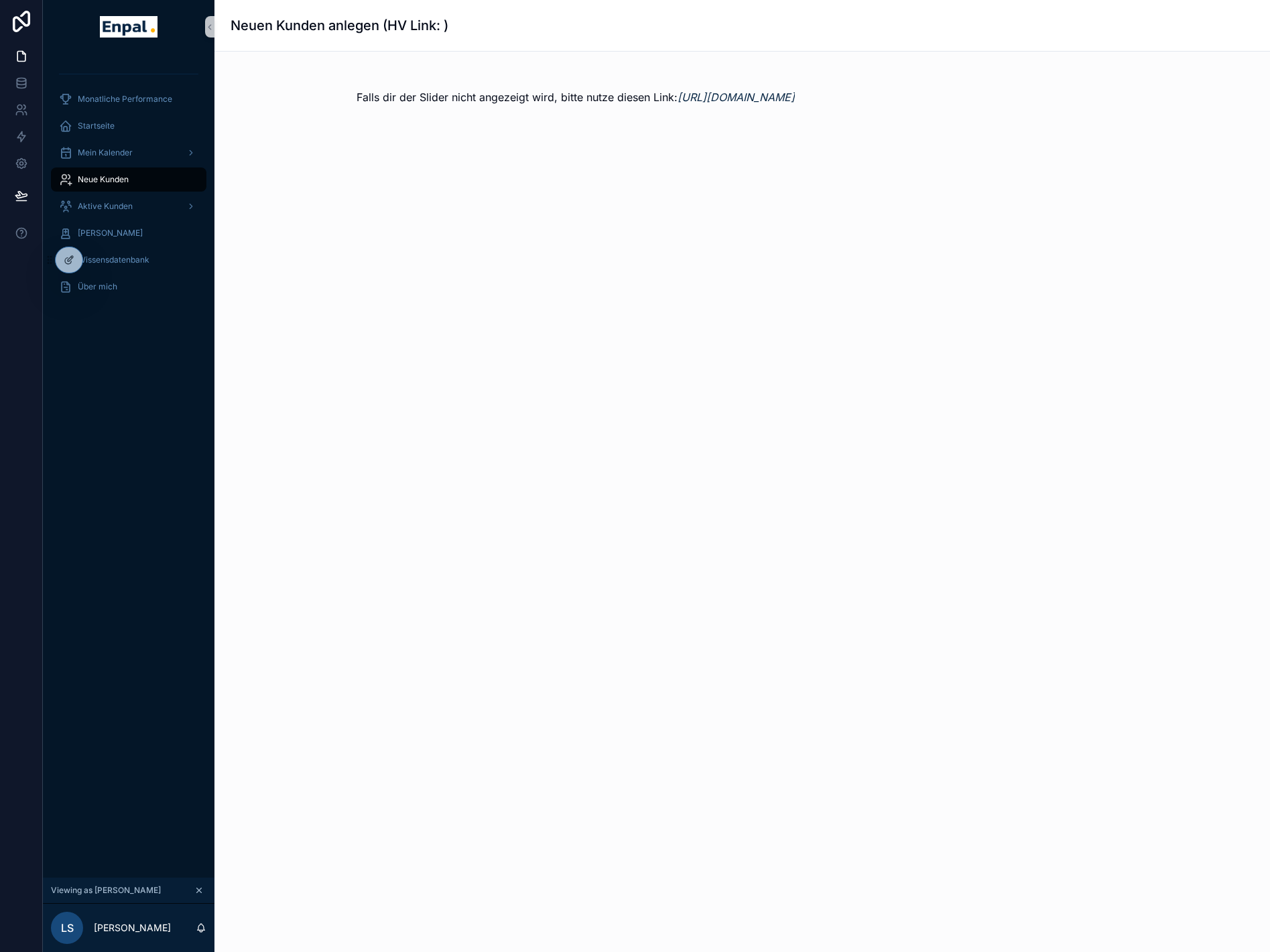
click at [436, 25] on h1 "Neuen Kunden anlegen (HV Link: )" at bounding box center [339, 25] width 218 height 19
drag, startPoint x: 442, startPoint y: 25, endPoint x: 454, endPoint y: 30, distance: 13.0
click at [454, 30] on div "Neuen Kunden anlegen (HV Link: )" at bounding box center [742, 25] width 1024 height 19
click at [454, 31] on div "Neuen Kunden anlegen (HV Link: )" at bounding box center [742, 25] width 1024 height 19
click at [443, 25] on h1 "Neuen Kunden anlegen (HV Link: )" at bounding box center [339, 25] width 218 height 19
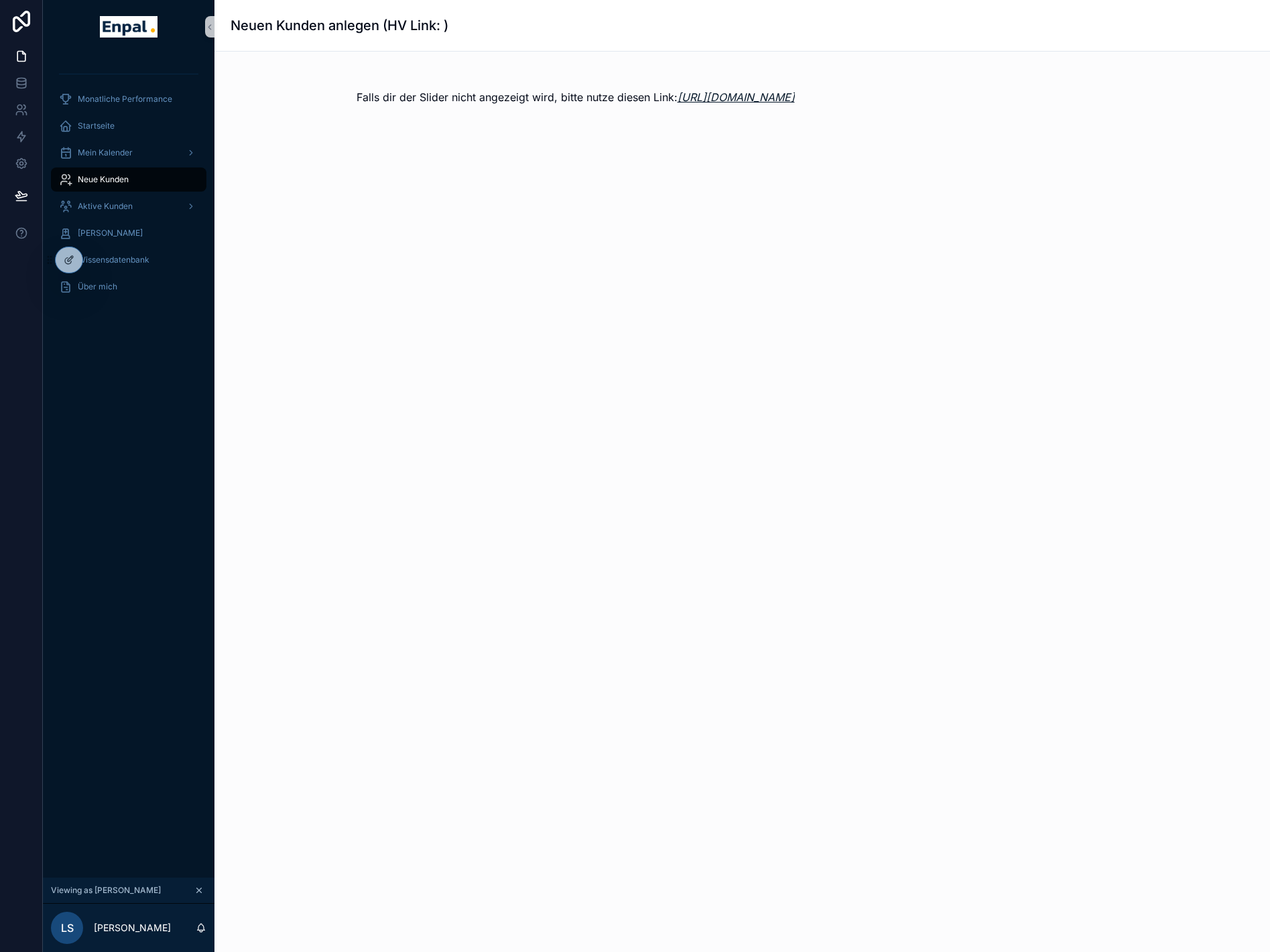
click at [735, 95] on link "https://www.angebot.enpal.de/d2d/hv-form" at bounding box center [736, 96] width 117 height 13
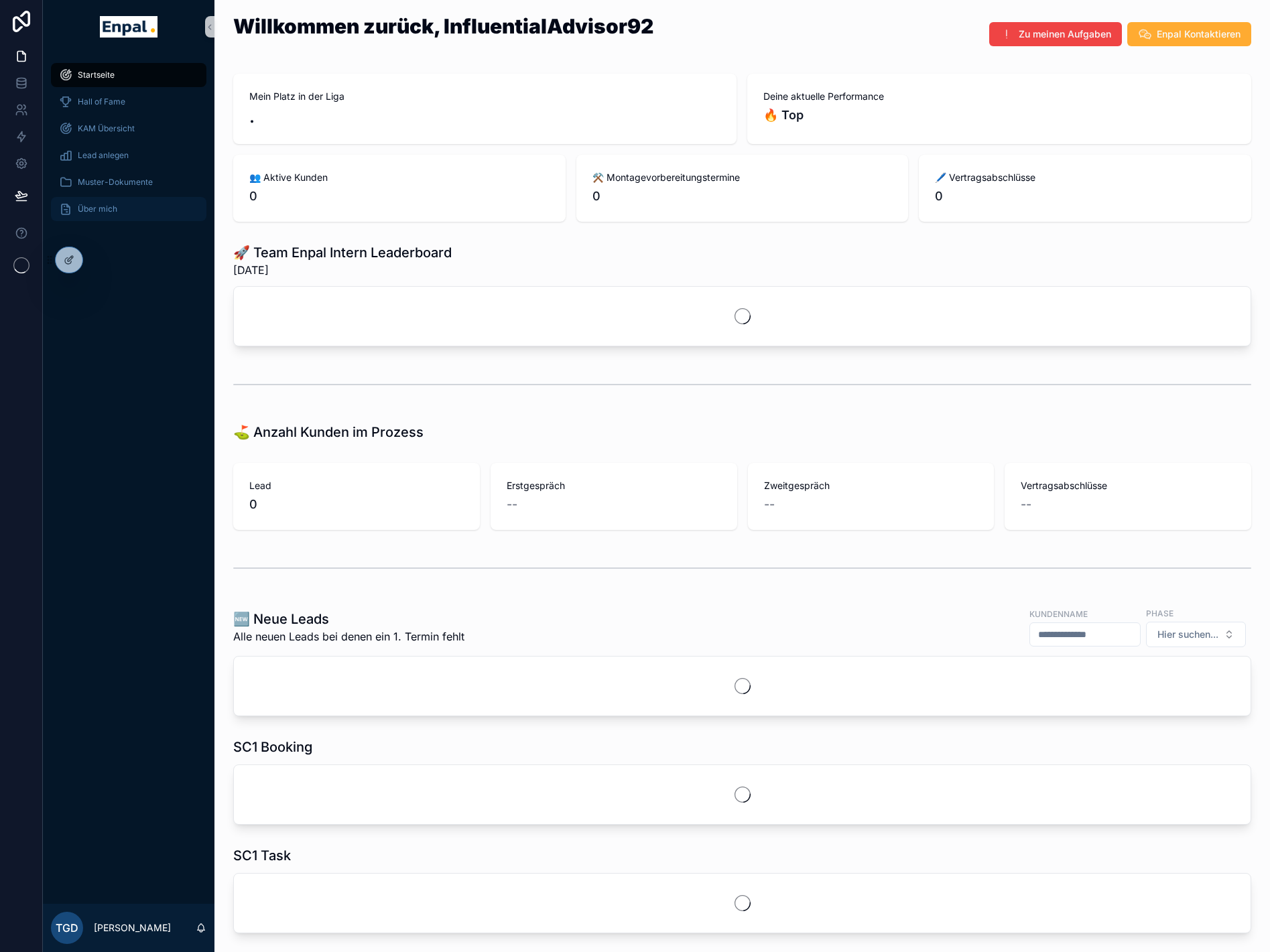
click at [104, 205] on span "Über mich" at bounding box center [97, 209] width 39 height 11
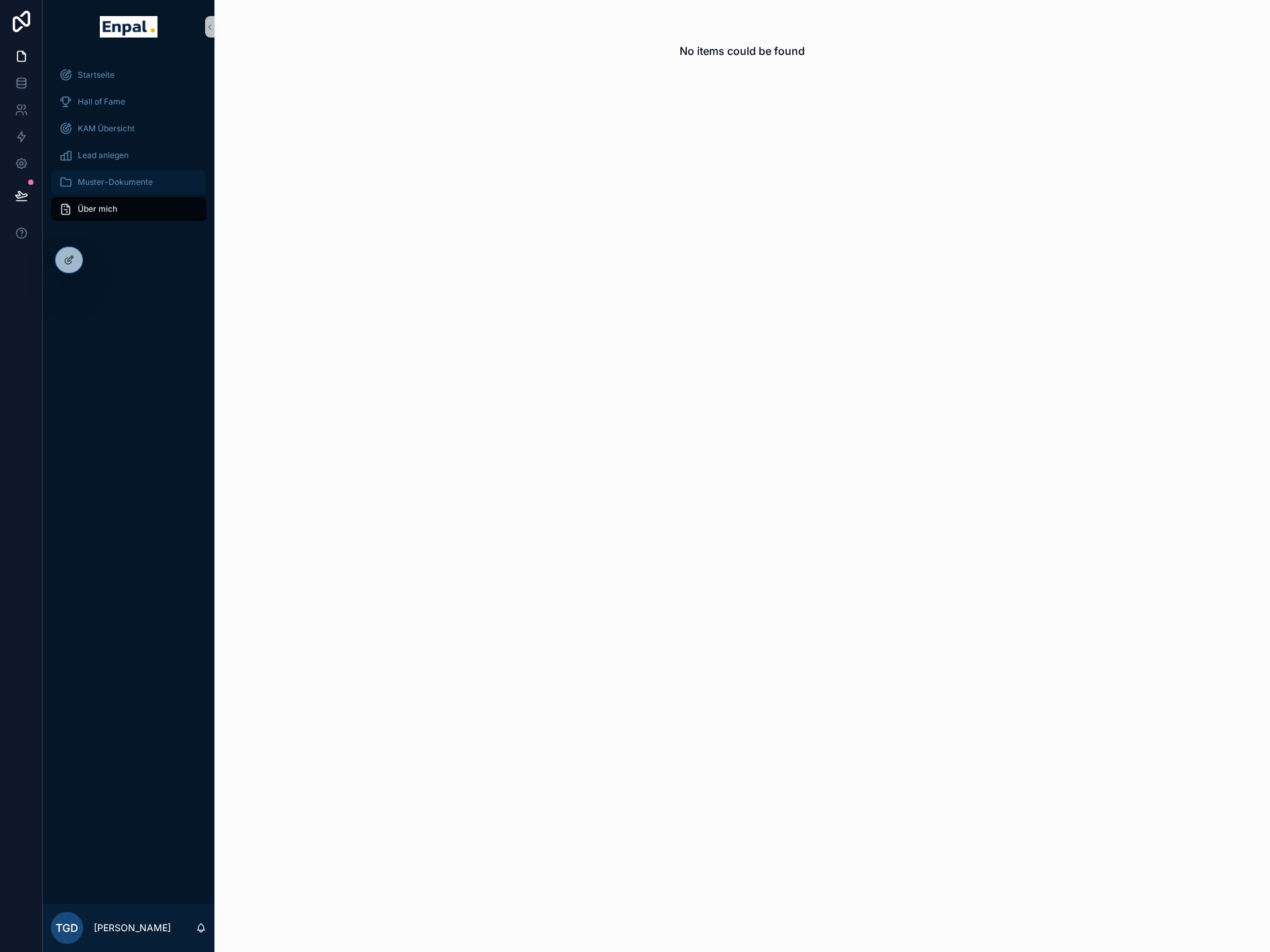
click at [114, 182] on span "Muster-Dokumente" at bounding box center [115, 182] width 75 height 11
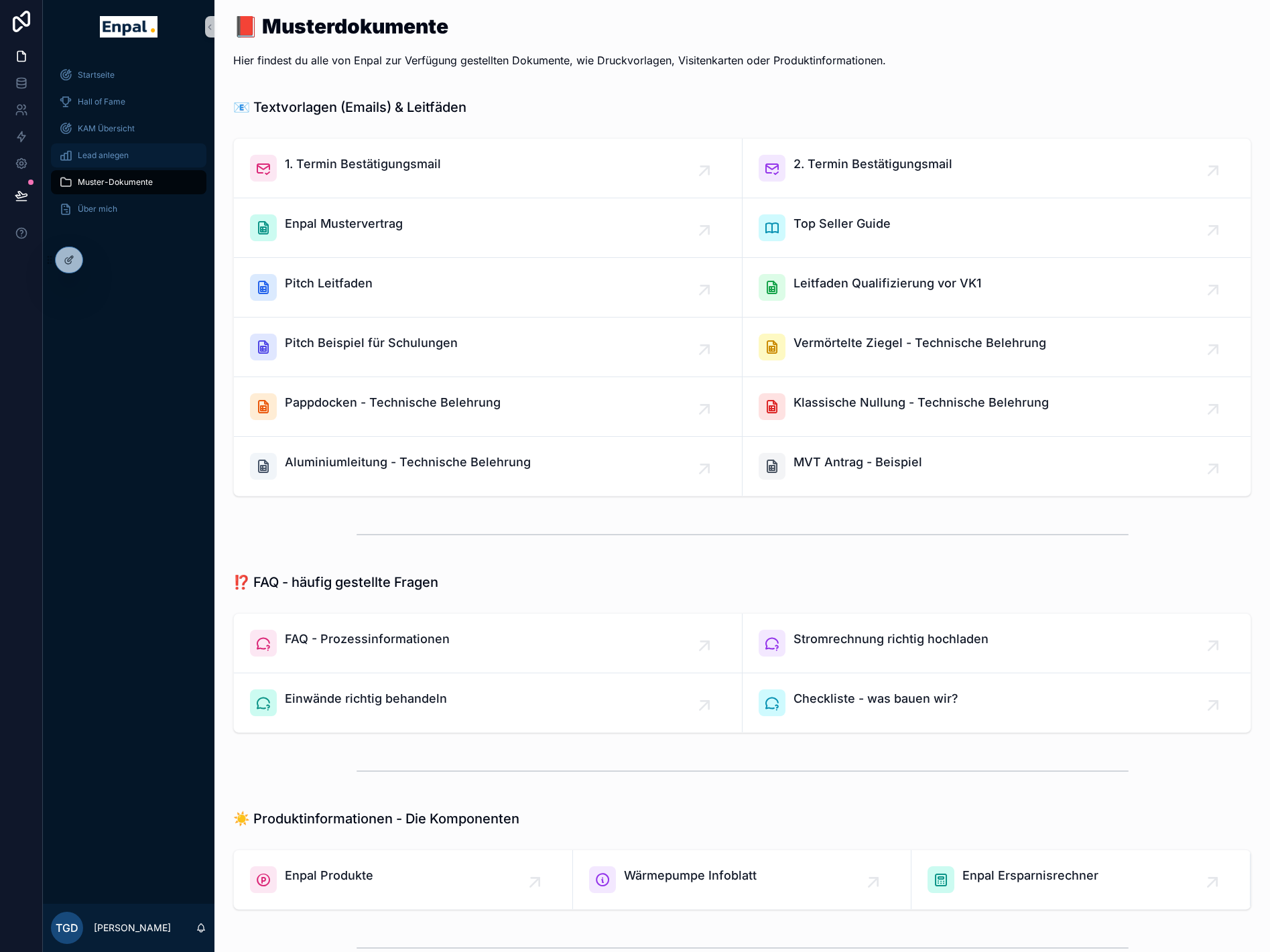
click at [106, 151] on span "Lead anlegen" at bounding box center [103, 156] width 51 height 11
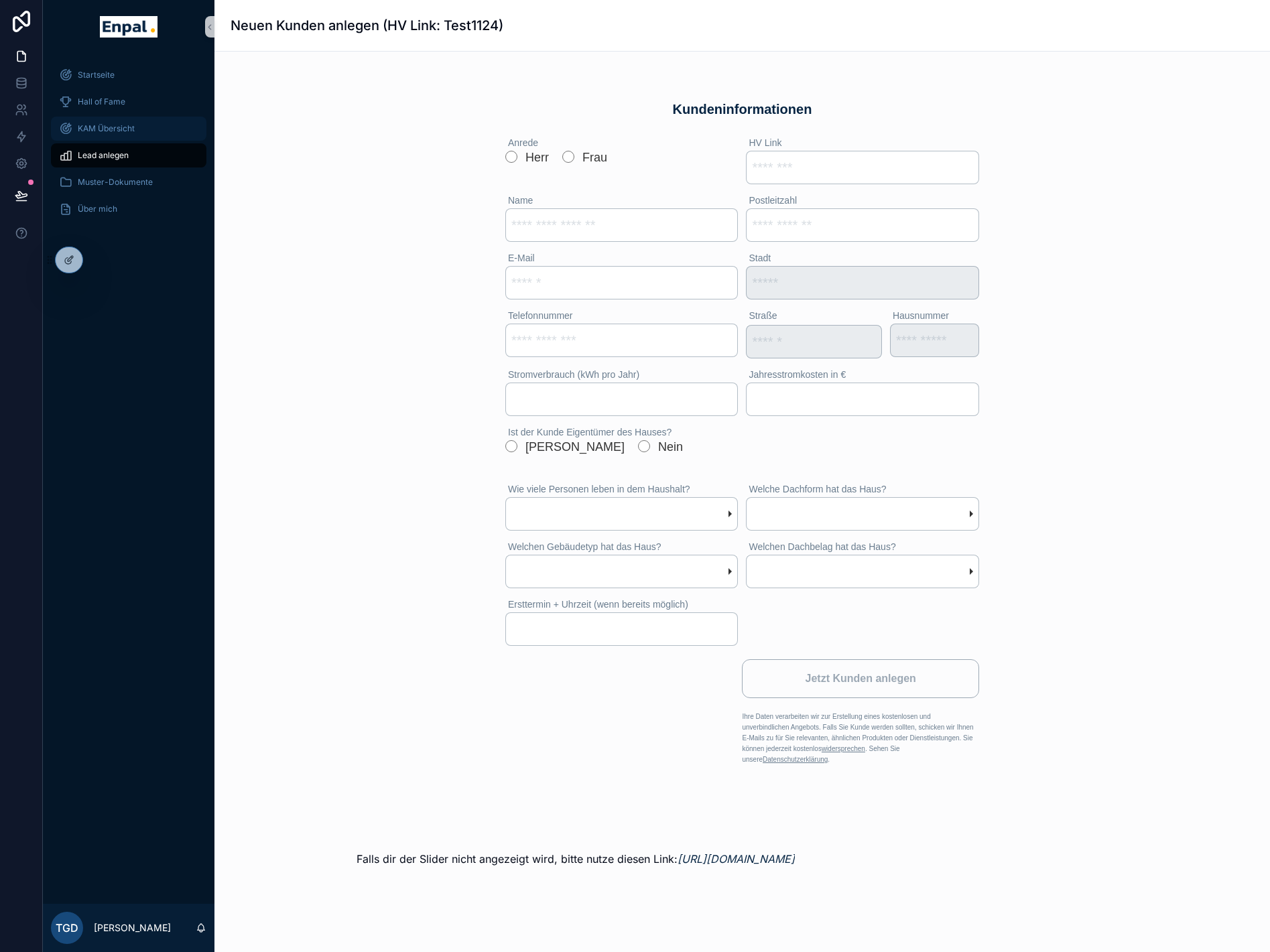
click at [105, 125] on span "KAM Übersicht" at bounding box center [106, 129] width 57 height 11
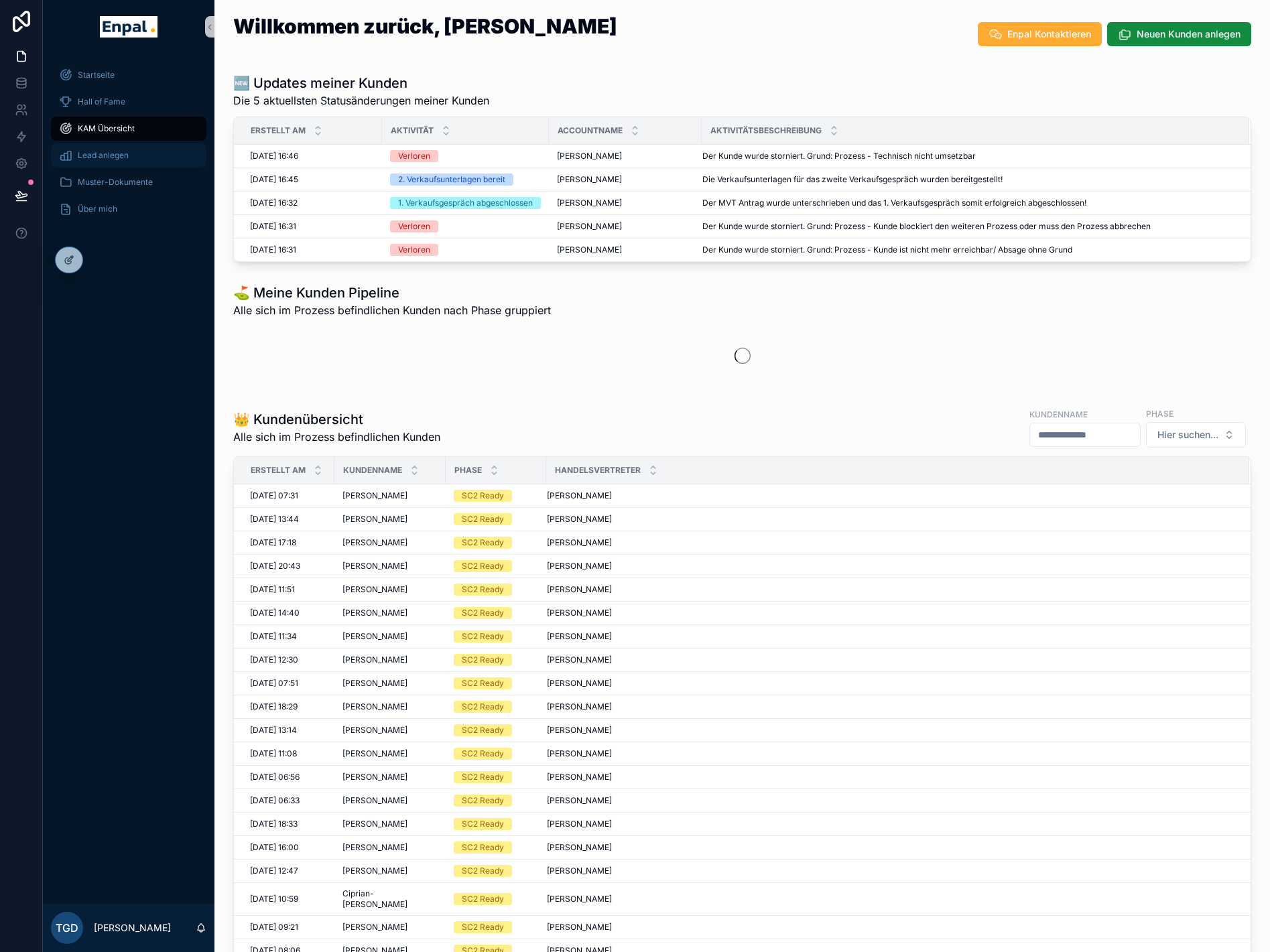
click at [105, 154] on span "Lead anlegen" at bounding box center [103, 156] width 51 height 11
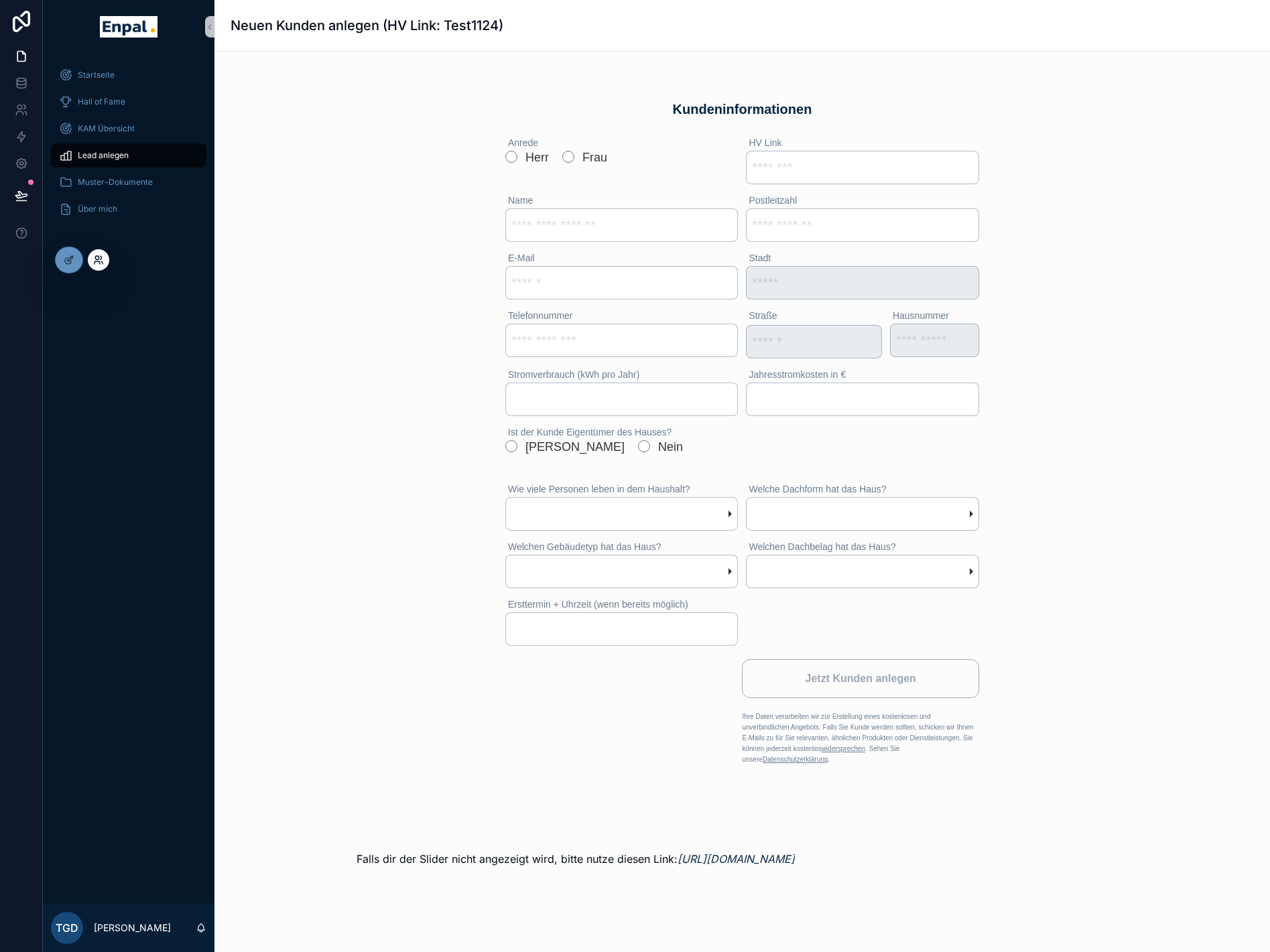
click at [97, 258] on icon at bounding box center [99, 260] width 11 height 11
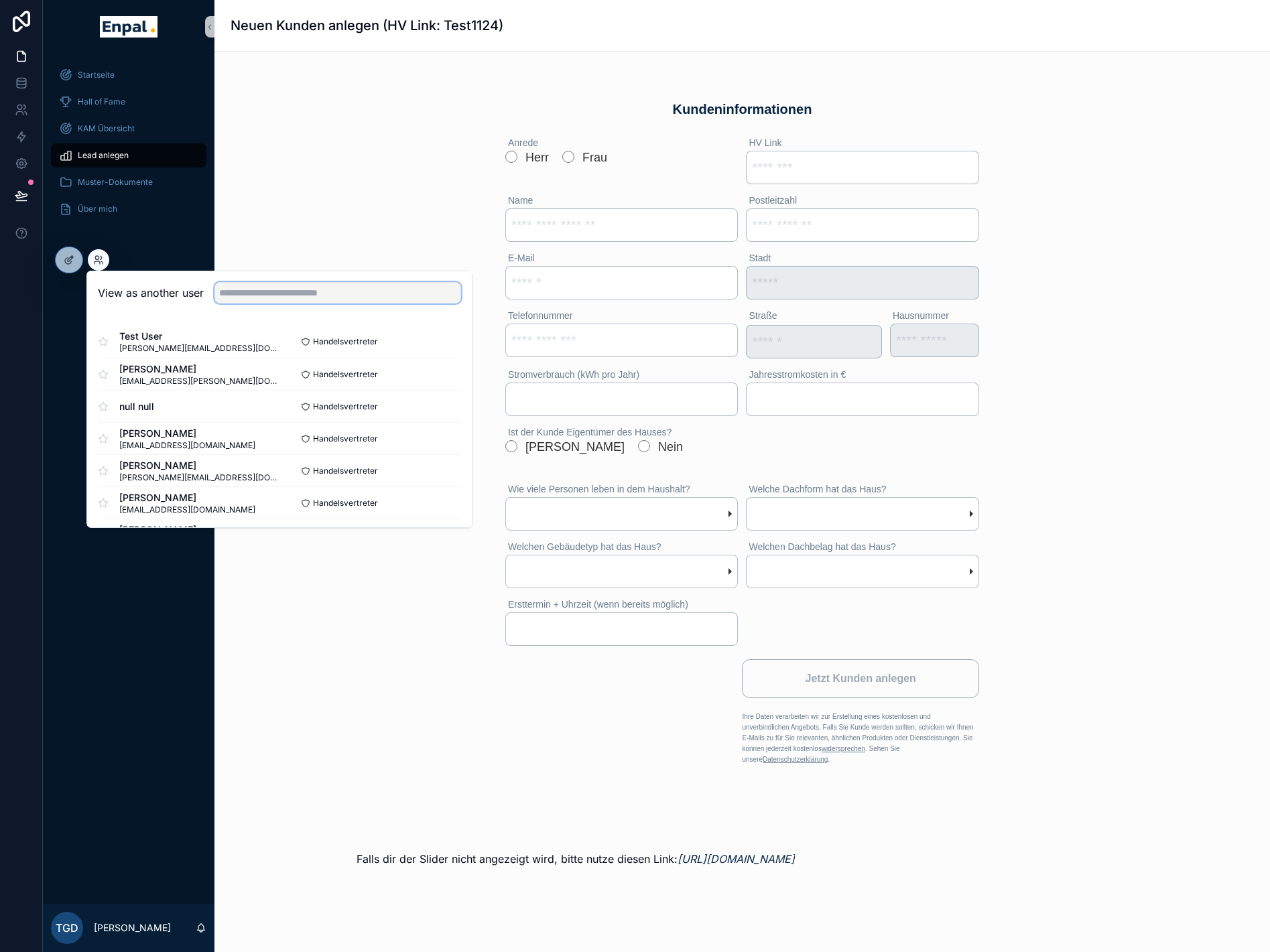
click at [289, 287] on input "text" at bounding box center [338, 293] width 247 height 22
type input "****"
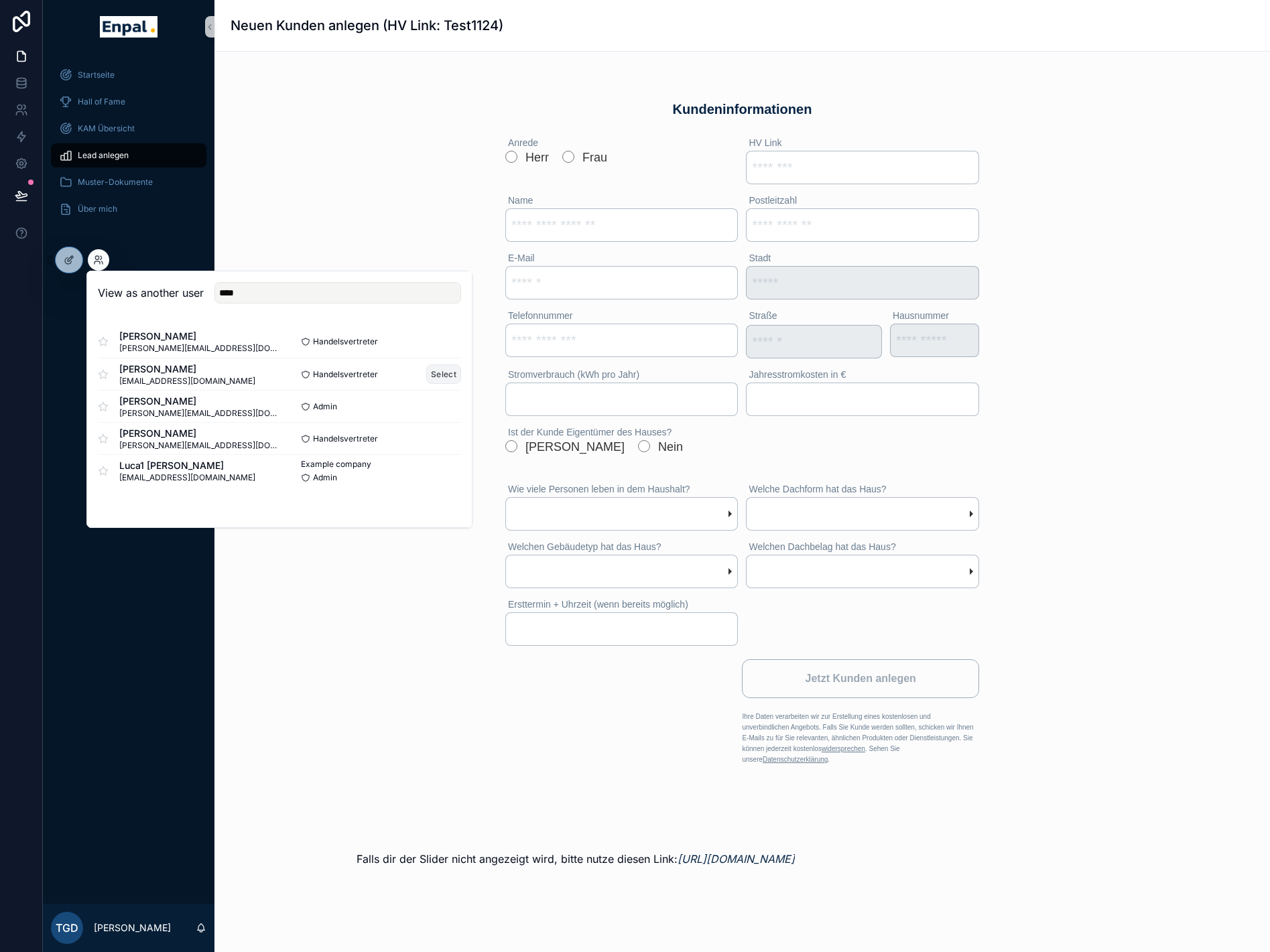
click at [436, 370] on button "Select" at bounding box center [443, 374] width 35 height 19
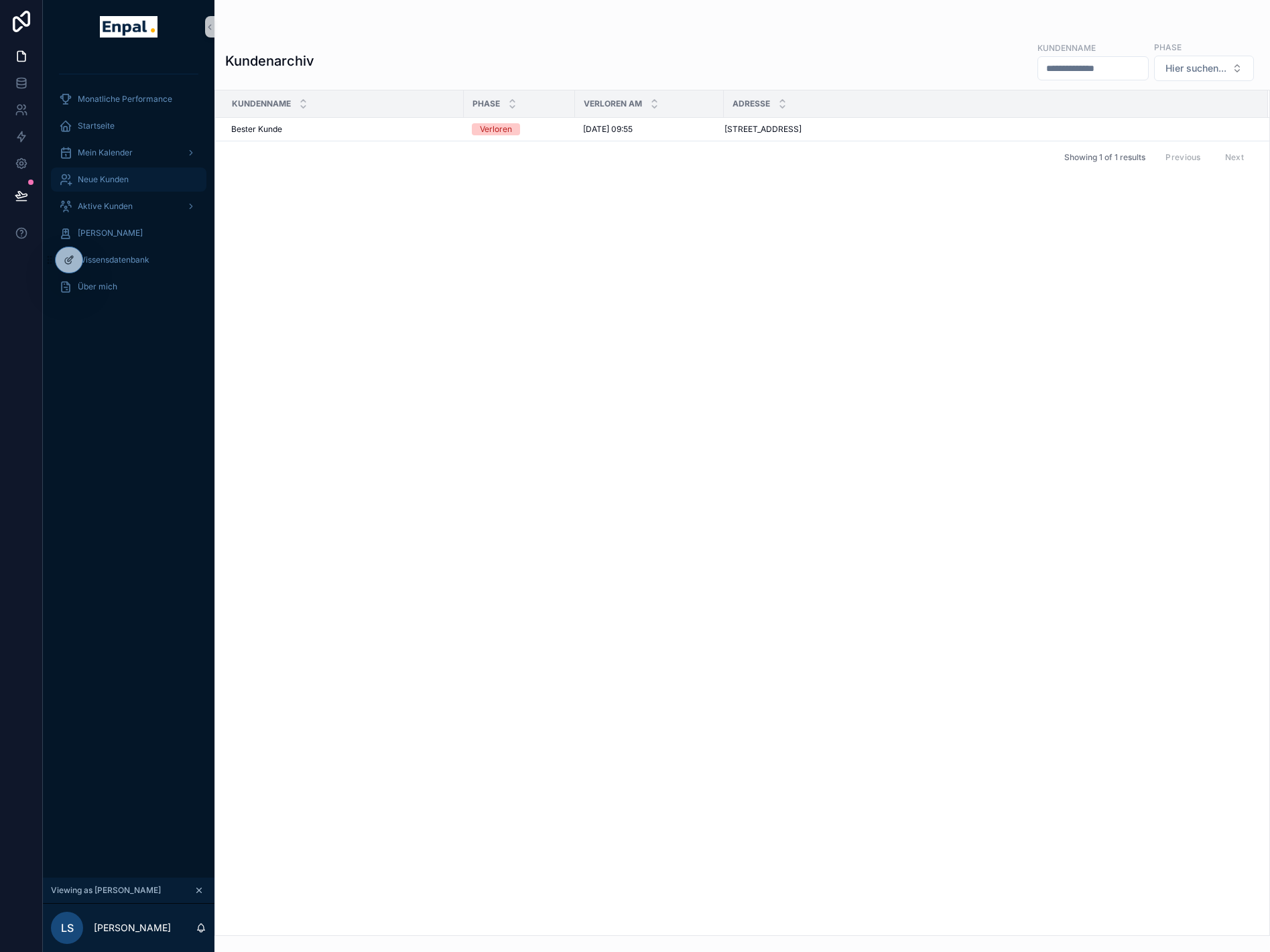
click at [113, 186] on div "Neue Kunden" at bounding box center [128, 180] width 140 height 22
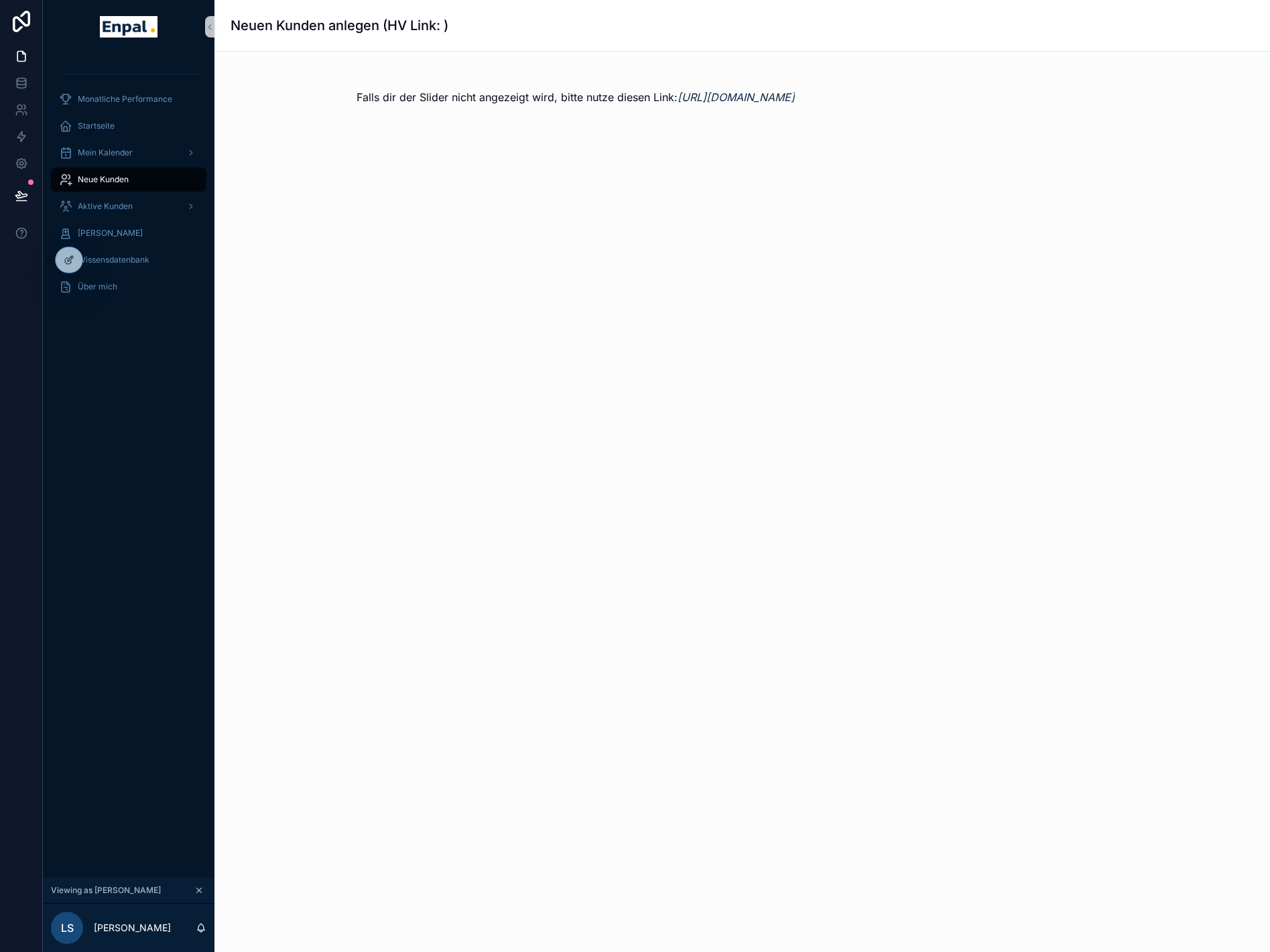
click at [786, 89] on p "Falls dir der Slider nicht angezeigt wird, bitte nutze diesen Link: https://www…" at bounding box center [576, 97] width 438 height 16
click at [786, 98] on link "https://www.angebot.enpal.de/d2d/hv-form" at bounding box center [736, 96] width 117 height 13
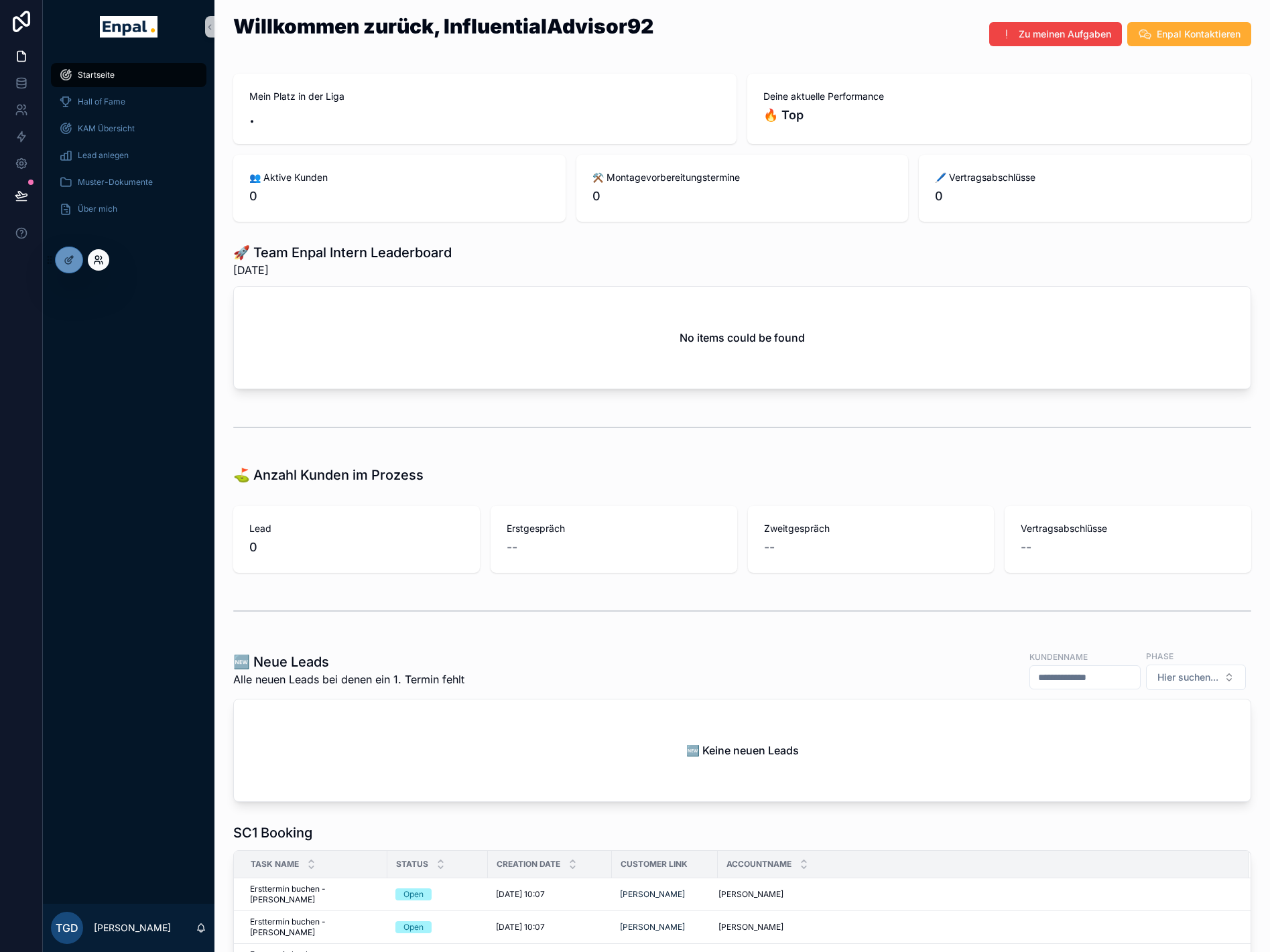
click at [95, 263] on icon at bounding box center [99, 260] width 11 height 11
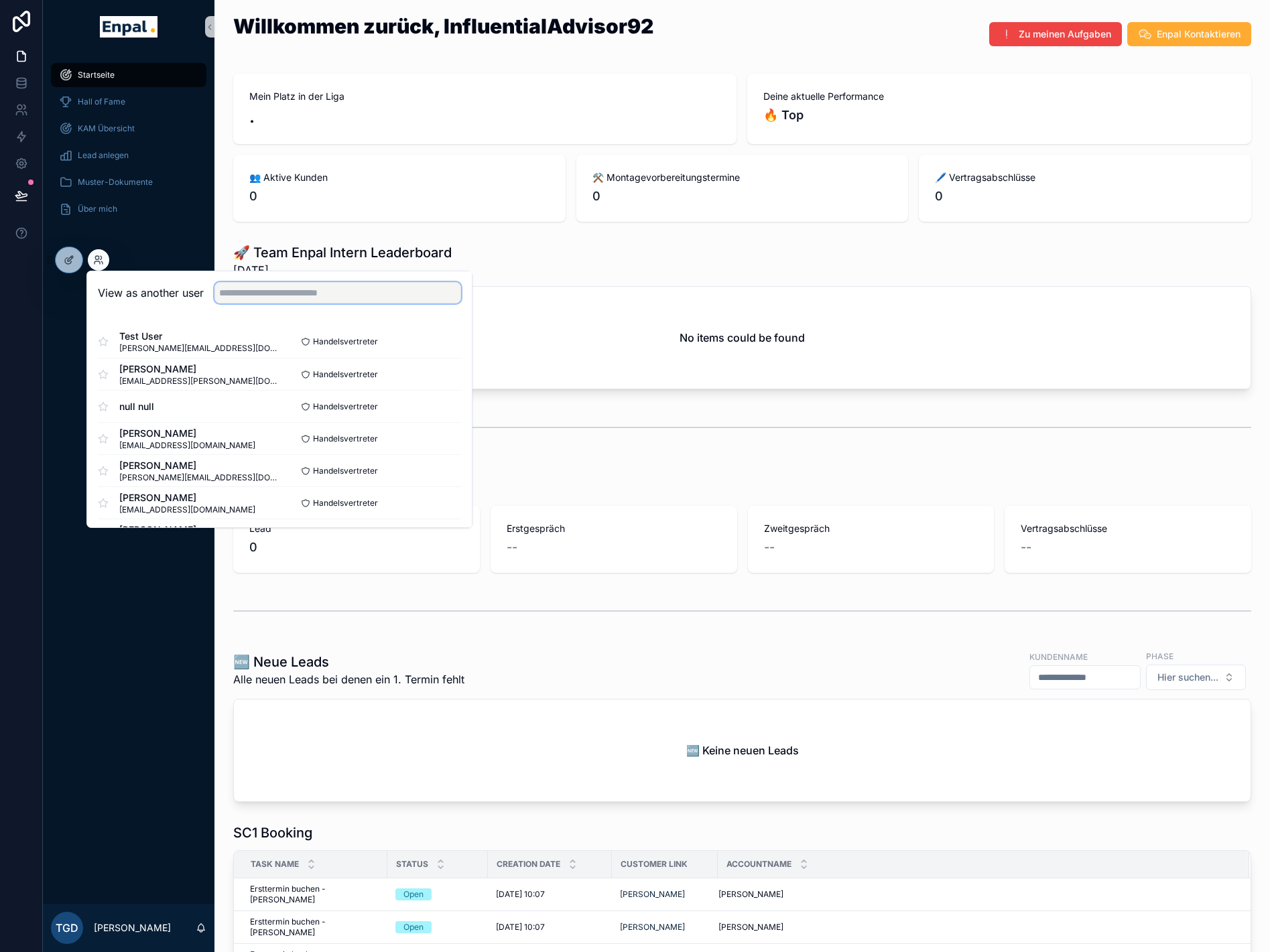
click at [248, 296] on input "text" at bounding box center [338, 293] width 247 height 22
type input "****"
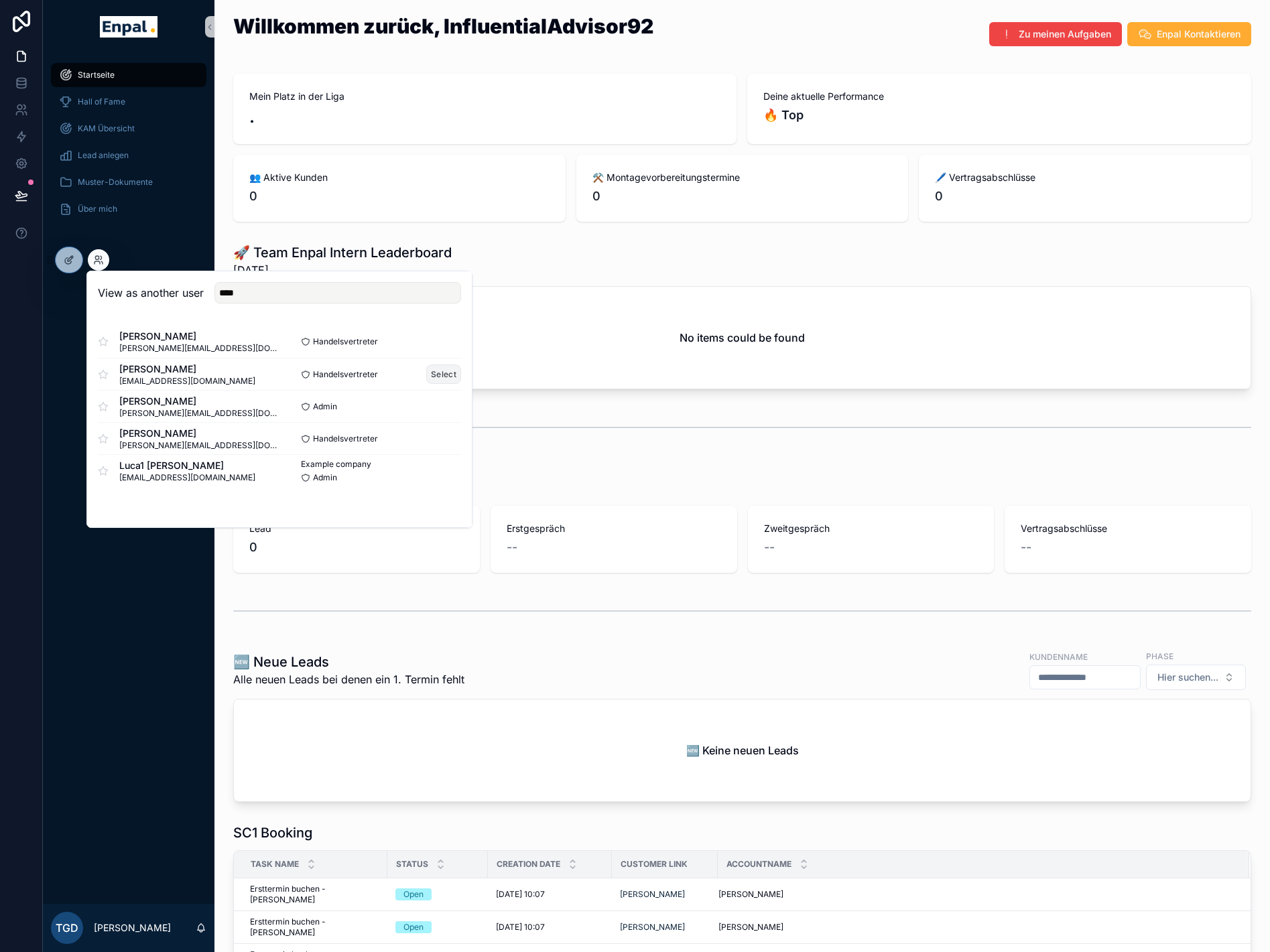
click at [445, 371] on button "Select" at bounding box center [443, 374] width 35 height 19
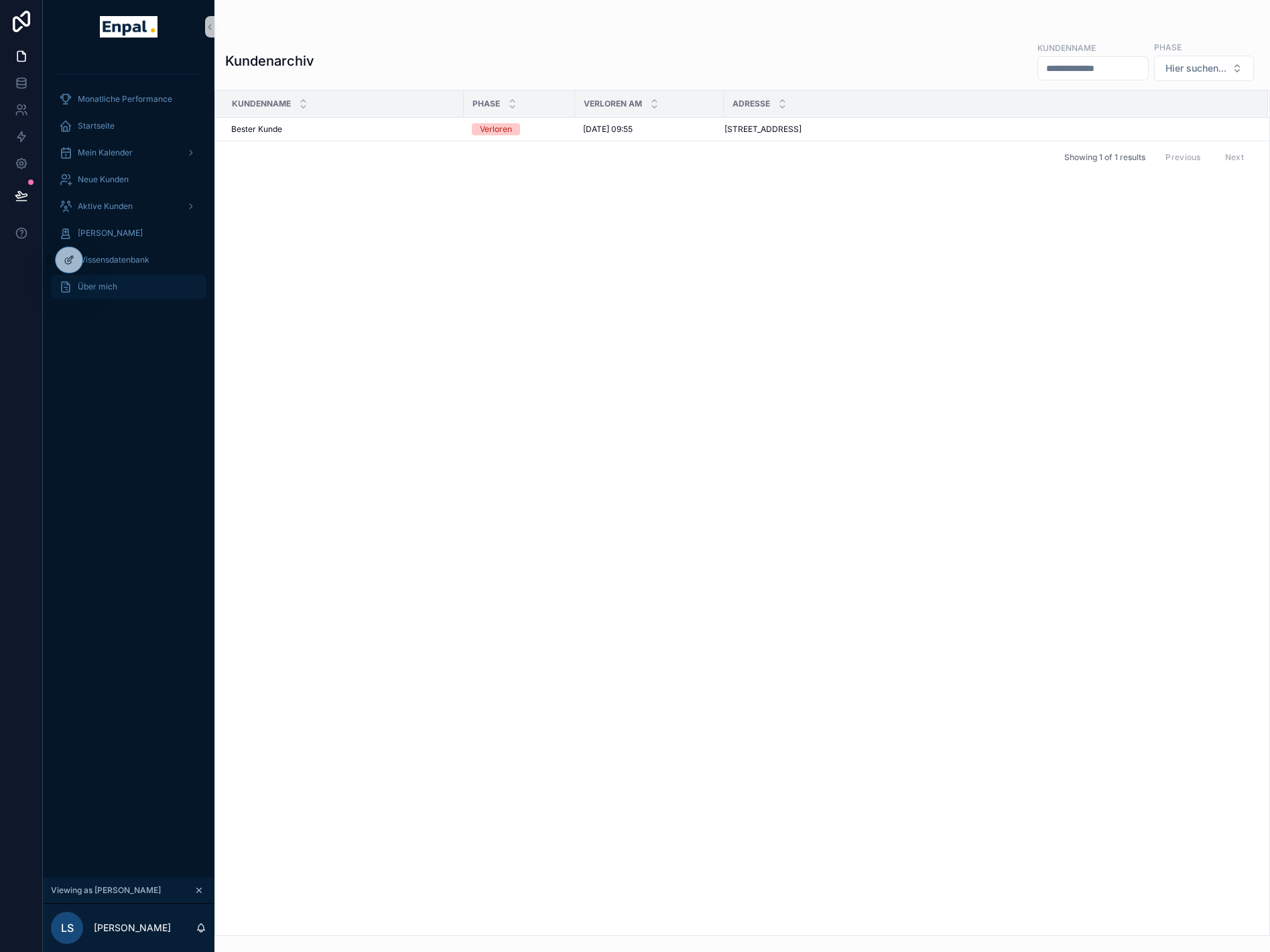
click at [129, 283] on div "Über mich" at bounding box center [128, 287] width 140 height 22
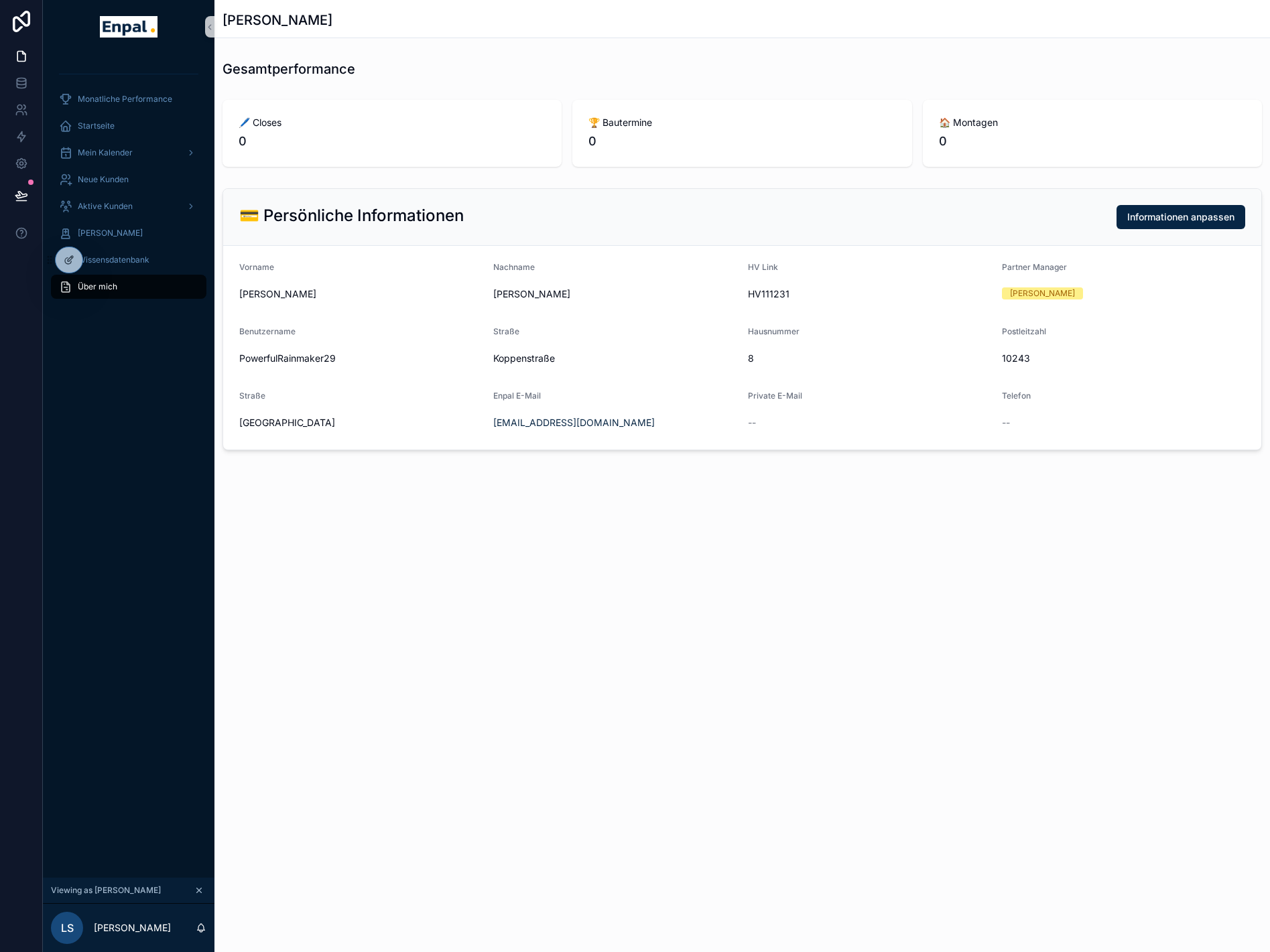
click at [833, 277] on div "HV Link" at bounding box center [869, 270] width 243 height 16
drag, startPoint x: 798, startPoint y: 299, endPoint x: 754, endPoint y: 299, distance: 44.0
click at [754, 299] on span "HV111231" at bounding box center [869, 294] width 243 height 13
click at [126, 235] on span "[PERSON_NAME]" at bounding box center [110, 233] width 65 height 11
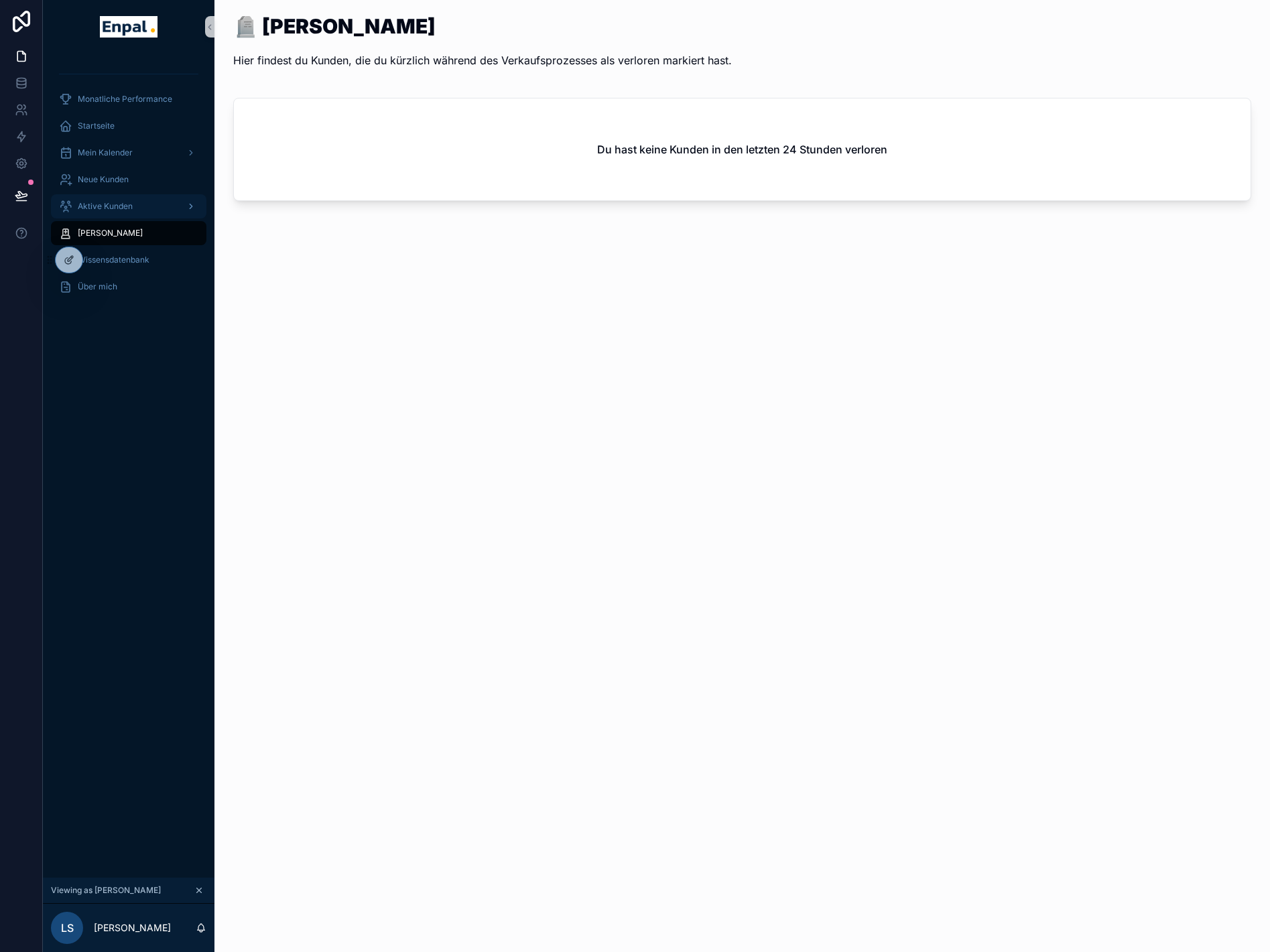
click at [118, 207] on span "Aktive Kunden" at bounding box center [105, 207] width 55 height 11
